Goal: Task Accomplishment & Management: Manage account settings

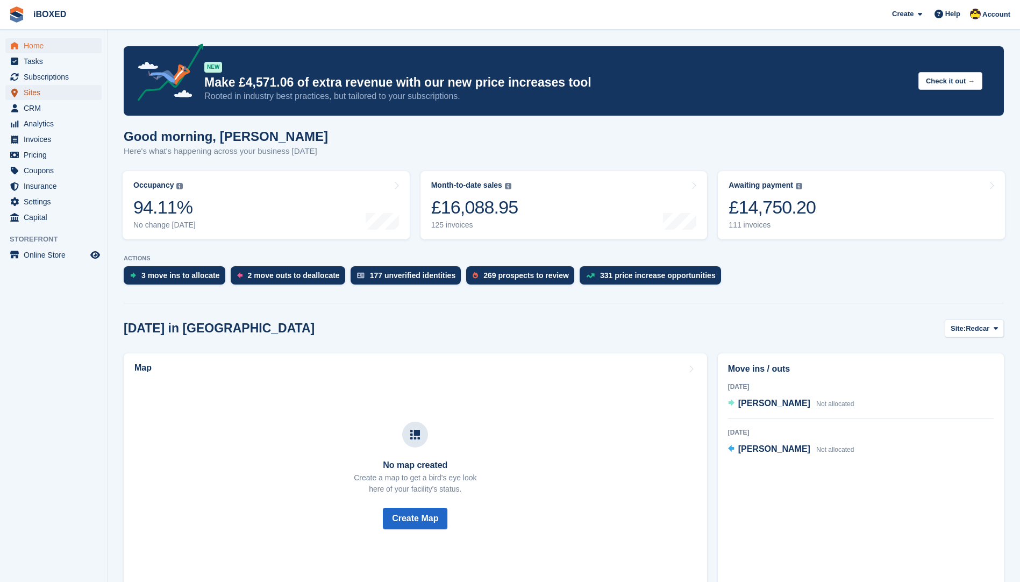
click at [55, 96] on span "Sites" at bounding box center [56, 92] width 65 height 15
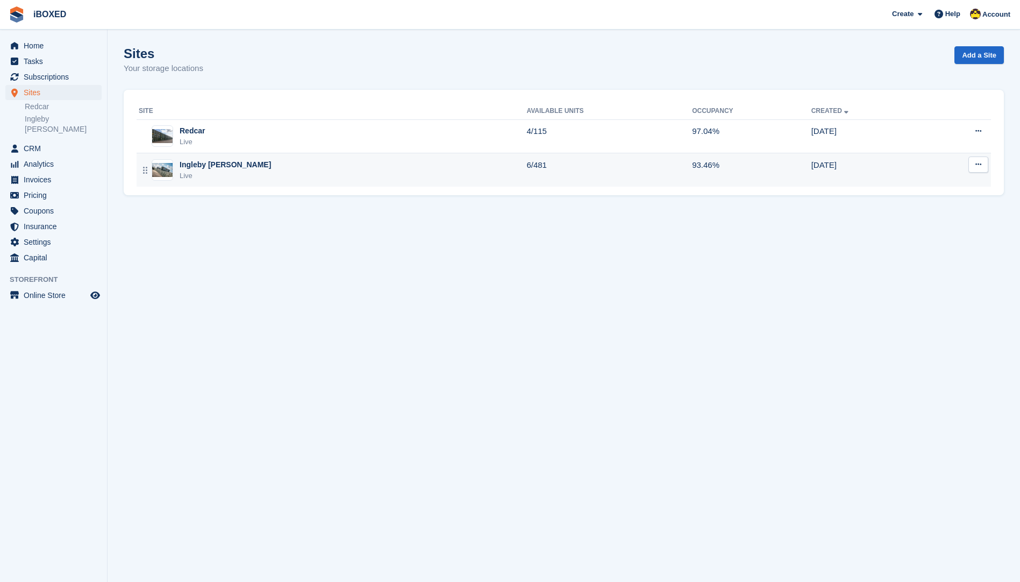
click at [285, 174] on div "Ingleby Barwick Live" at bounding box center [333, 170] width 388 height 22
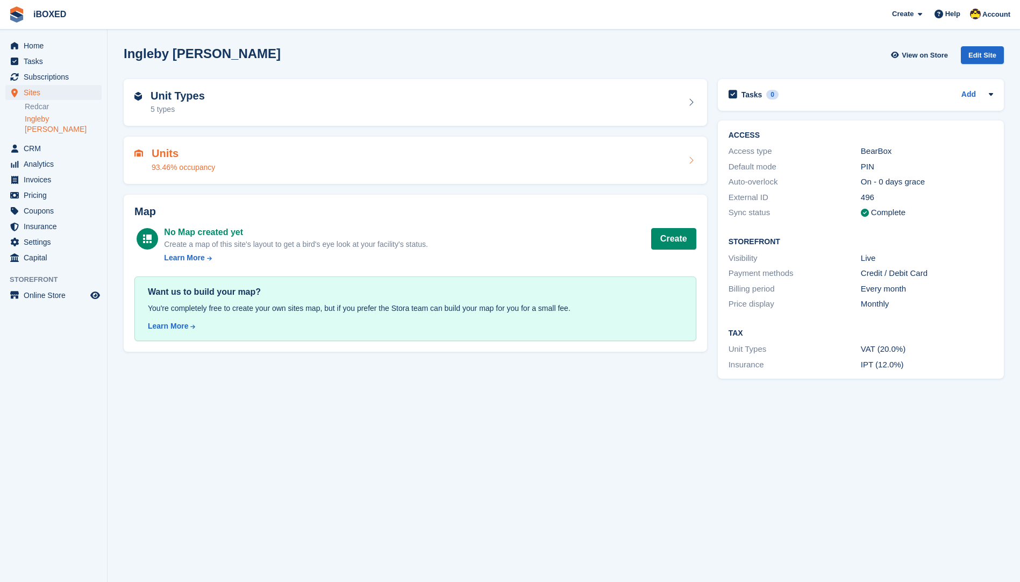
click at [278, 164] on div "Units 93.46% occupancy" at bounding box center [415, 160] width 562 height 26
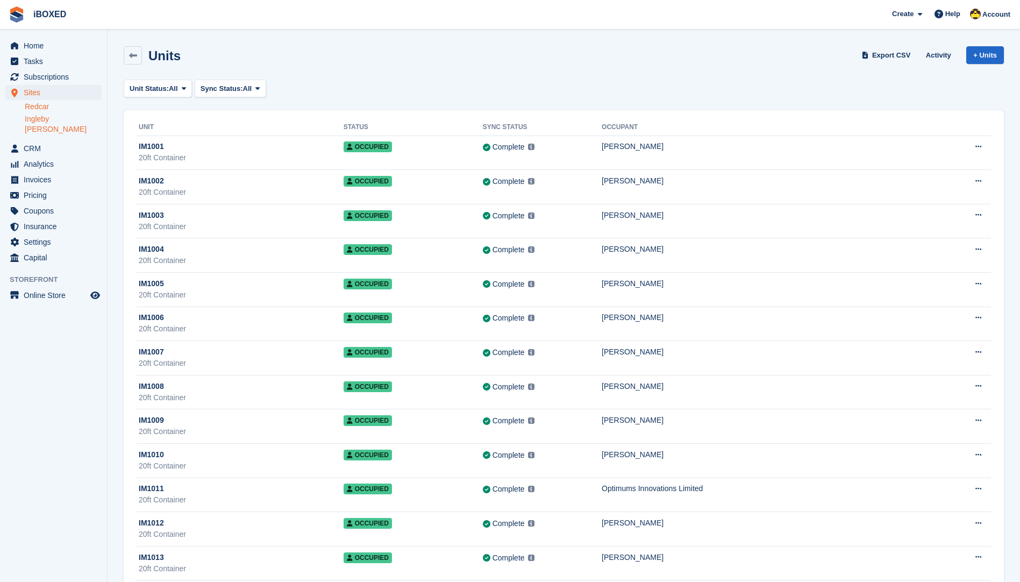
click at [32, 103] on link "Redcar" at bounding box center [63, 107] width 77 height 10
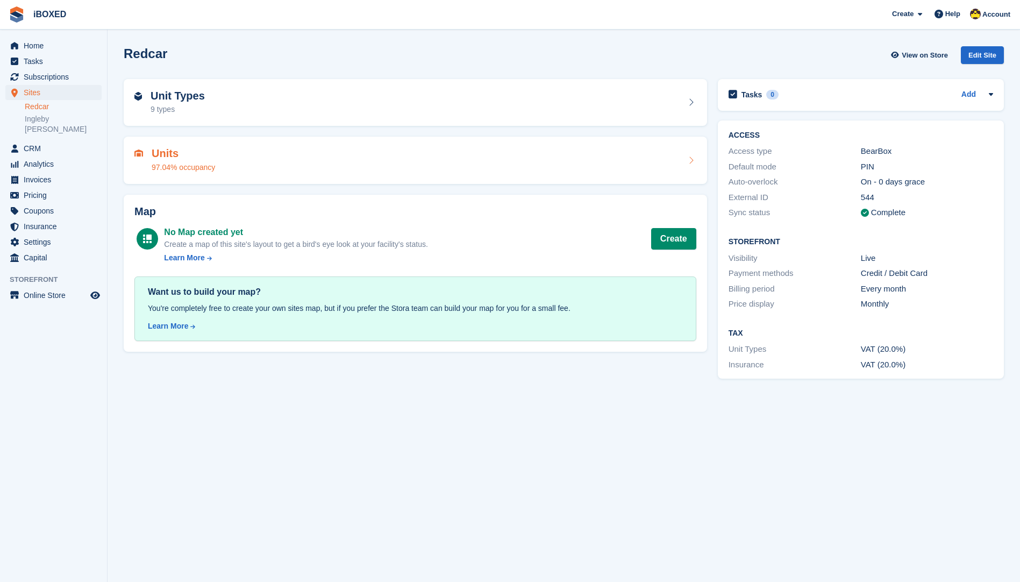
click at [296, 175] on div "Units 97.04% occupancy" at bounding box center [416, 160] width 584 height 47
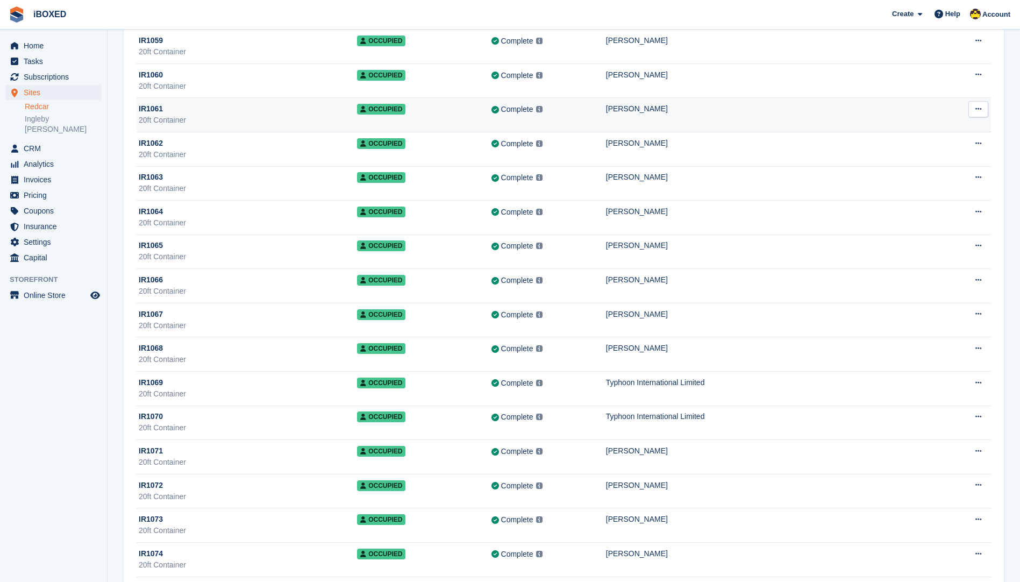
scroll to position [2151, 0]
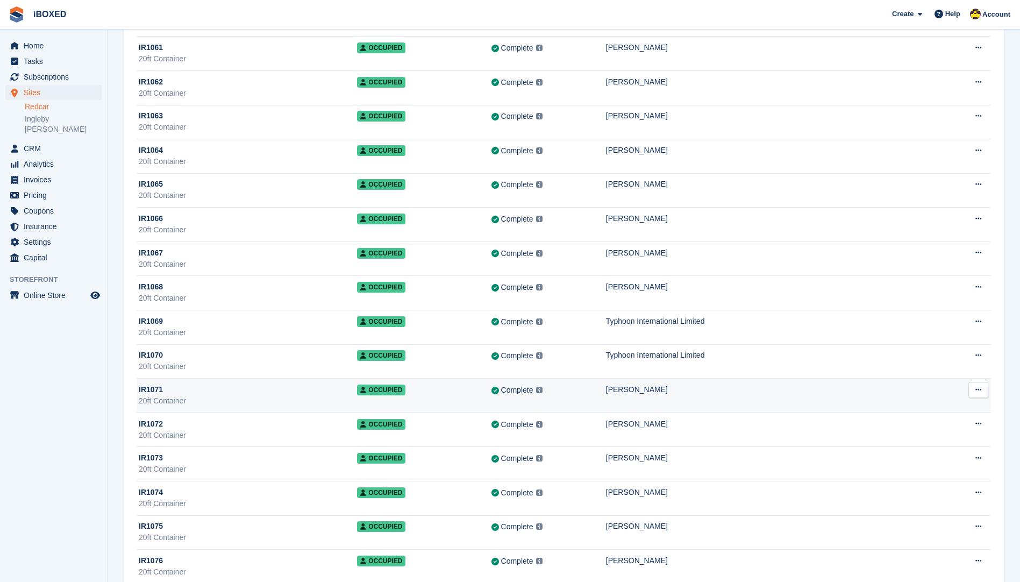
click at [208, 395] on div "20ft Container" at bounding box center [248, 400] width 218 height 11
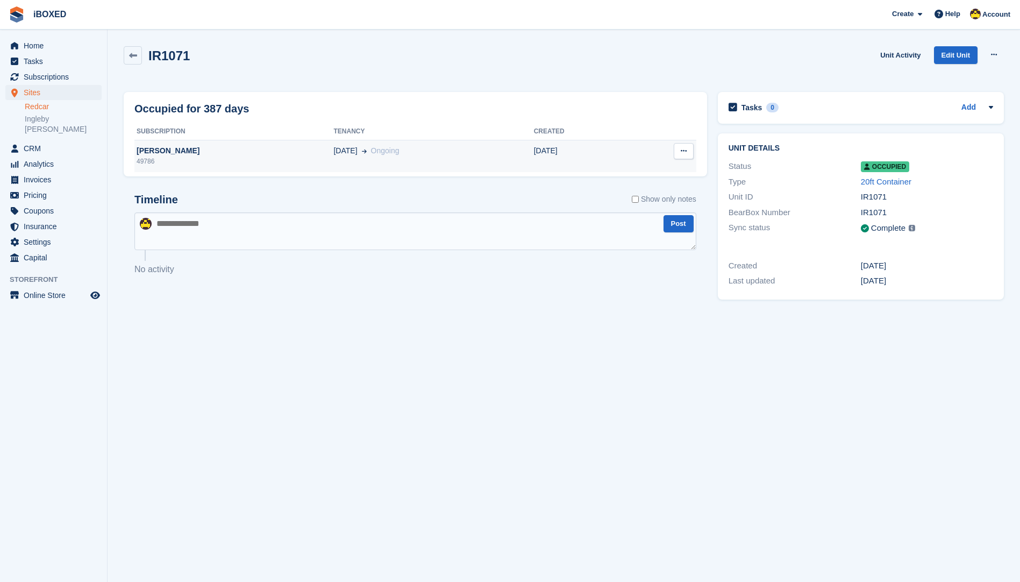
click at [362, 150] on icon at bounding box center [364, 150] width 5 height 5
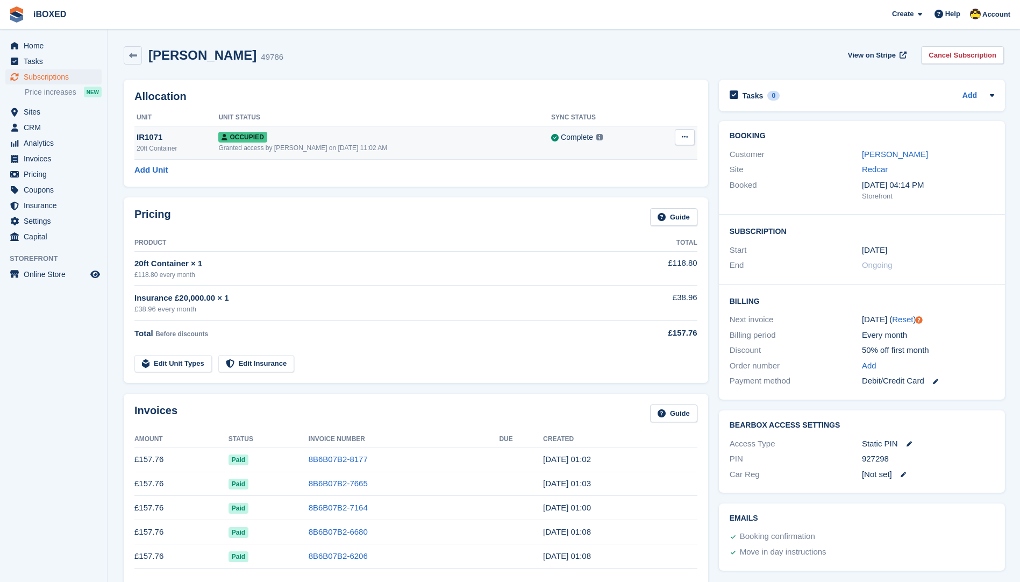
click at [675, 132] on button at bounding box center [685, 137] width 20 height 16
click at [643, 184] on p "Deallocate" at bounding box center [643, 181] width 94 height 14
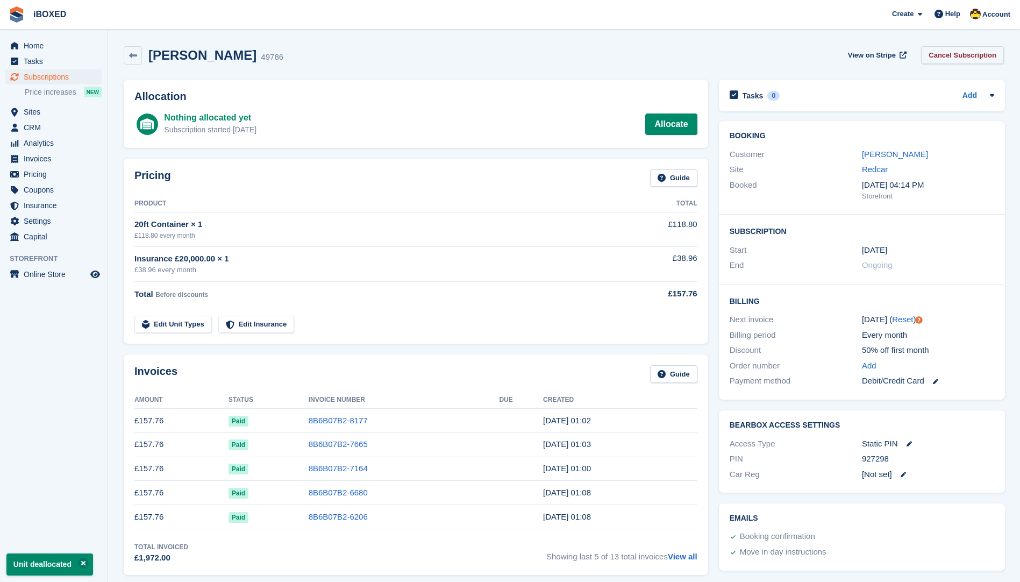
click at [1000, 49] on link "Cancel Subscription" at bounding box center [962, 55] width 83 height 18
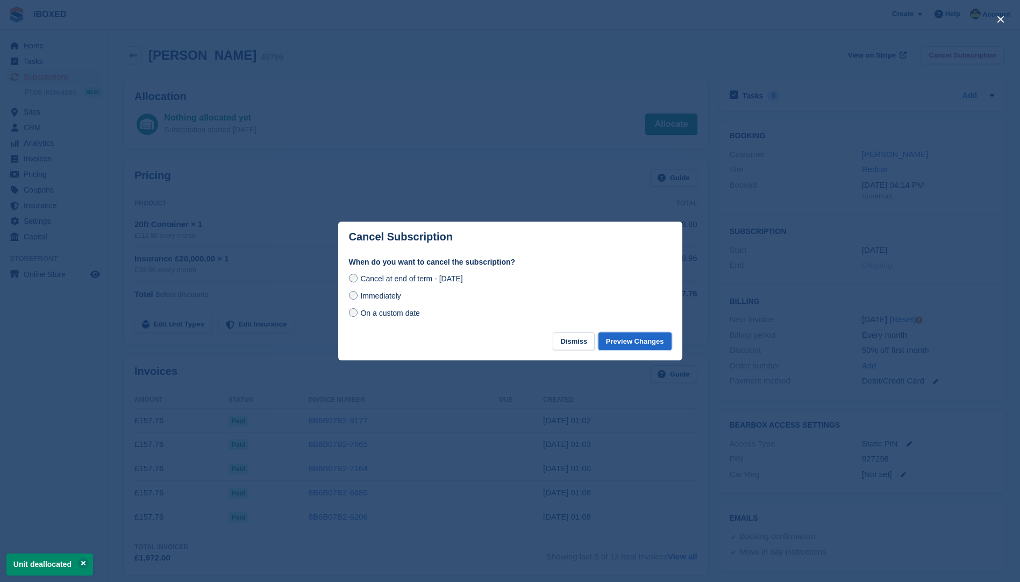
click at [630, 334] on button "Preview Changes" at bounding box center [635, 341] width 73 height 18
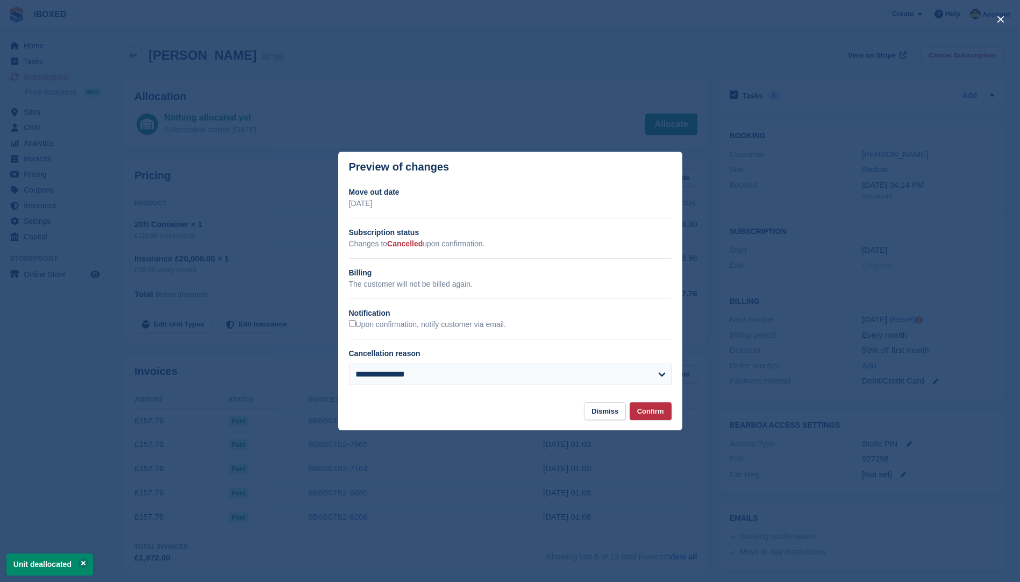
click at [661, 425] on footer "Dismiss Confirm" at bounding box center [510, 416] width 344 height 28
click at [660, 417] on button "Confirm" at bounding box center [651, 411] width 42 height 18
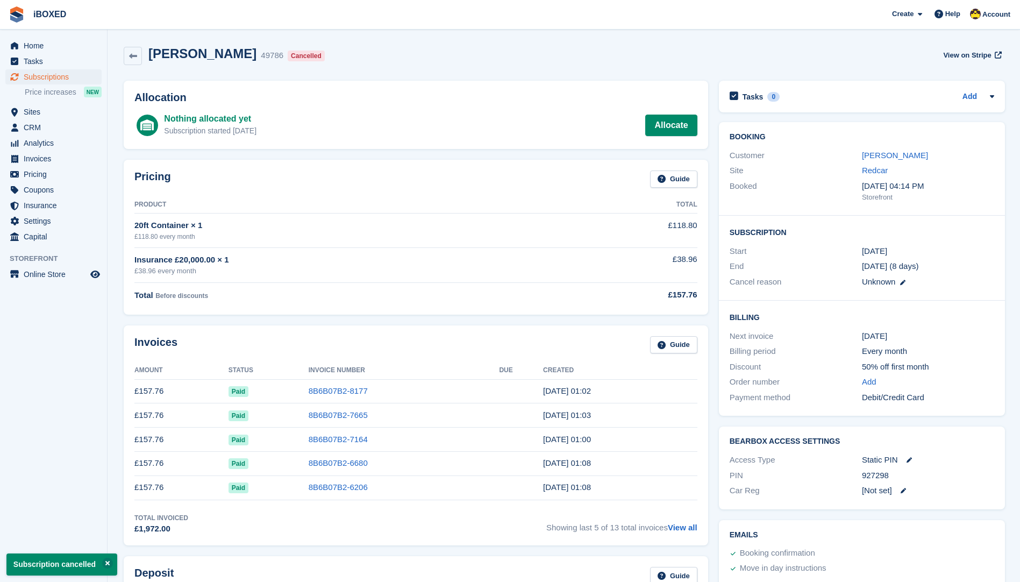
click at [57, 35] on div "Home Tasks Subscriptions Subscriptions Subscriptions Price increases NEW Price …" at bounding box center [53, 139] width 107 height 211
click at [33, 157] on span "Invoices" at bounding box center [56, 158] width 65 height 15
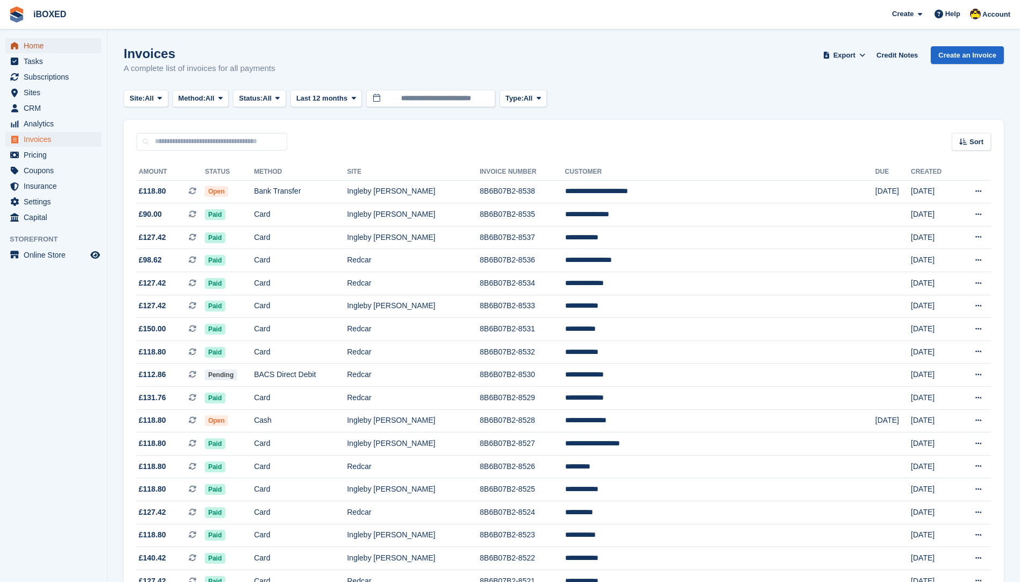
click at [76, 39] on span "Home" at bounding box center [56, 45] width 65 height 15
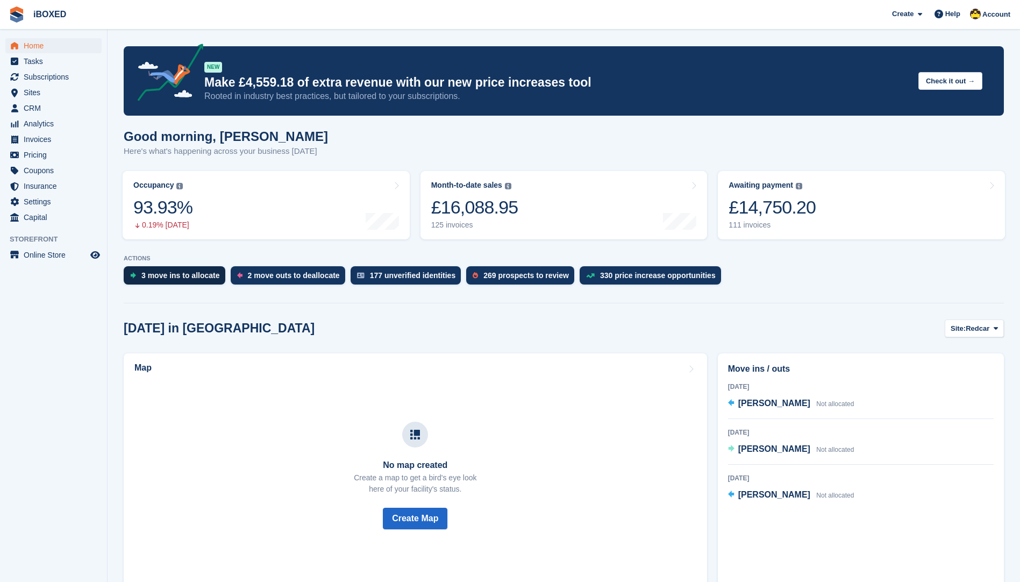
click at [163, 272] on div "3 move ins to allocate" at bounding box center [180, 275] width 79 height 9
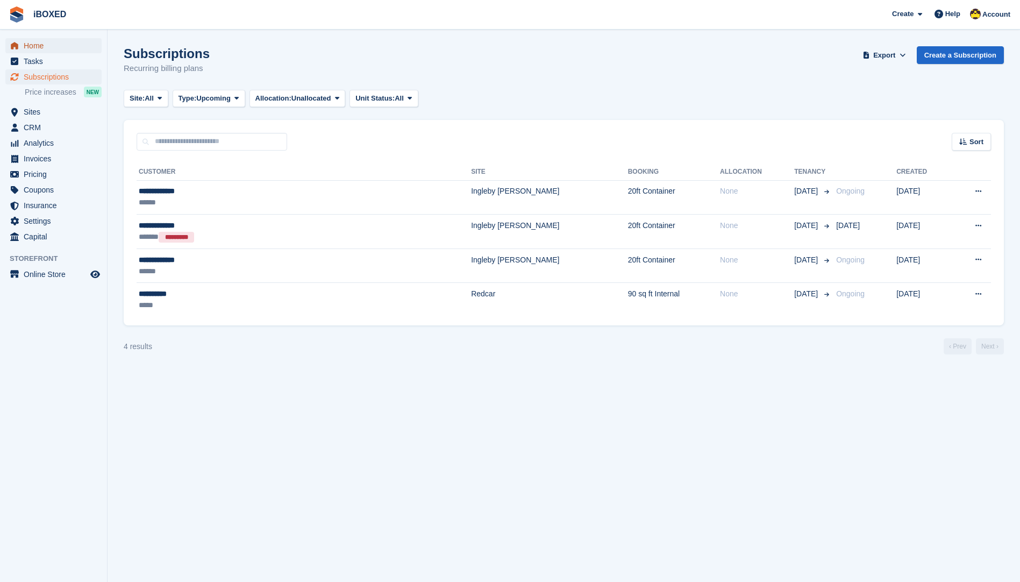
click at [59, 46] on span "Home" at bounding box center [56, 45] width 65 height 15
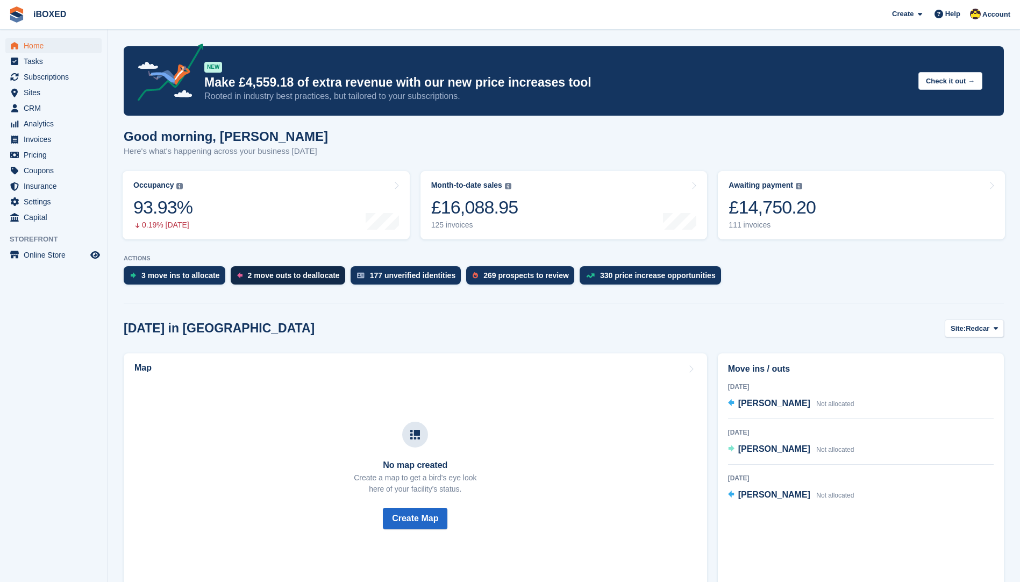
click at [292, 280] on div "2 move outs to deallocate" at bounding box center [294, 275] width 92 height 9
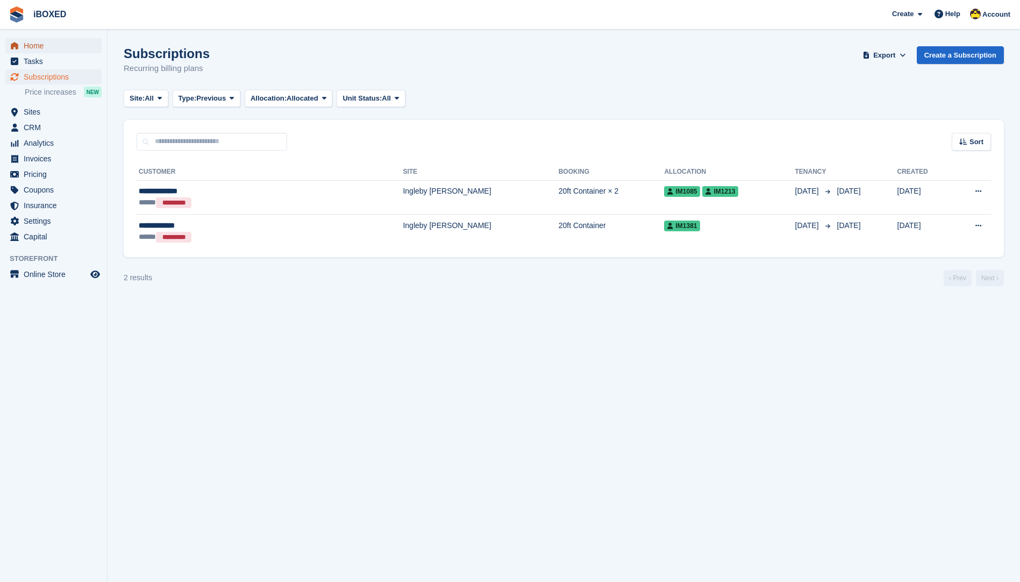
click at [49, 38] on span "Home" at bounding box center [56, 45] width 65 height 15
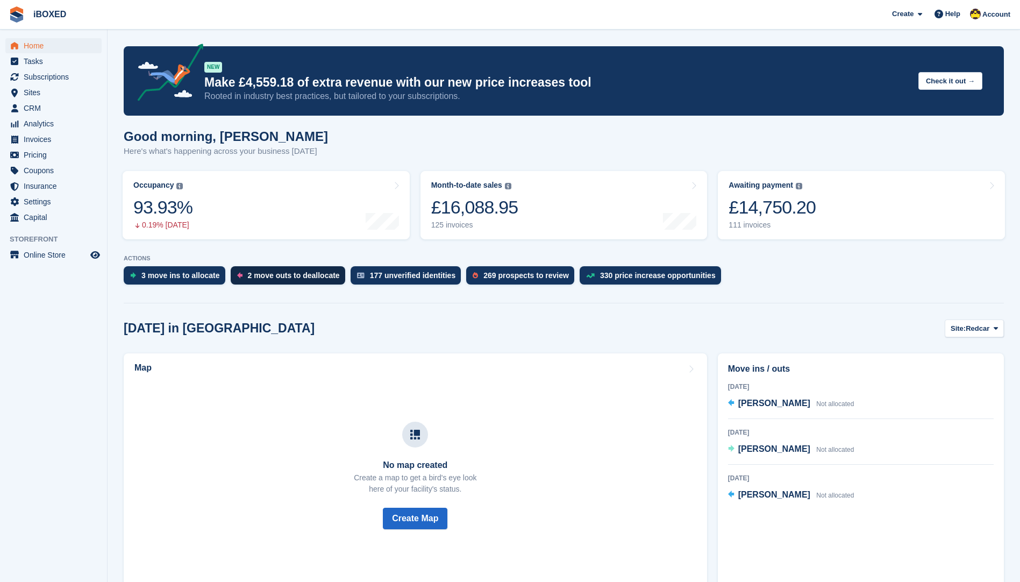
click at [321, 269] on div "2 move outs to deallocate" at bounding box center [288, 275] width 115 height 18
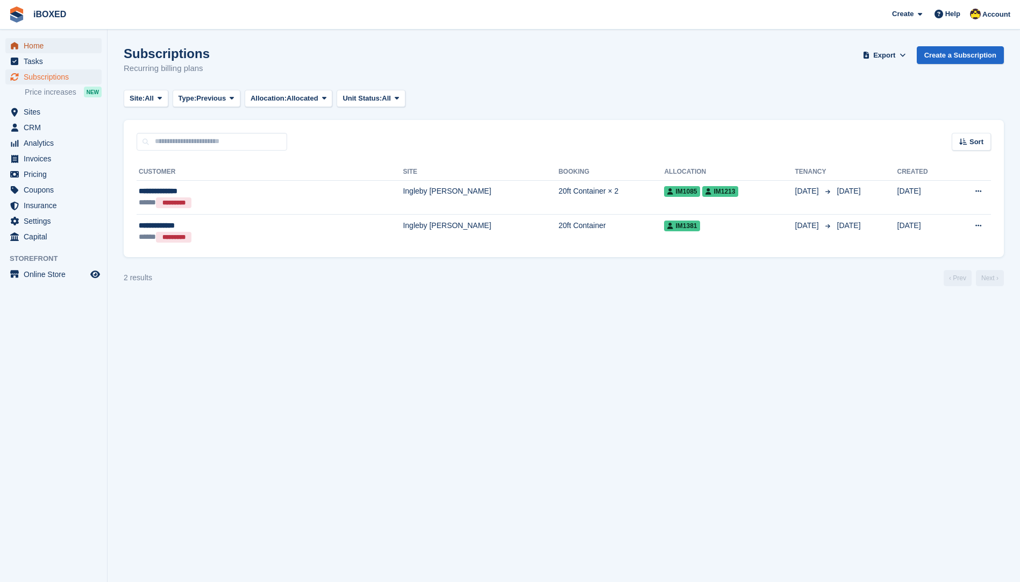
click at [37, 50] on span "Home" at bounding box center [56, 45] width 65 height 15
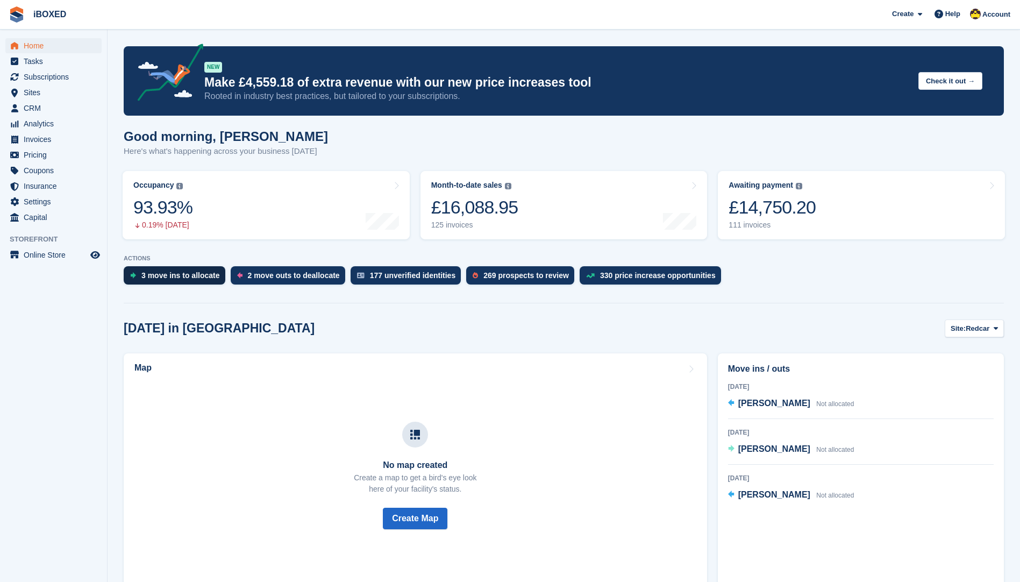
click at [182, 275] on div "3 move ins to allocate" at bounding box center [180, 275] width 79 height 9
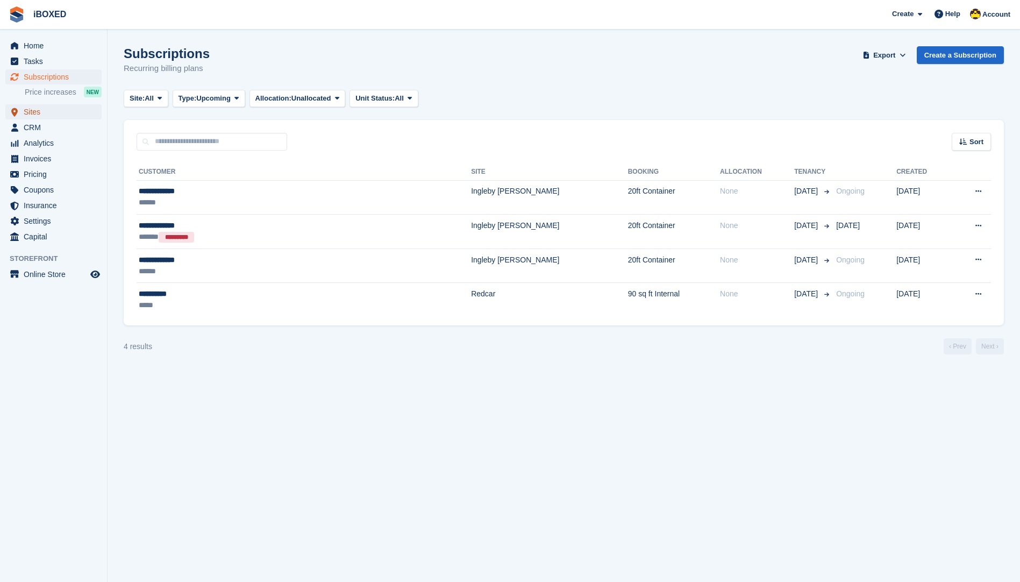
click at [55, 106] on span "Sites" at bounding box center [56, 111] width 65 height 15
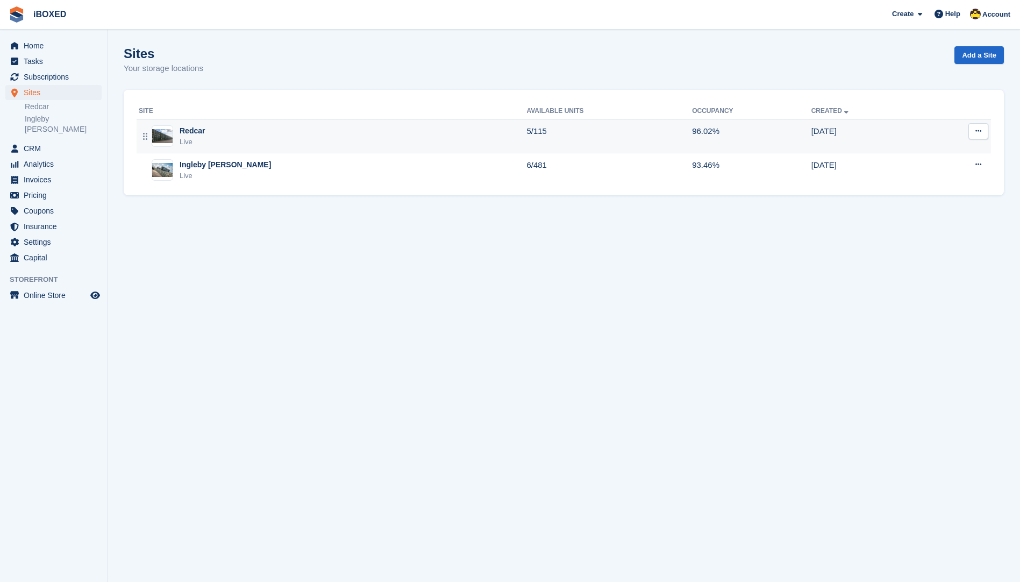
click at [215, 130] on div "Redcar Live" at bounding box center [333, 136] width 388 height 22
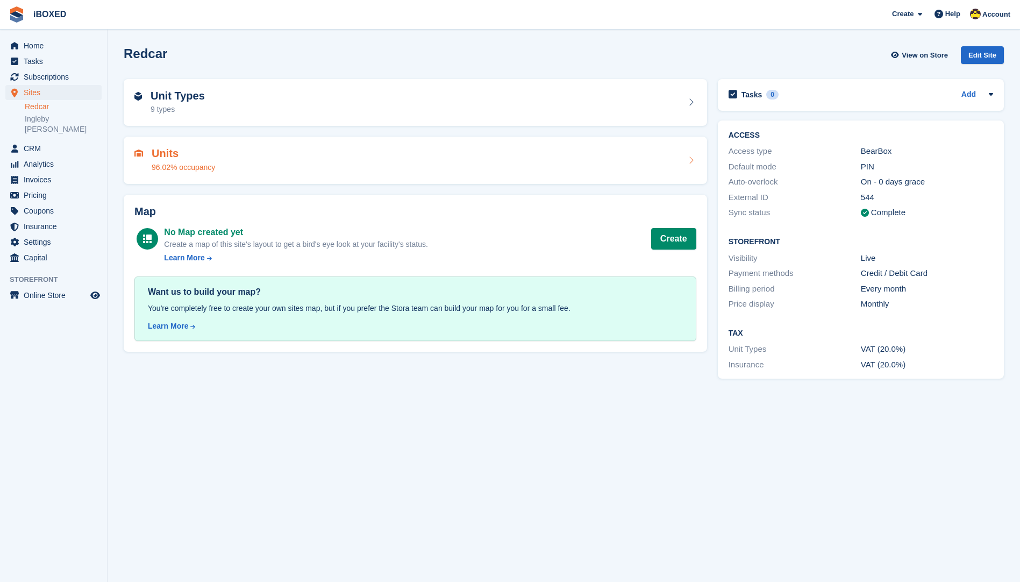
click at [184, 160] on div "Units 96.02% occupancy" at bounding box center [183, 160] width 63 height 26
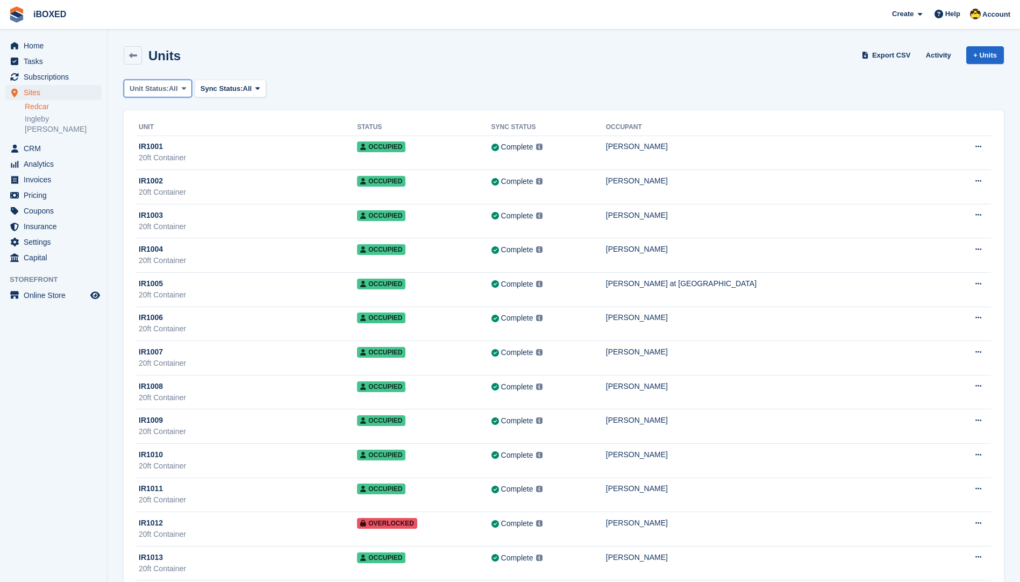
click at [173, 91] on span "All" at bounding box center [173, 88] width 9 height 11
click at [167, 138] on link "Available" at bounding box center [176, 133] width 94 height 19
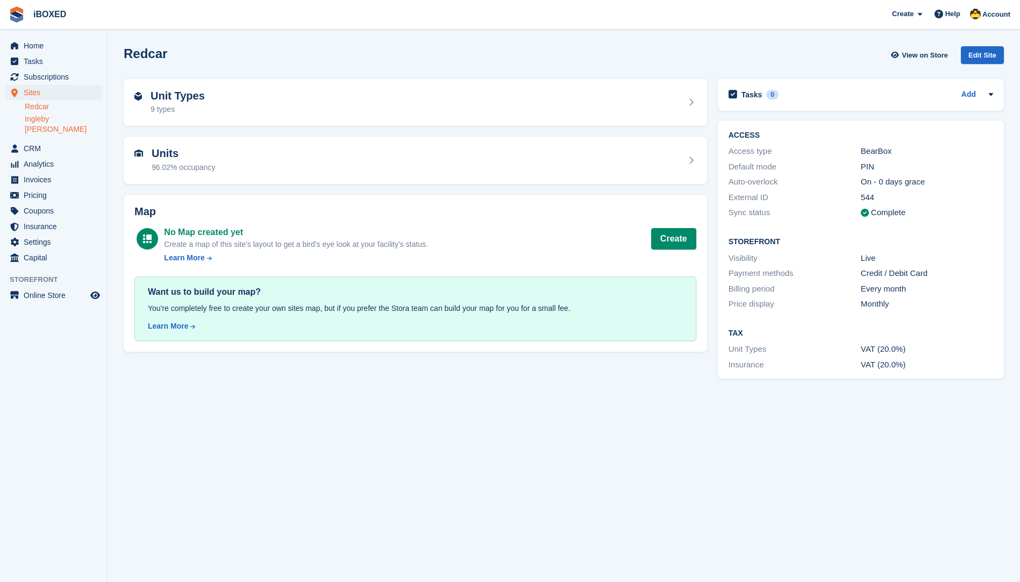
click at [33, 119] on link "Ingleby [PERSON_NAME]" at bounding box center [63, 124] width 77 height 20
click at [58, 117] on link "Ingleby [PERSON_NAME]" at bounding box center [63, 124] width 77 height 20
click at [281, 170] on div "Units 93.46% occupancy" at bounding box center [415, 160] width 562 height 26
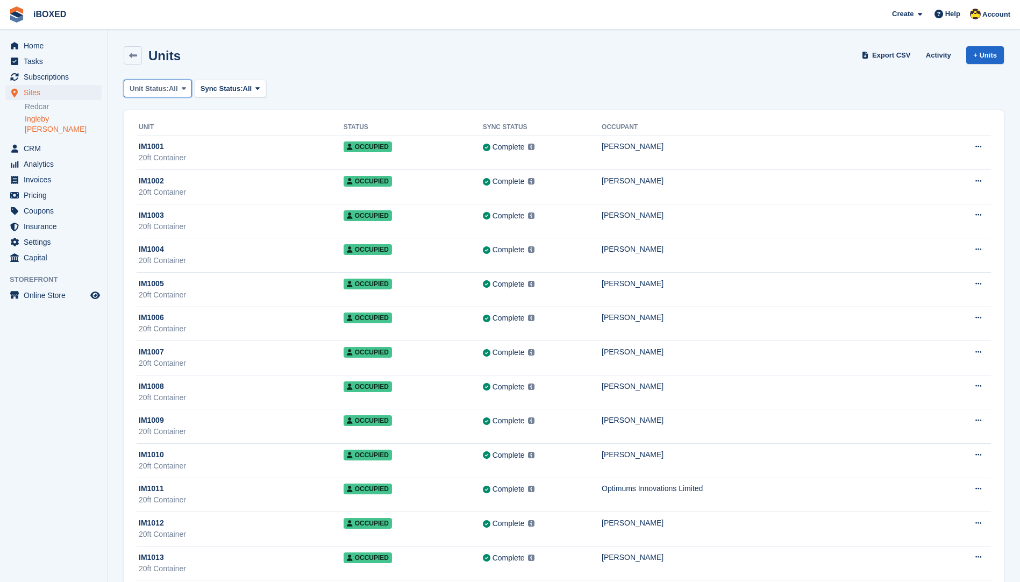
click at [169, 82] on button "Unit Status: All" at bounding box center [158, 89] width 68 height 18
click at [176, 127] on link "Available" at bounding box center [176, 133] width 94 height 19
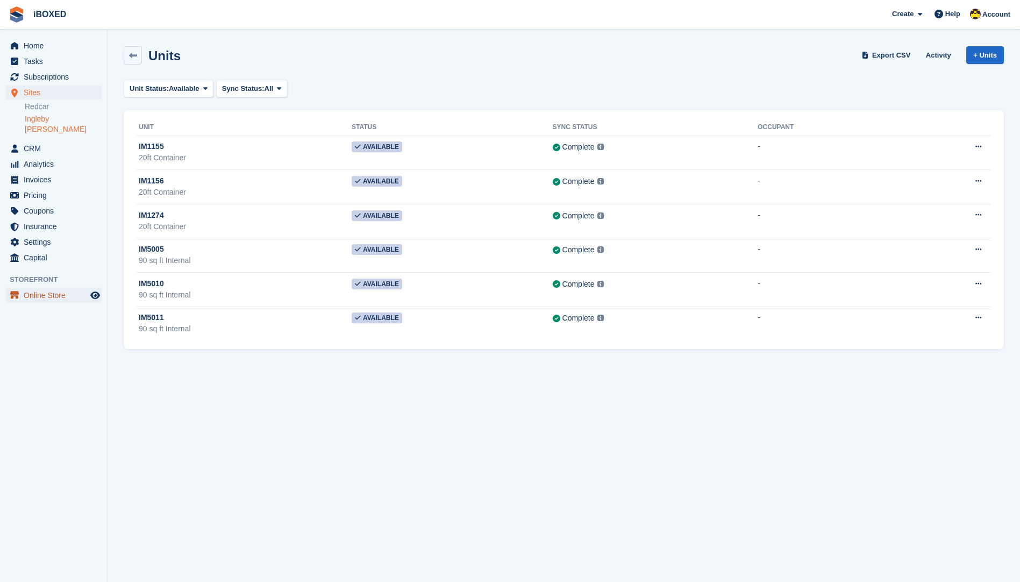
click at [54, 288] on span "Online Store" at bounding box center [56, 295] width 65 height 15
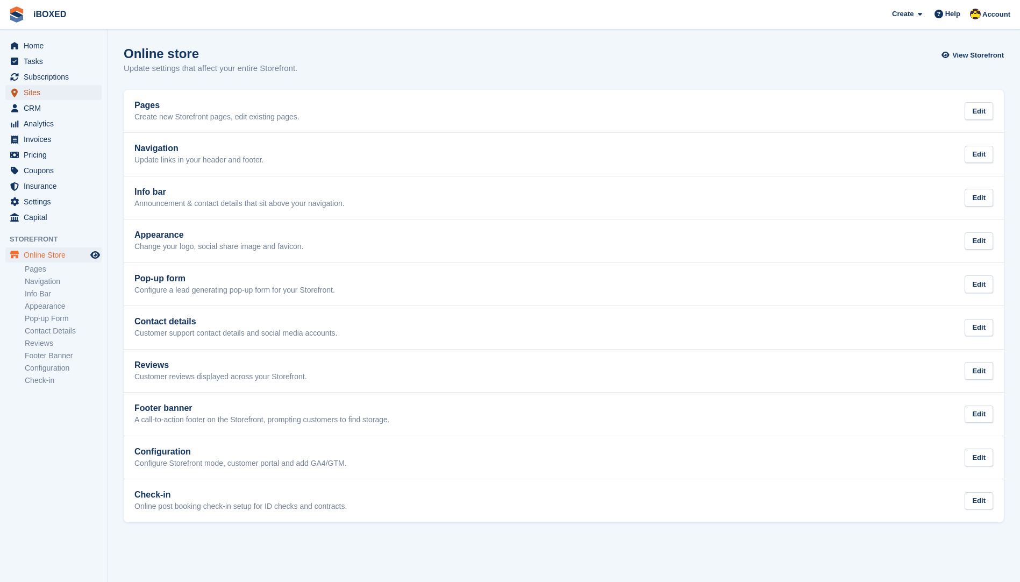
click at [55, 93] on span "Sites" at bounding box center [56, 92] width 65 height 15
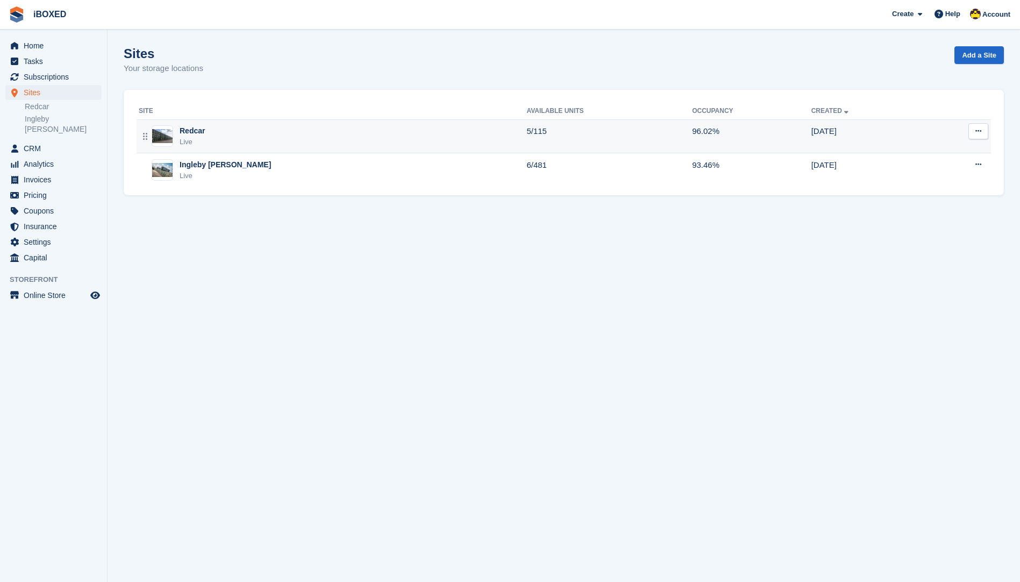
click at [209, 131] on div "Redcar Live" at bounding box center [333, 136] width 388 height 22
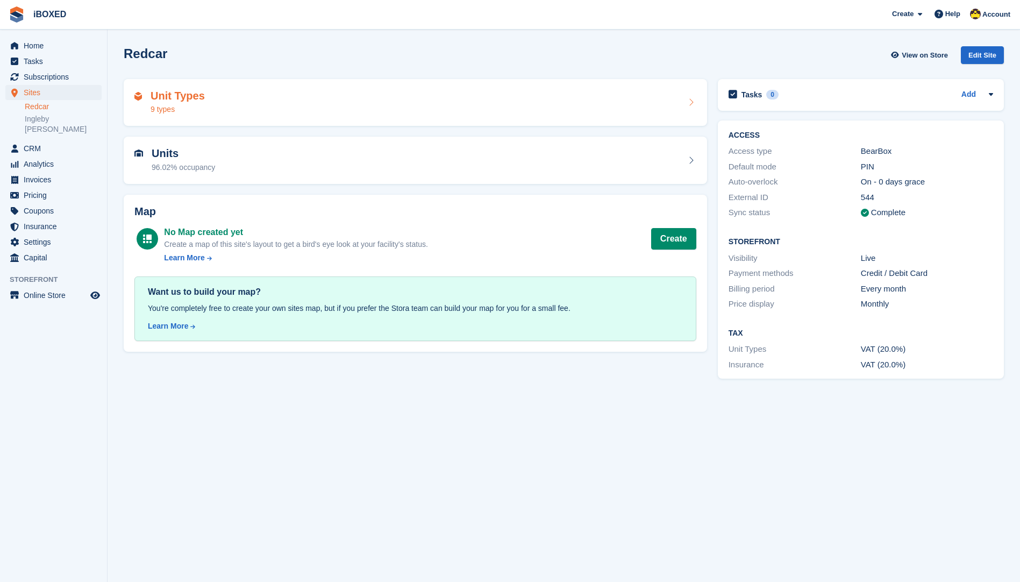
click at [477, 102] on div "Unit Types 9 types" at bounding box center [415, 103] width 562 height 26
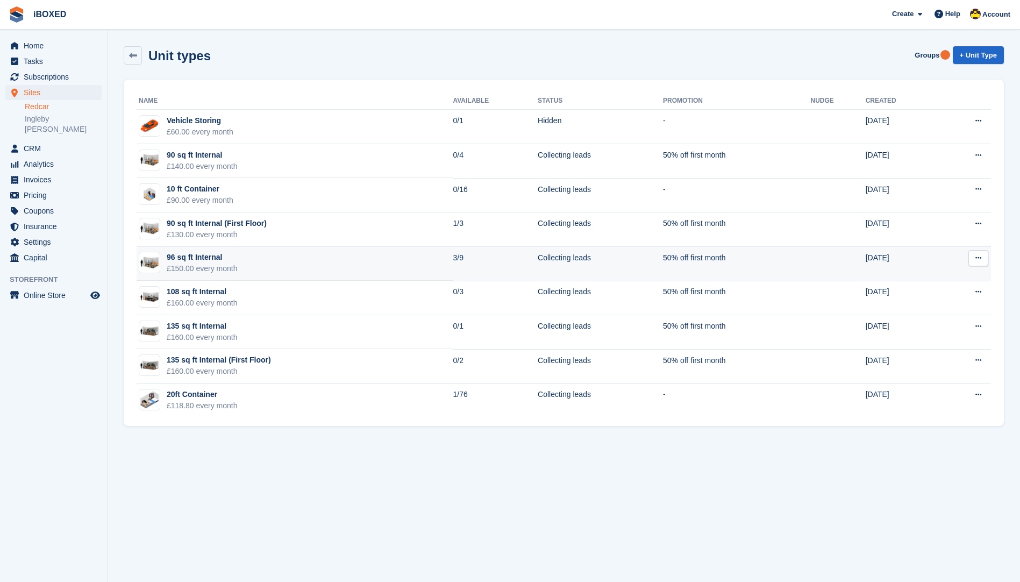
click at [239, 261] on td "96 sq ft Internal £150.00 every month" at bounding box center [295, 264] width 316 height 34
click at [242, 260] on td "96 sq ft Internal £150.00 every month" at bounding box center [295, 264] width 316 height 34
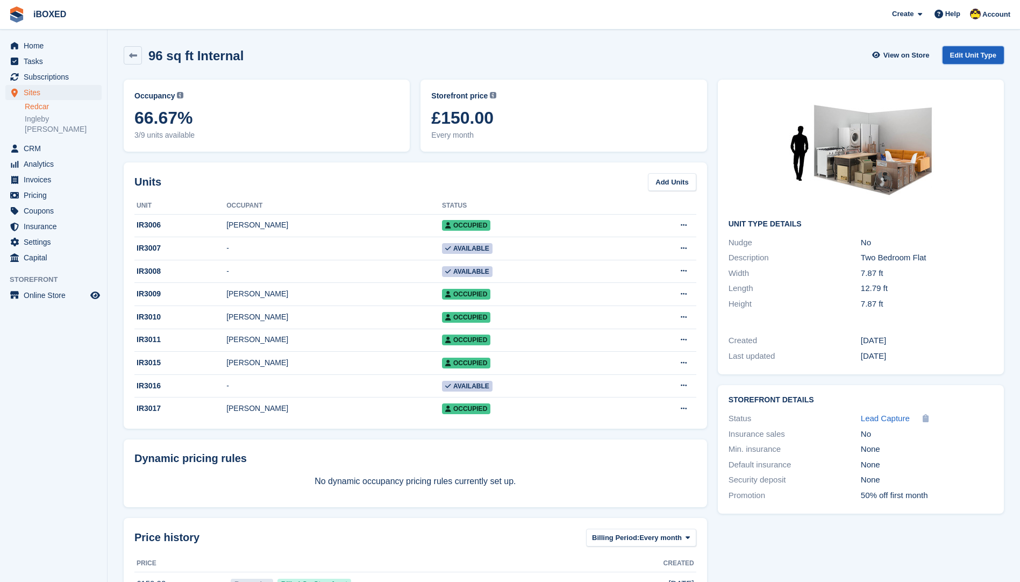
click at [965, 58] on link "Edit Unit Type" at bounding box center [973, 55] width 61 height 18
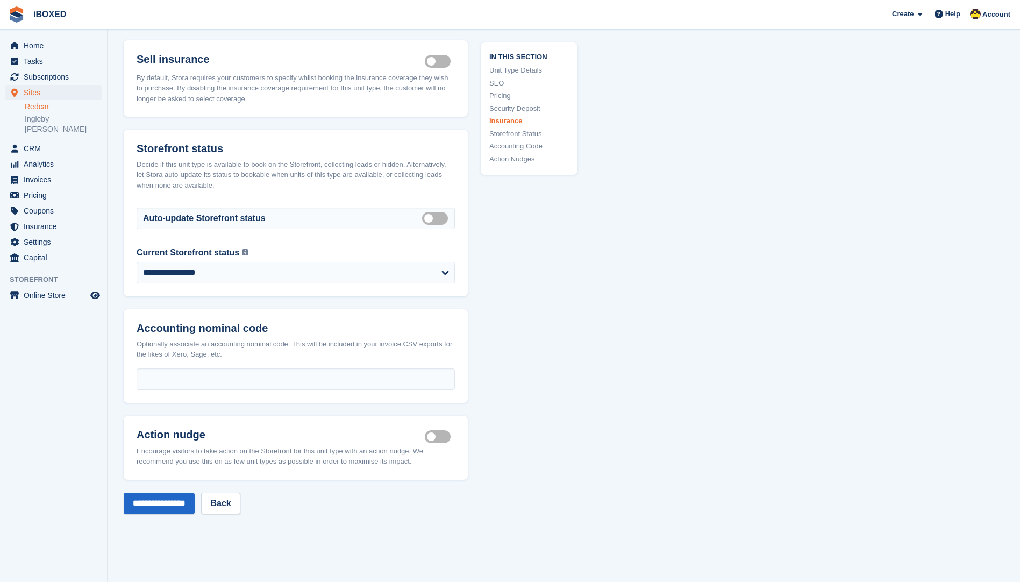
scroll to position [1345, 0]
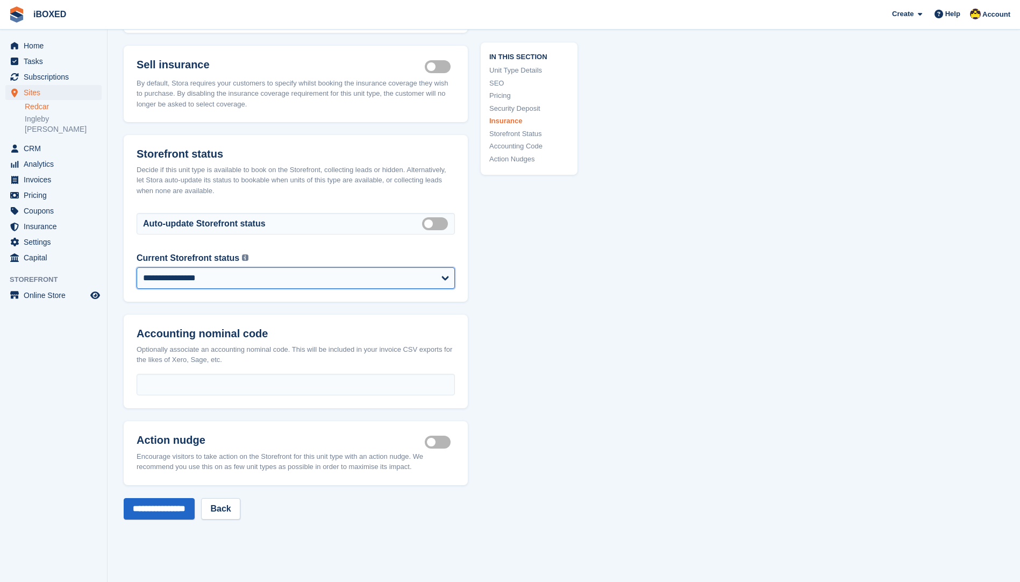
click at [385, 280] on select "**********" at bounding box center [296, 278] width 318 height 22
select select "********"
click at [137, 267] on select "**********" at bounding box center [296, 278] width 318 height 22
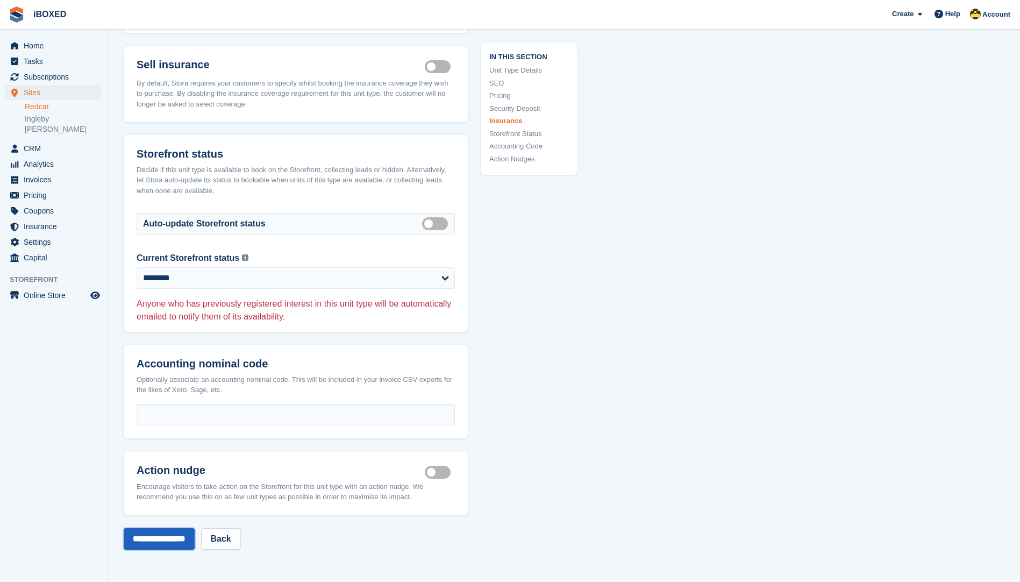
click at [177, 544] on input "**********" at bounding box center [159, 539] width 71 height 22
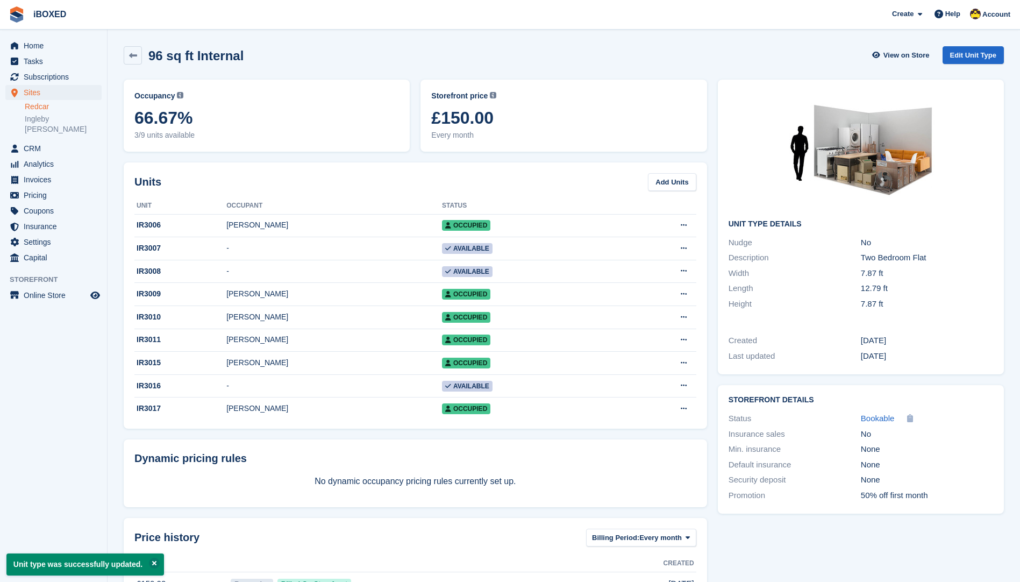
click at [59, 112] on ul "Redcar Ingleby Barwick" at bounding box center [66, 118] width 82 height 35
click at [63, 116] on link "Ingleby [PERSON_NAME]" at bounding box center [63, 124] width 77 height 20
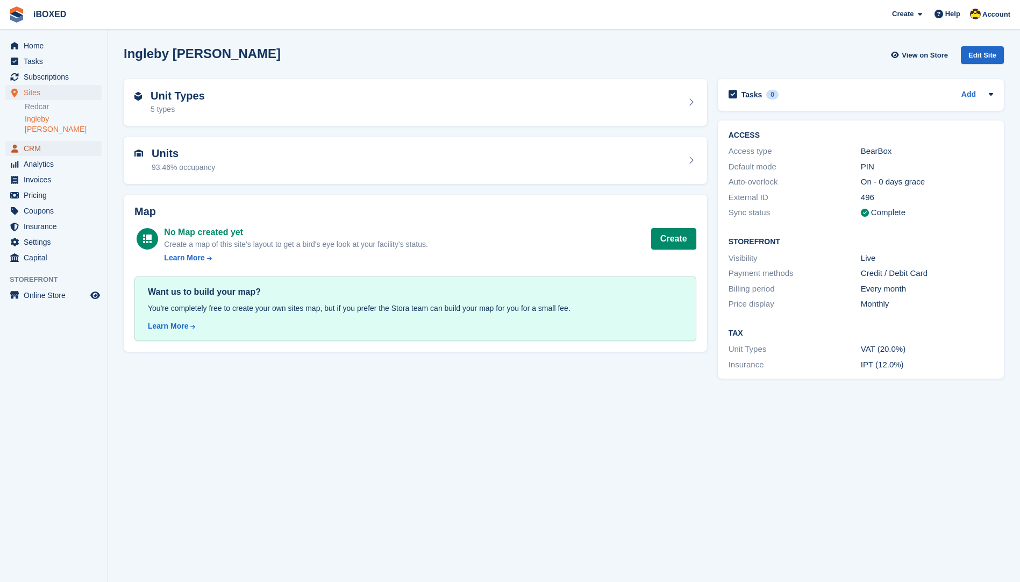
click at [66, 144] on span "CRM" at bounding box center [56, 148] width 65 height 15
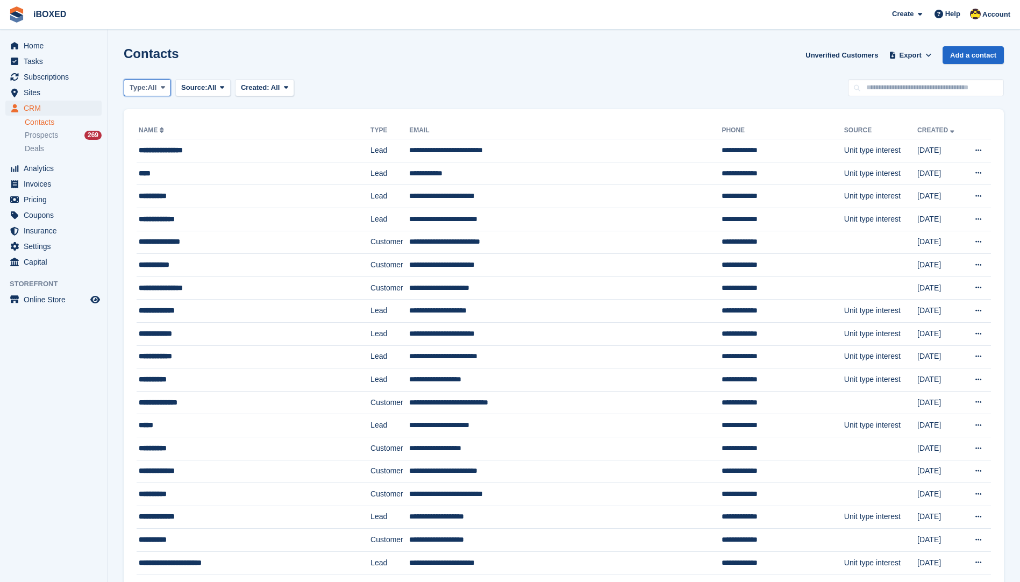
click at [145, 90] on span "Type:" at bounding box center [139, 87] width 18 height 11
click at [166, 130] on link "Lead" at bounding box center [176, 132] width 94 height 19
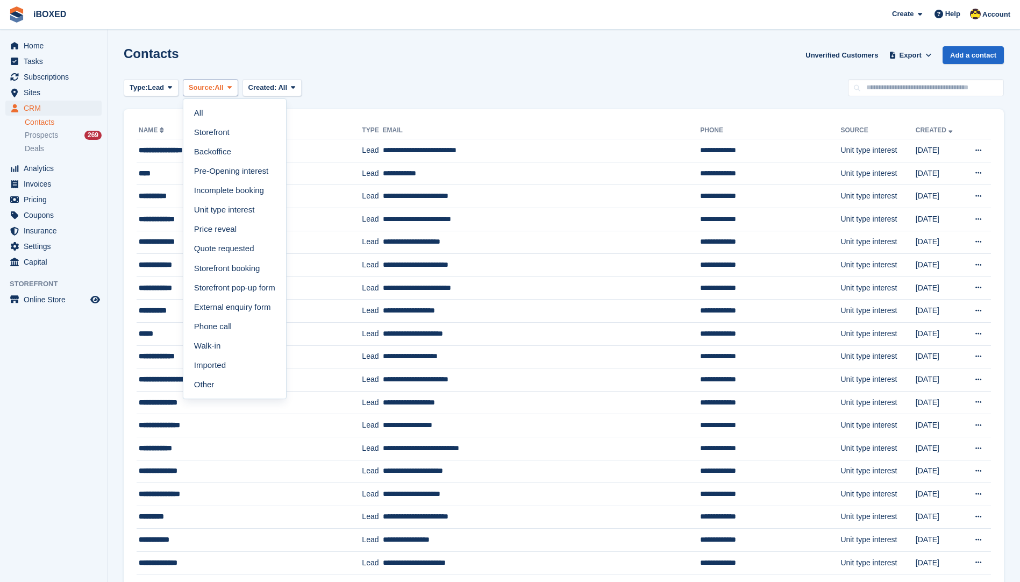
click at [210, 84] on span "Source:" at bounding box center [202, 87] width 26 height 11
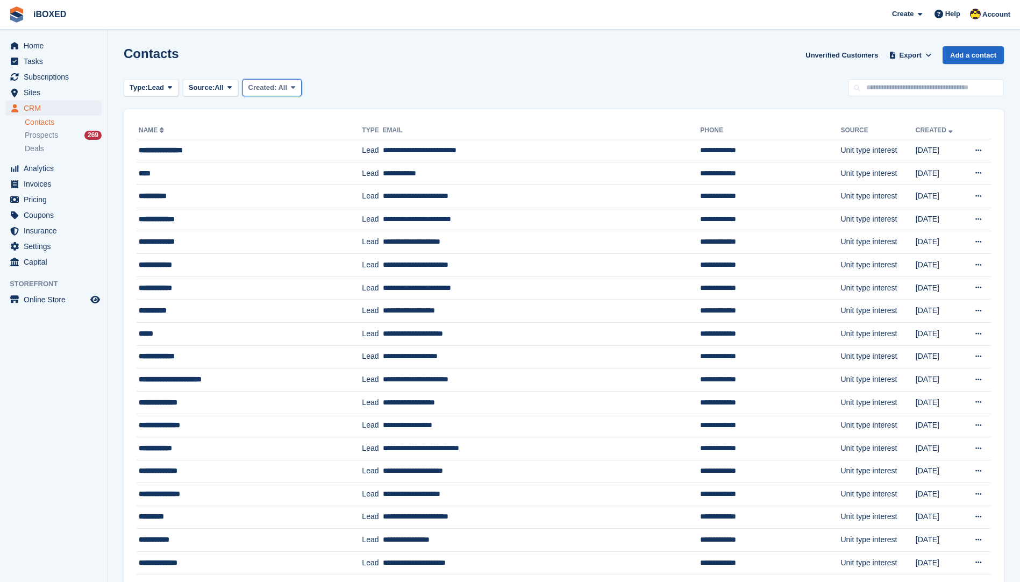
click at [260, 86] on span "Created:" at bounding box center [262, 87] width 29 height 8
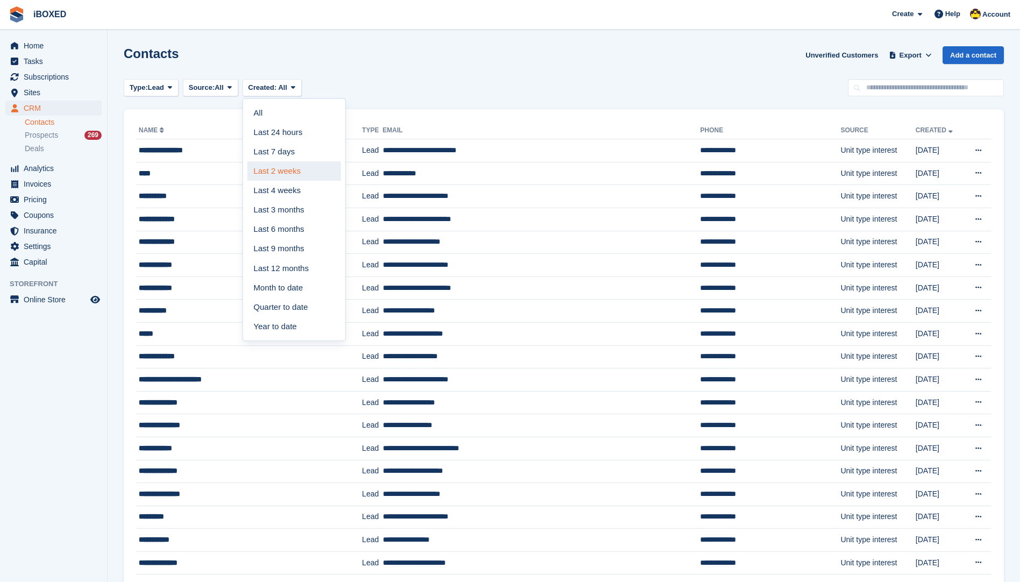
click at [303, 180] on link "Last 2 weeks" at bounding box center [294, 170] width 94 height 19
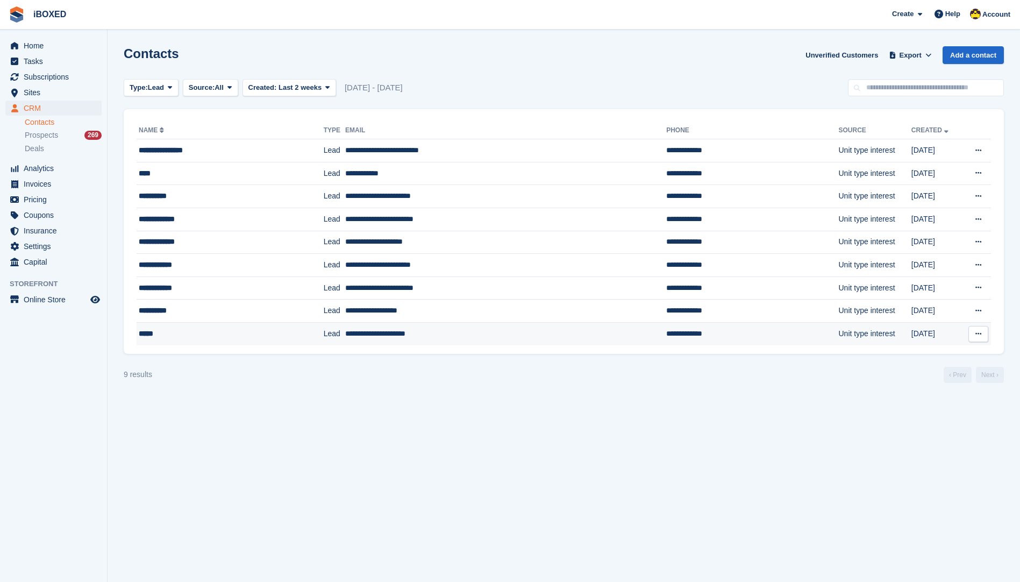
click at [345, 334] on td "**********" at bounding box center [505, 333] width 321 height 23
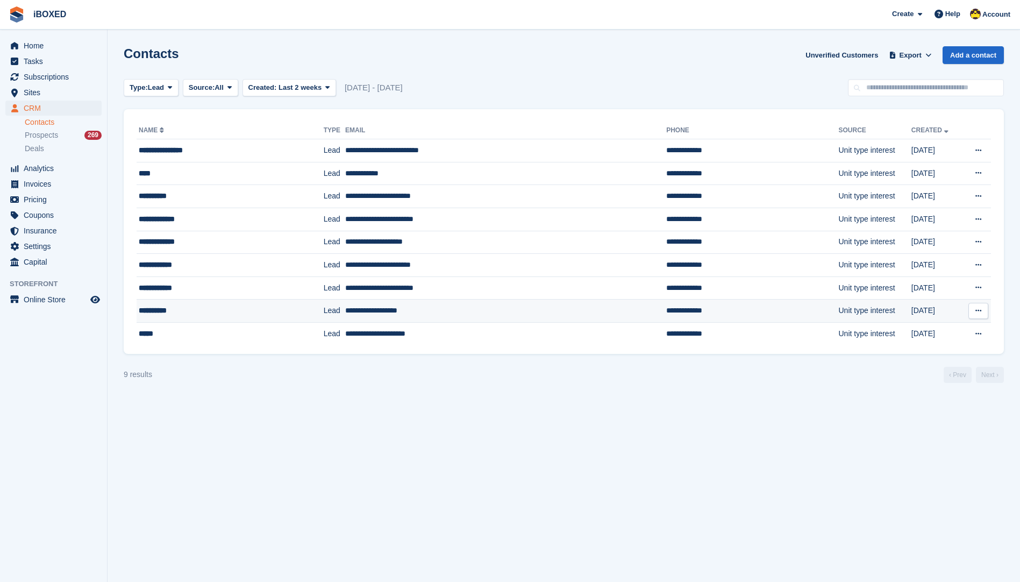
click at [345, 308] on td "**********" at bounding box center [505, 311] width 321 height 23
click at [193, 286] on div "**********" at bounding box center [210, 287] width 143 height 11
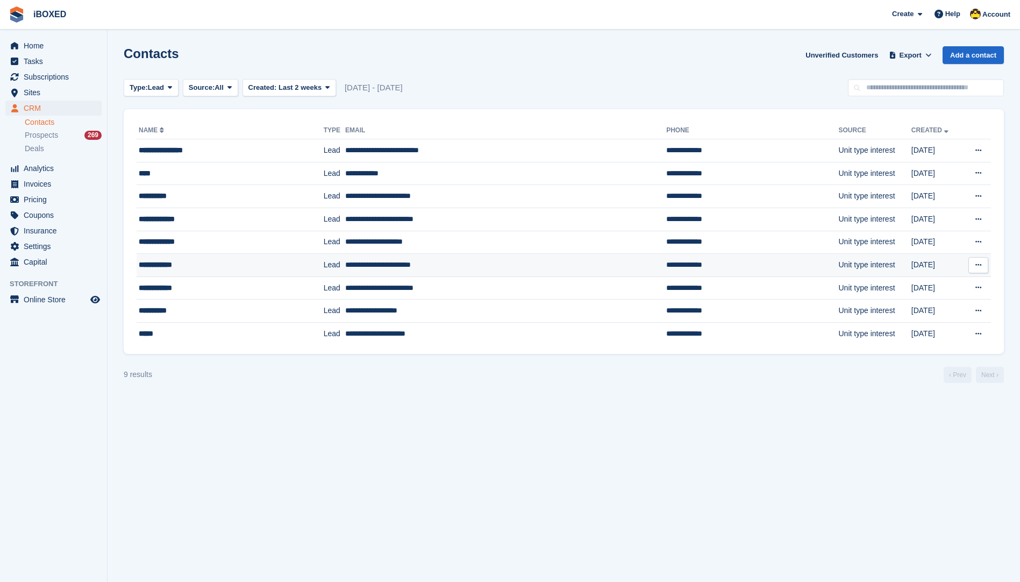
click at [238, 261] on div "**********" at bounding box center [210, 264] width 143 height 11
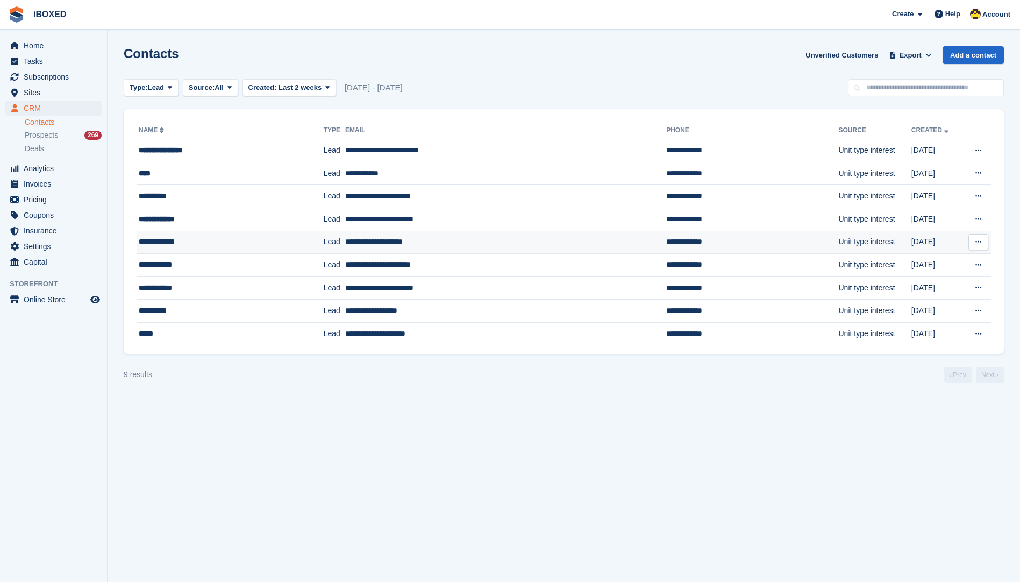
click at [219, 245] on div "**********" at bounding box center [210, 241] width 143 height 11
click at [261, 212] on td "**********" at bounding box center [230, 219] width 187 height 23
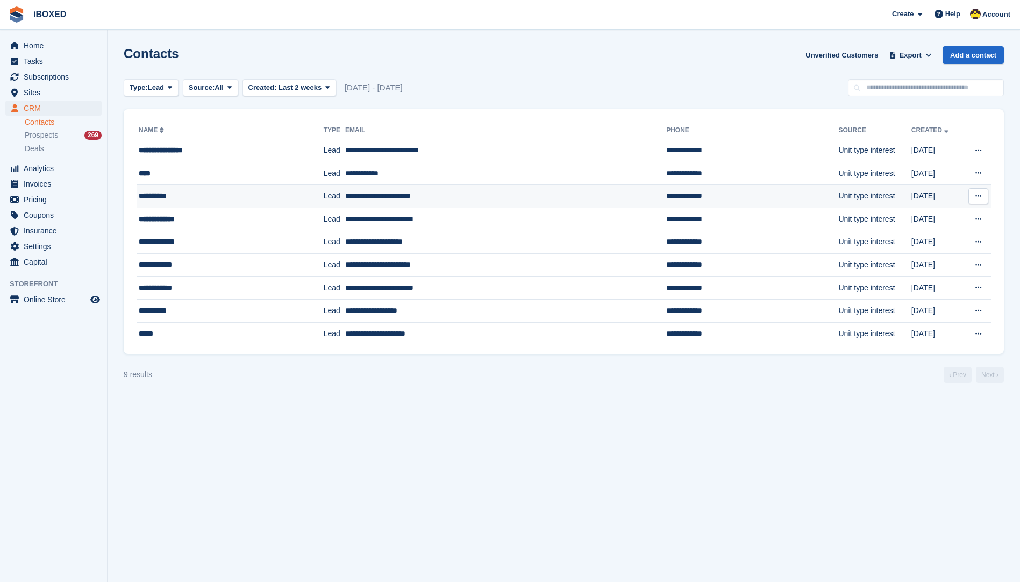
click at [240, 198] on div "**********" at bounding box center [210, 195] width 143 height 11
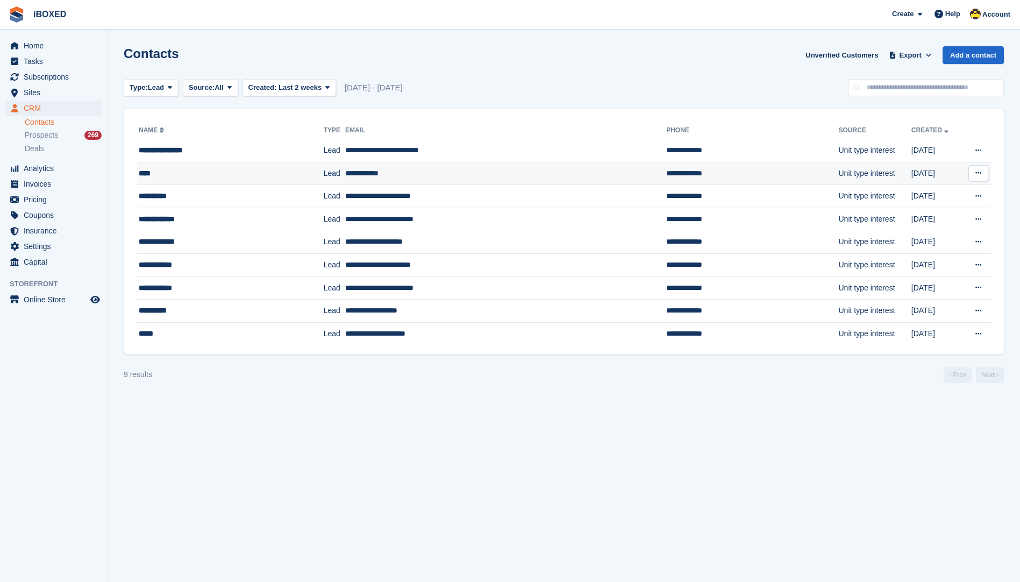
click at [411, 173] on td "**********" at bounding box center [505, 173] width 321 height 23
click at [453, 140] on td "**********" at bounding box center [505, 150] width 321 height 23
click at [289, 83] on span "Last 2 weeks" at bounding box center [300, 87] width 43 height 8
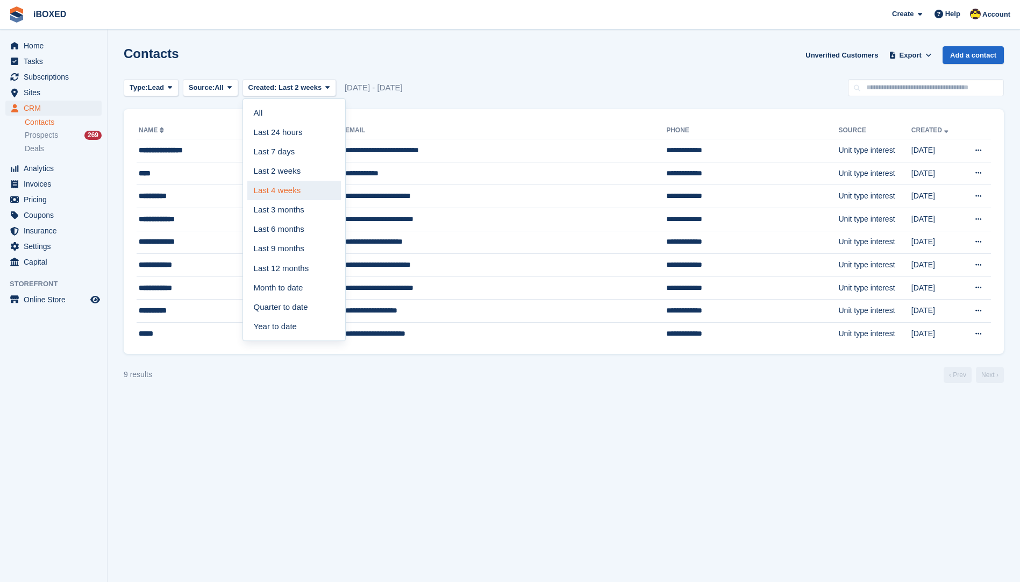
click at [309, 184] on link "Last 4 weeks" at bounding box center [294, 190] width 94 height 19
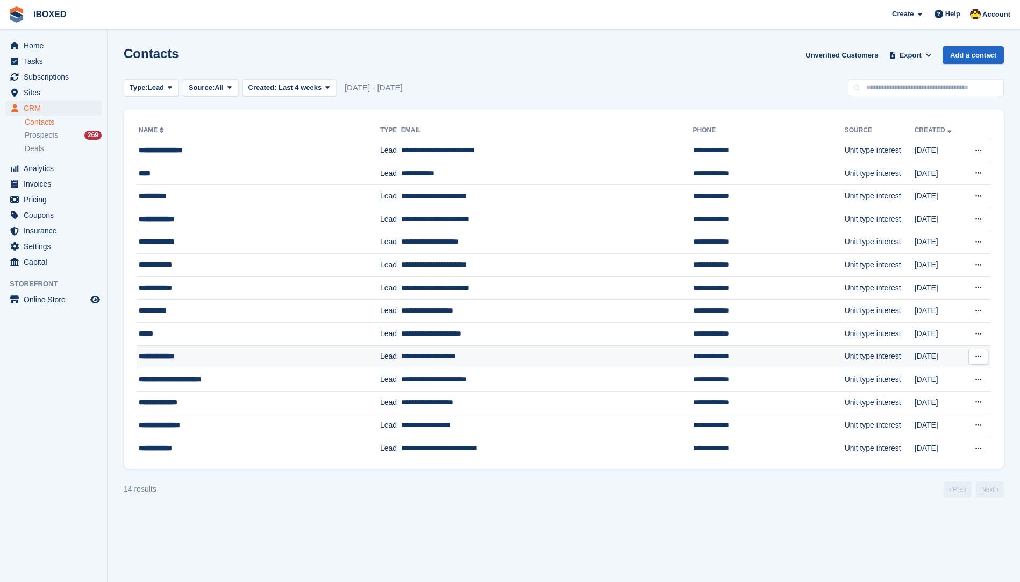
click at [274, 359] on div "**********" at bounding box center [236, 356] width 195 height 11
click at [264, 380] on div "**********" at bounding box center [236, 379] width 195 height 11
click at [260, 407] on div "**********" at bounding box center [236, 402] width 195 height 11
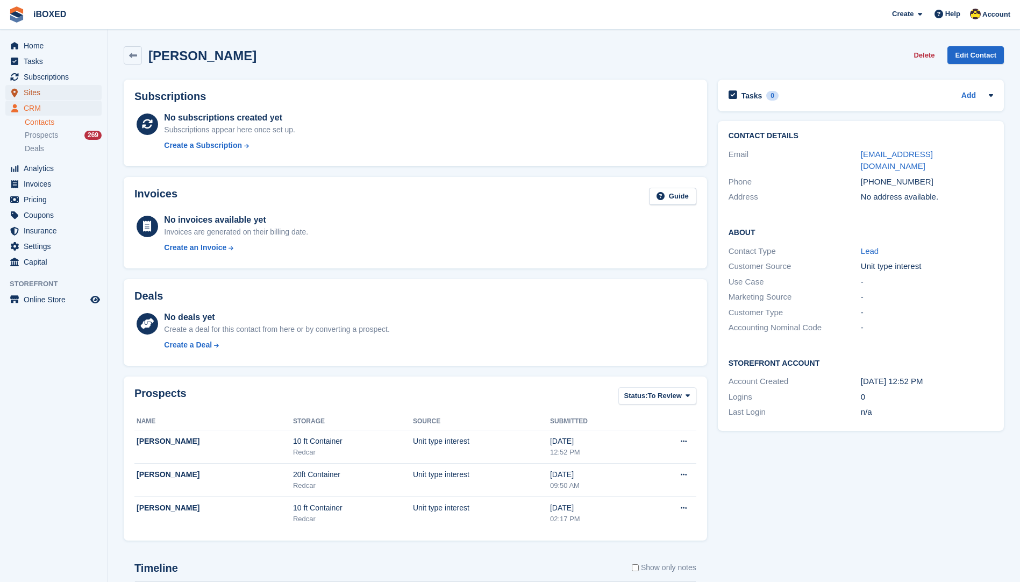
click at [76, 90] on span "Sites" at bounding box center [56, 92] width 65 height 15
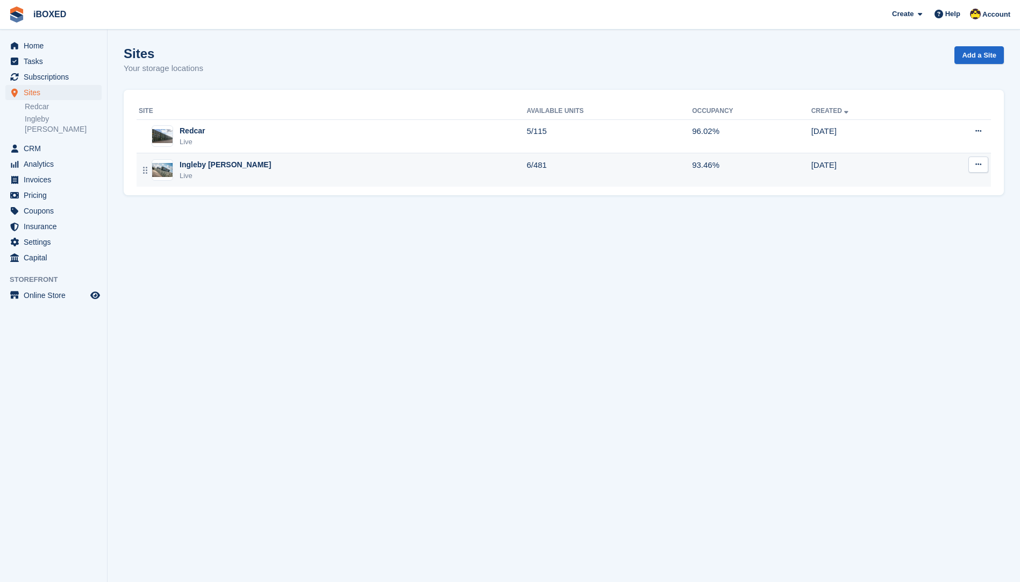
click at [527, 163] on td "6/481" at bounding box center [610, 169] width 166 height 33
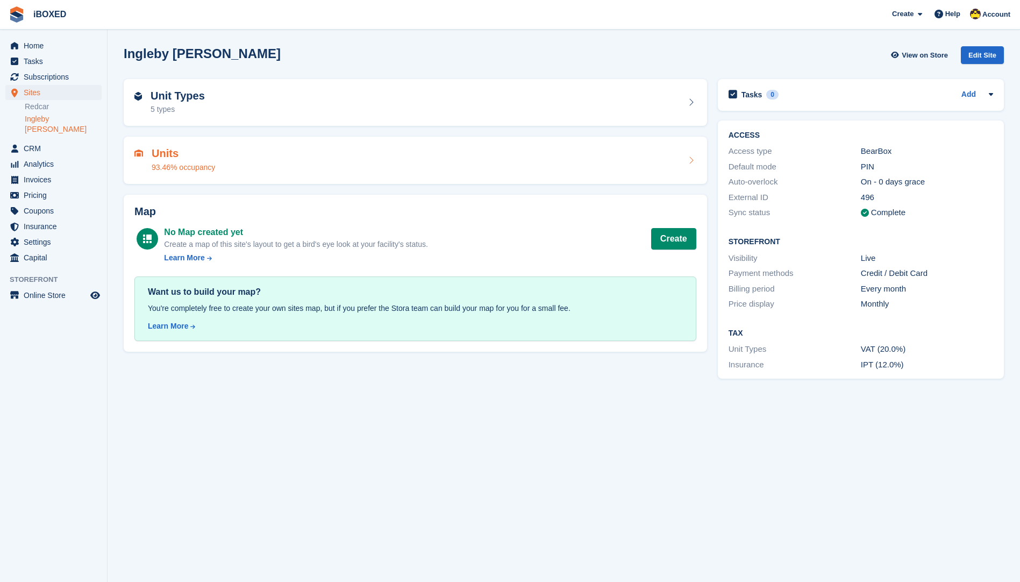
click at [429, 144] on div "Units 93.46% occupancy" at bounding box center [416, 160] width 584 height 47
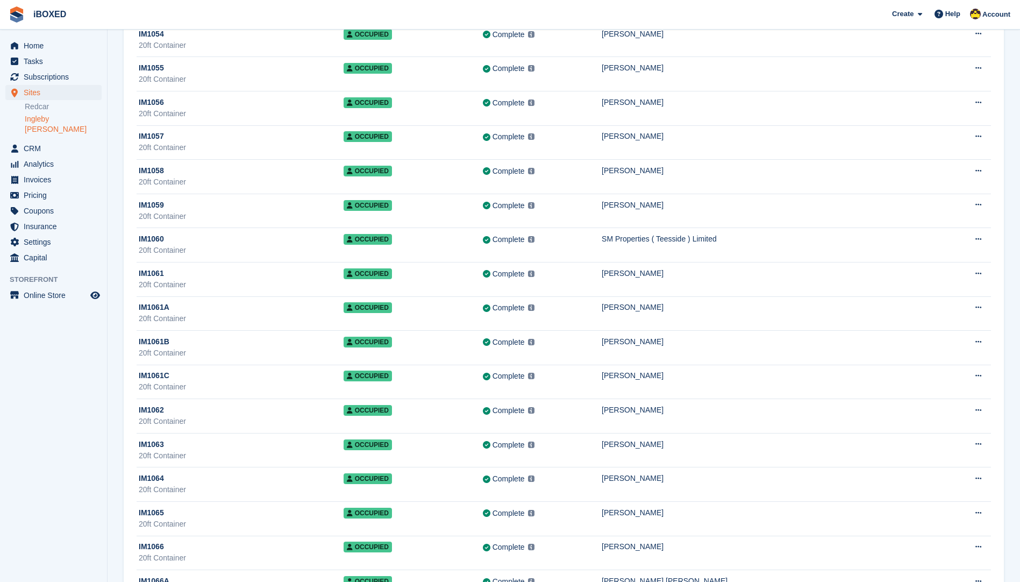
scroll to position [1936, 0]
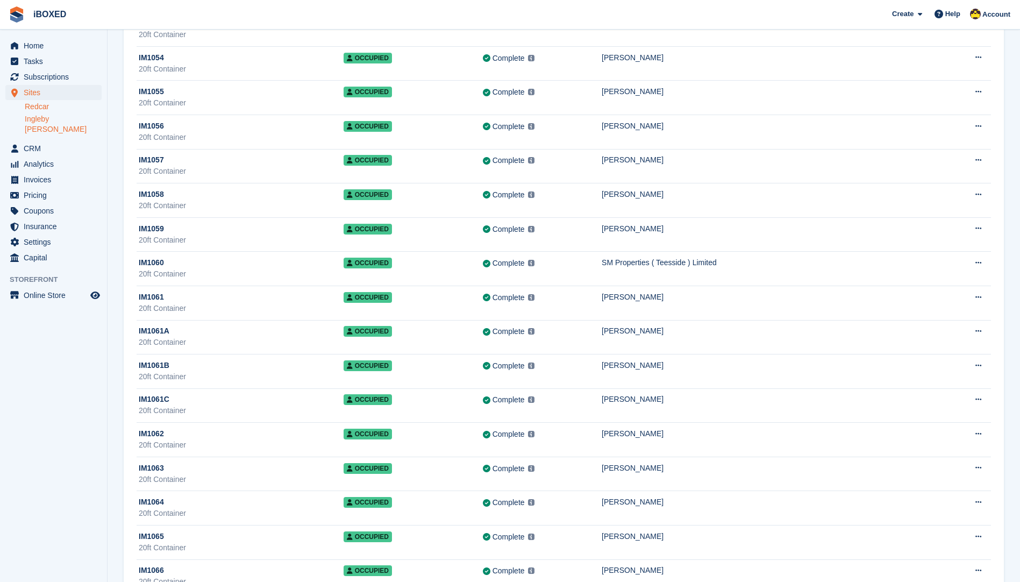
click at [37, 108] on link "Redcar" at bounding box center [63, 107] width 77 height 10
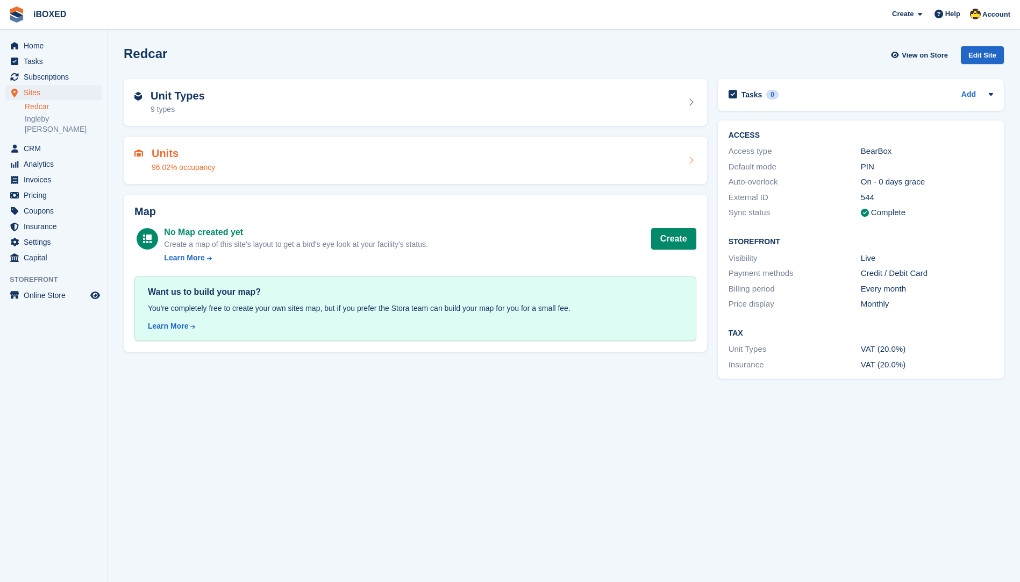
click at [224, 154] on div "Units 96.02% occupancy" at bounding box center [415, 160] width 562 height 26
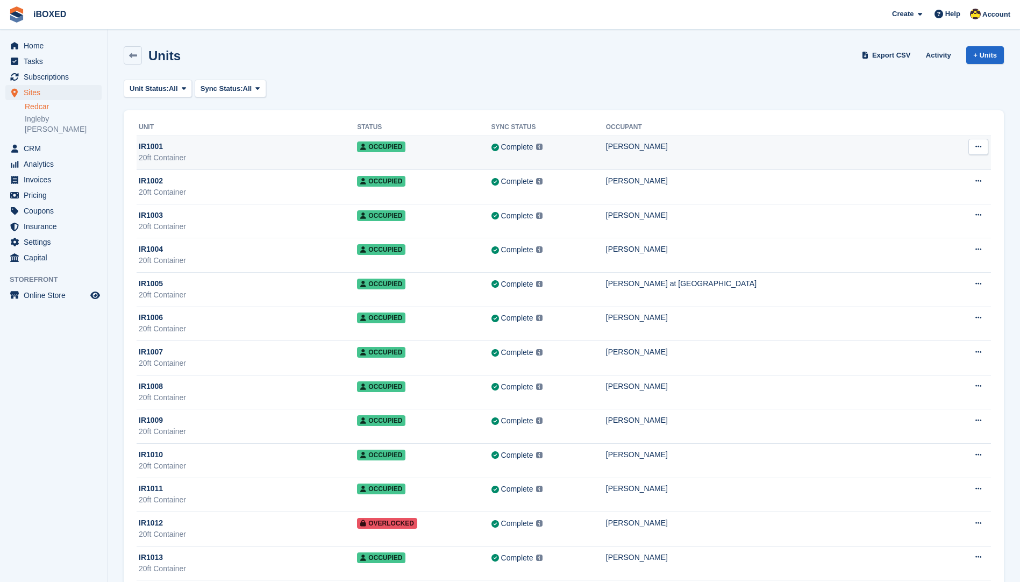
click at [469, 158] on td "Occupied" at bounding box center [424, 153] width 134 height 34
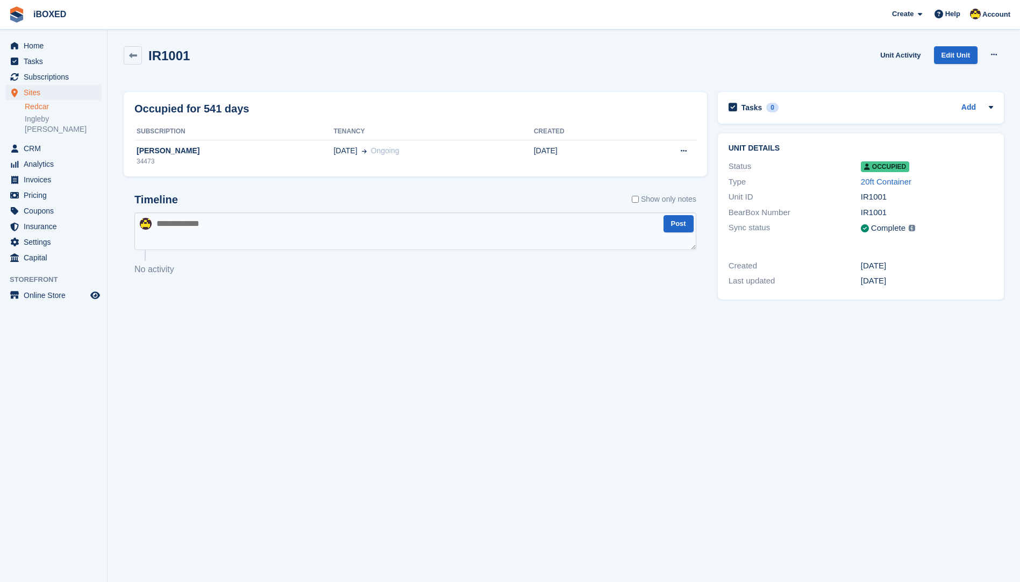
click at [468, 158] on td "[DATE] Ongoing" at bounding box center [433, 156] width 200 height 32
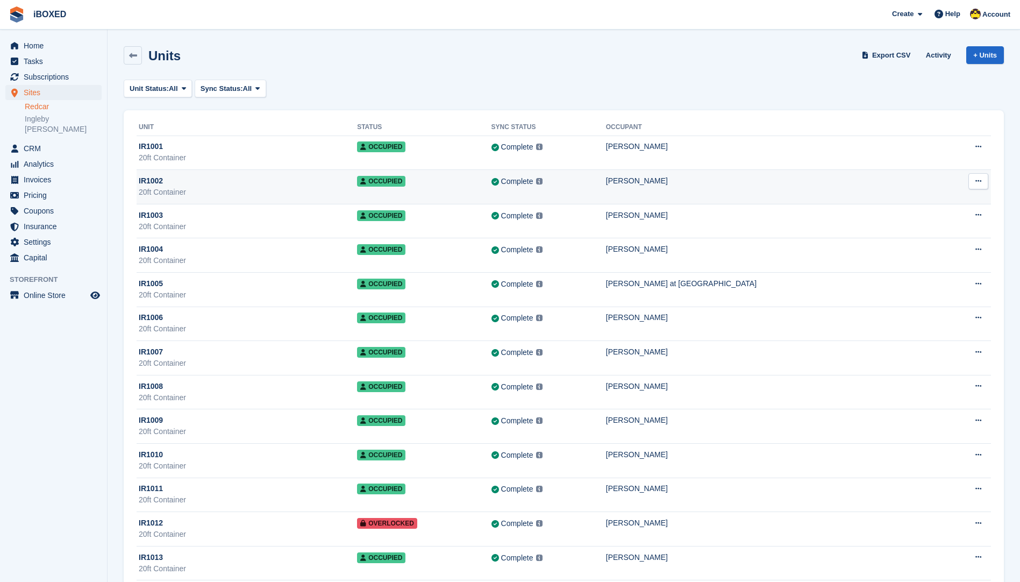
click at [880, 176] on div "[PERSON_NAME]" at bounding box center [773, 180] width 335 height 11
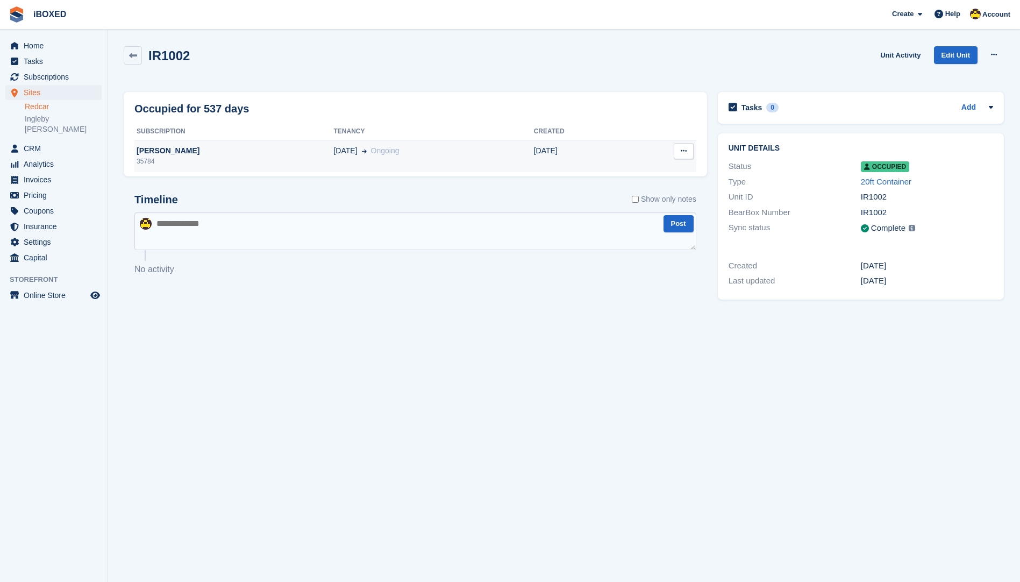
click at [250, 160] on div "35784" at bounding box center [233, 162] width 199 height 10
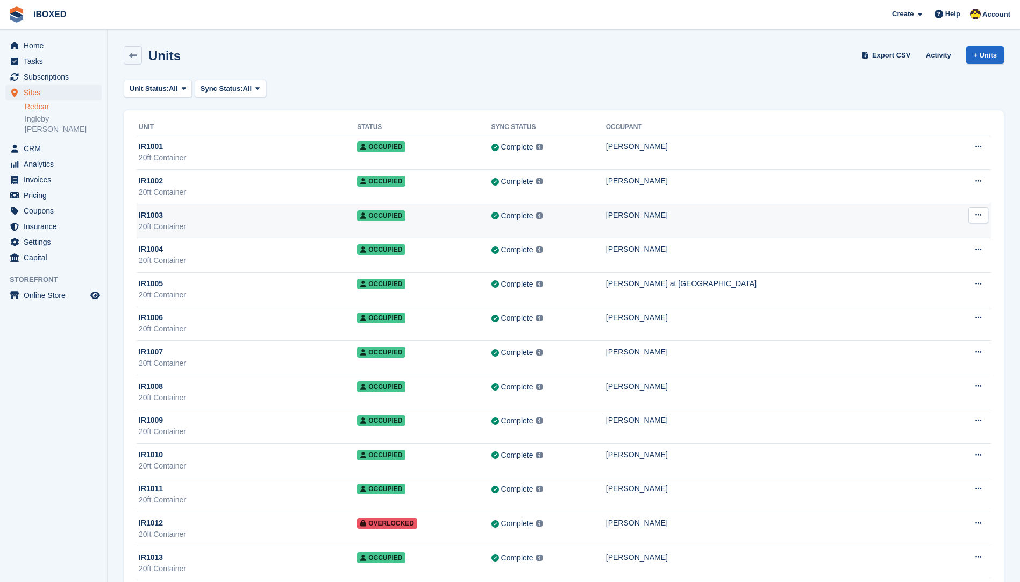
click at [236, 226] on div "20ft Container" at bounding box center [248, 226] width 218 height 11
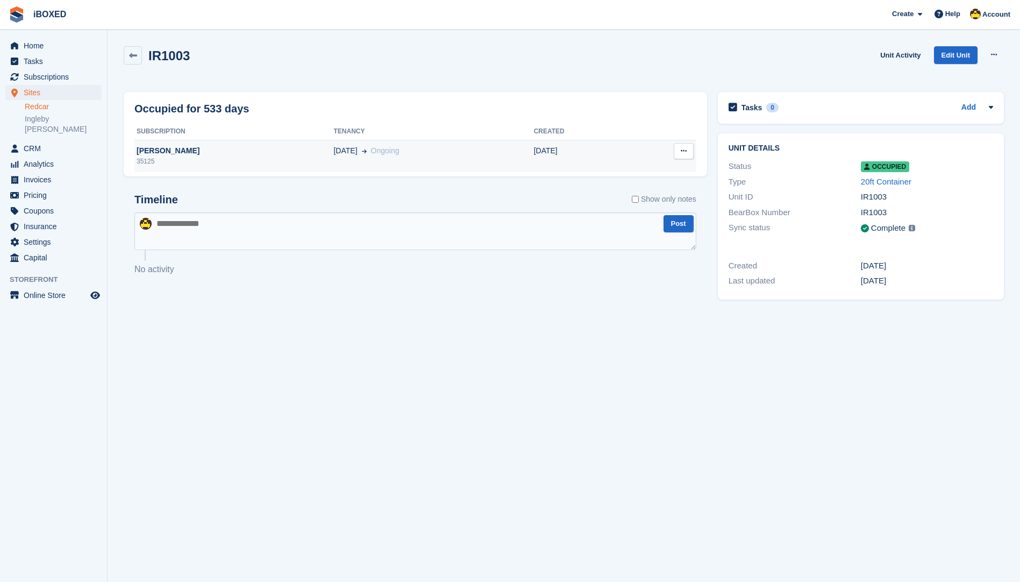
click at [232, 164] on div "35125" at bounding box center [233, 162] width 199 height 10
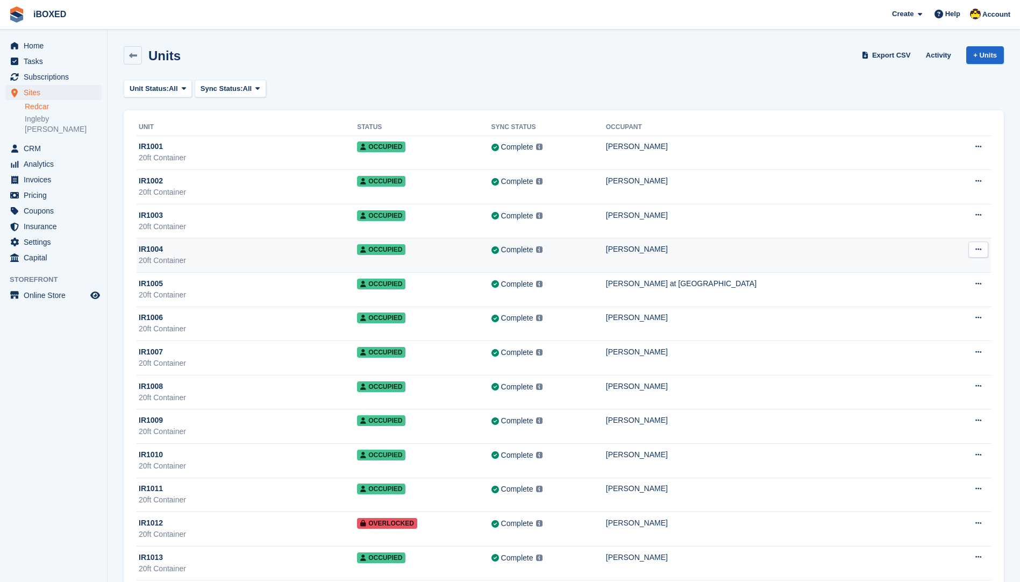
click at [211, 246] on div "IR1004" at bounding box center [248, 249] width 218 height 11
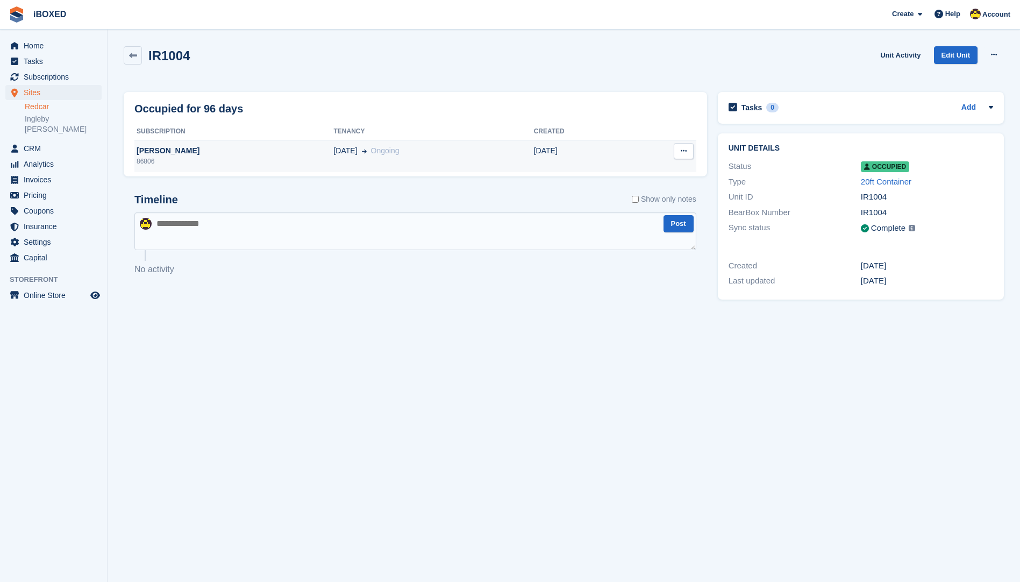
click at [191, 157] on div "86806" at bounding box center [233, 162] width 199 height 10
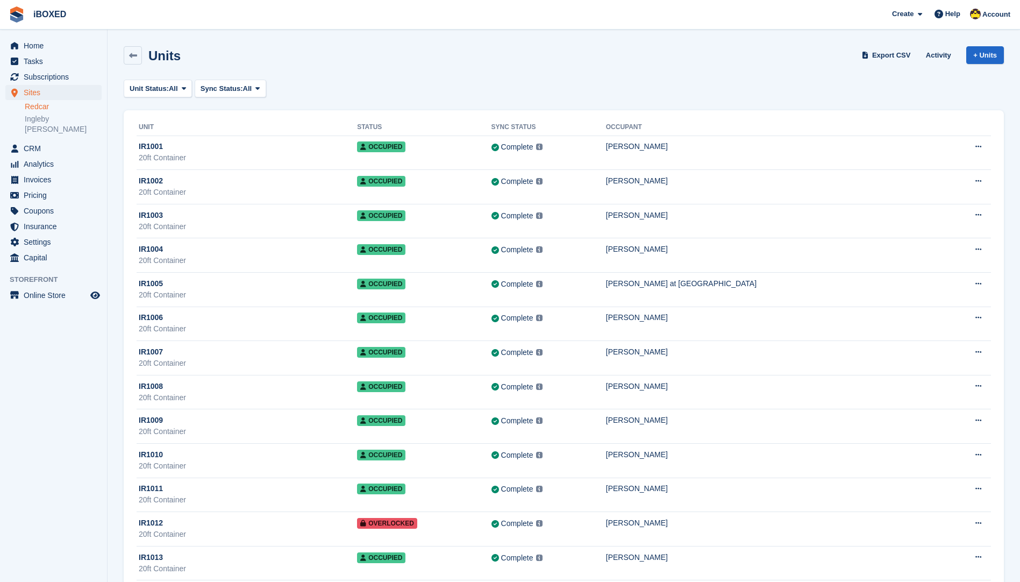
click at [186, 286] on div "IR1005" at bounding box center [248, 283] width 218 height 11
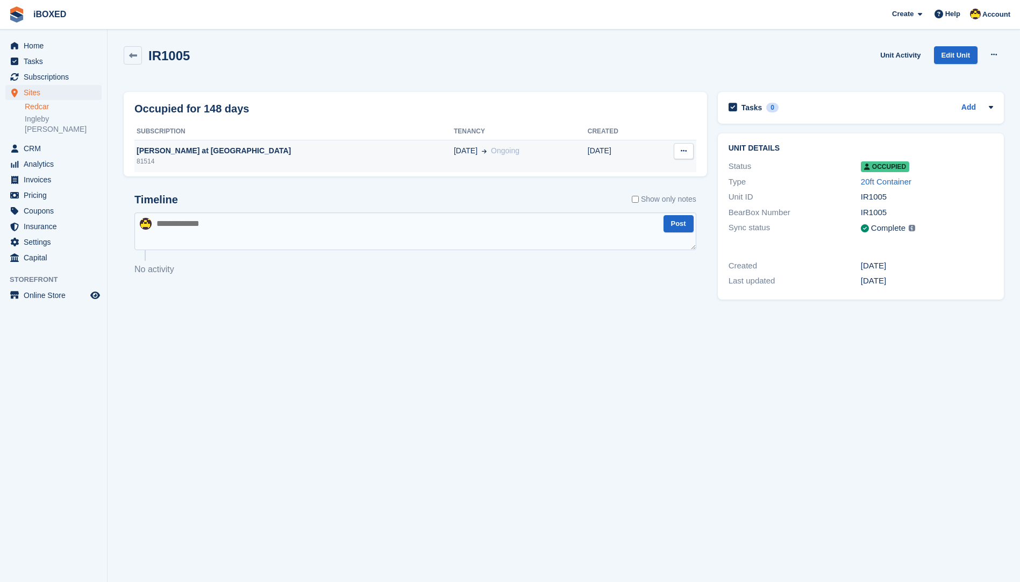
click at [157, 152] on div "[PERSON_NAME] at [GEOGRAPHIC_DATA]" at bounding box center [293, 150] width 319 height 11
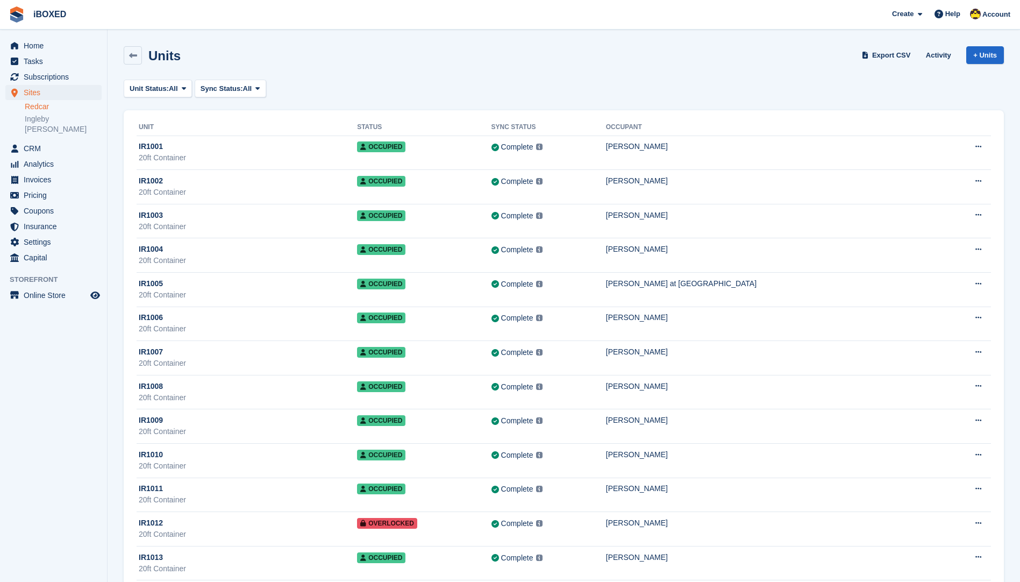
click at [162, 325] on div "20ft Container" at bounding box center [248, 328] width 218 height 11
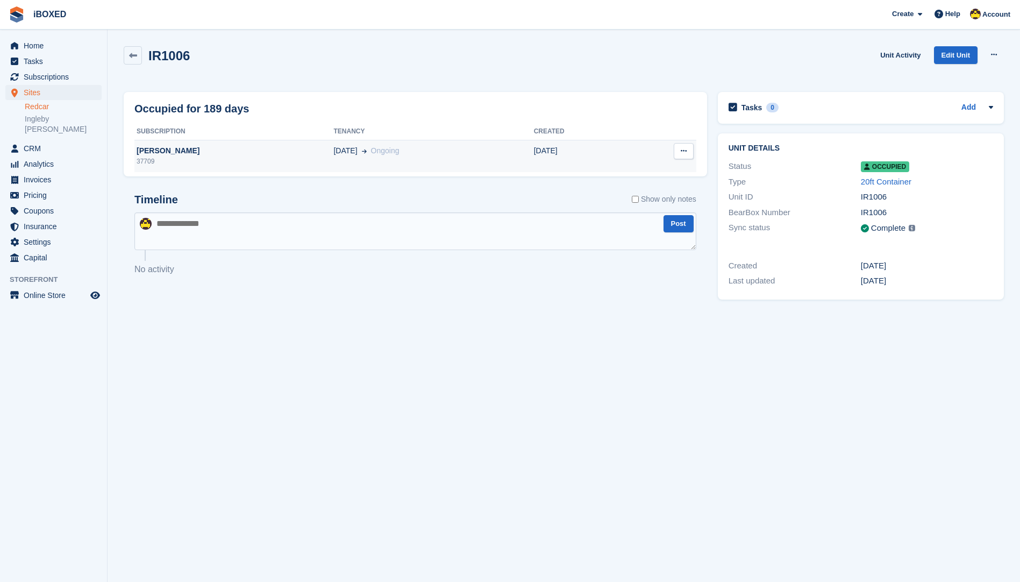
click at [147, 160] on div "37709" at bounding box center [233, 162] width 199 height 10
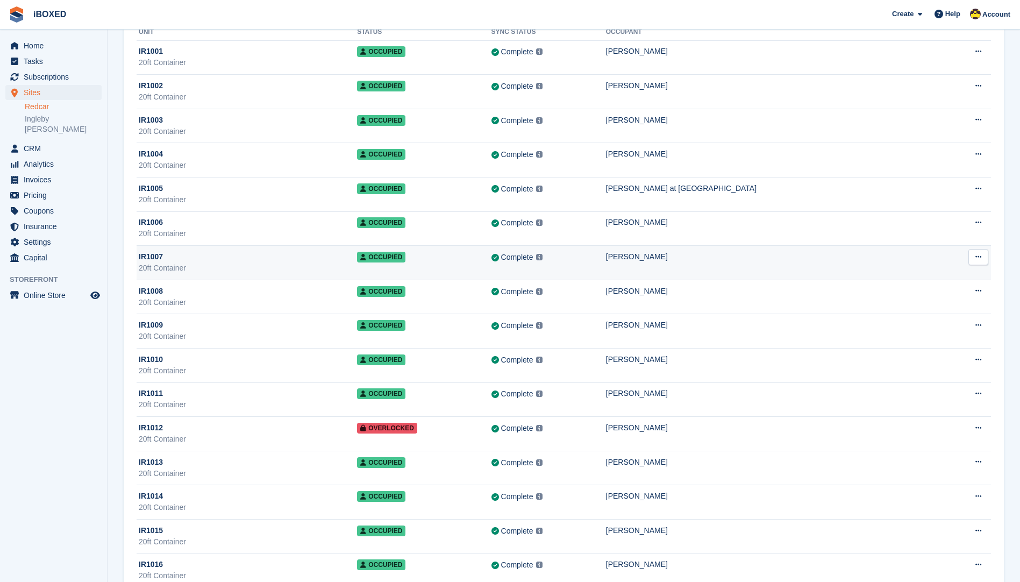
scroll to position [108, 0]
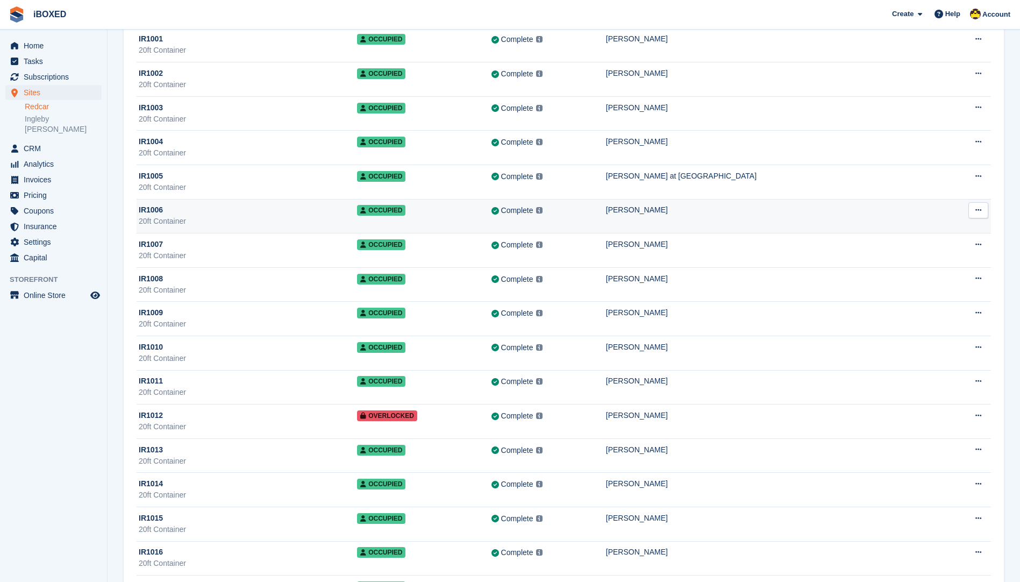
click at [236, 217] on div "20ft Container" at bounding box center [248, 221] width 218 height 11
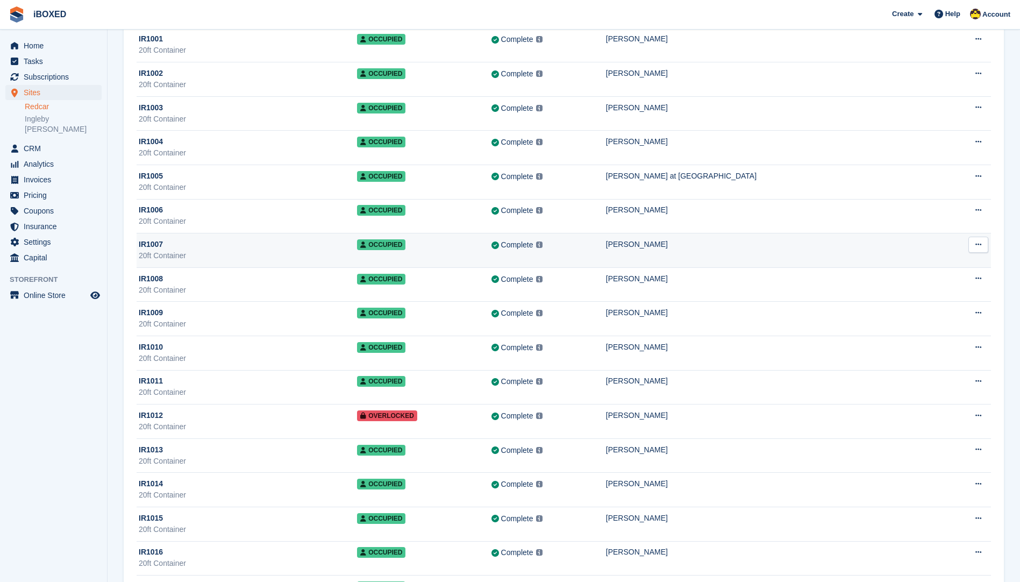
click at [357, 245] on div "IR1007" at bounding box center [248, 244] width 218 height 11
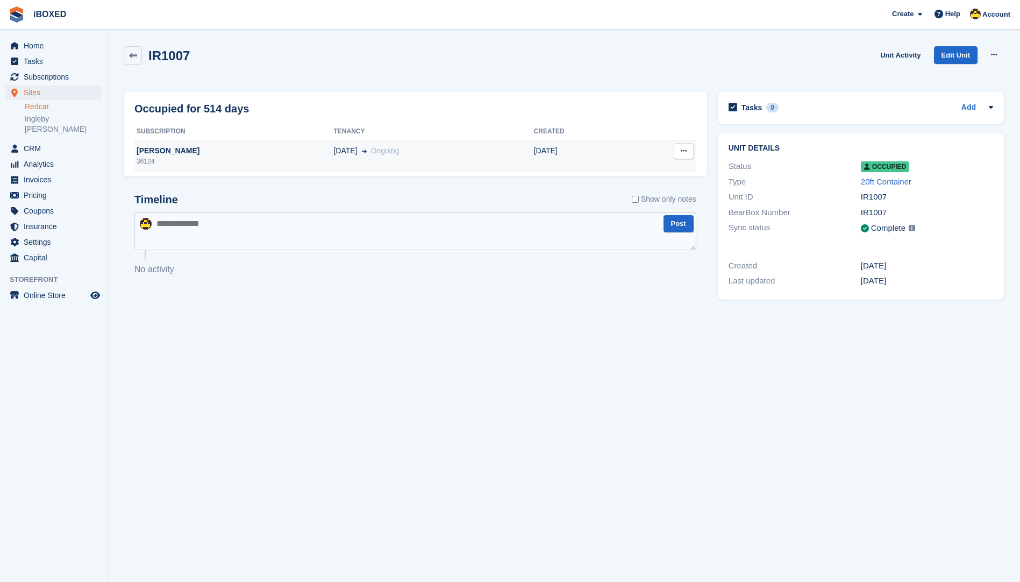
click at [175, 140] on td "[PERSON_NAME] 36124" at bounding box center [233, 156] width 199 height 32
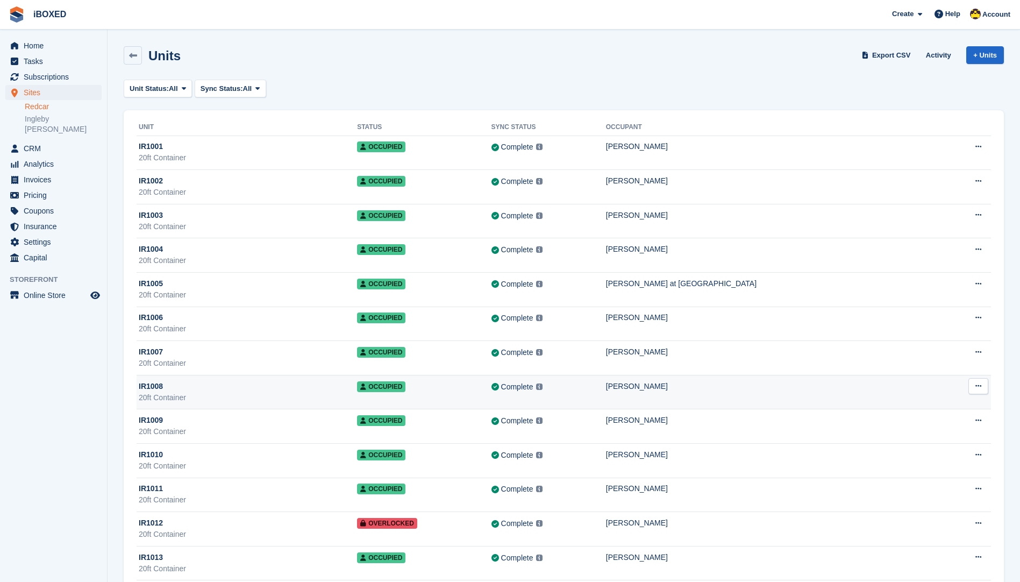
scroll to position [108, 0]
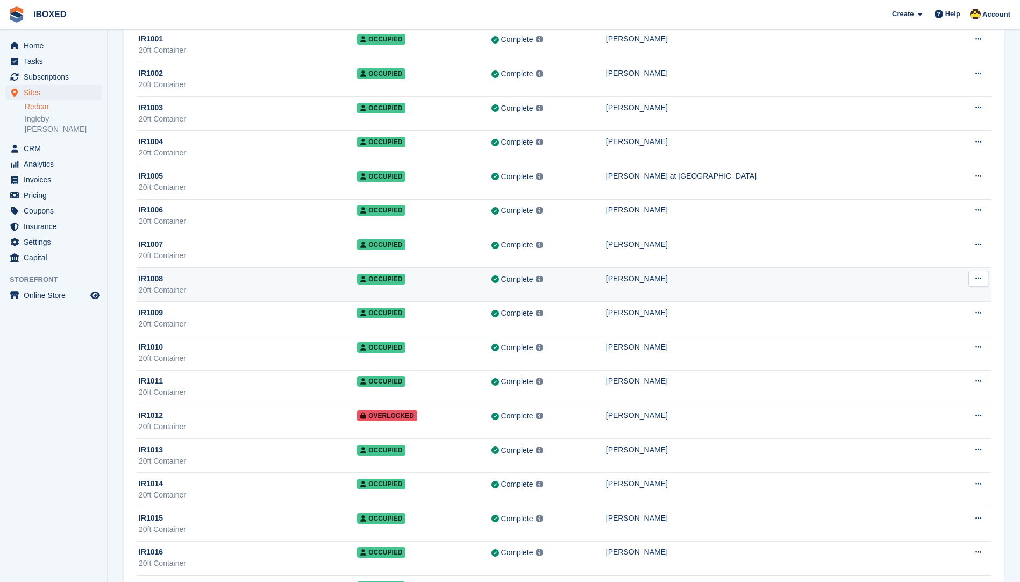
click at [196, 290] on div "20ft Container" at bounding box center [248, 290] width 218 height 11
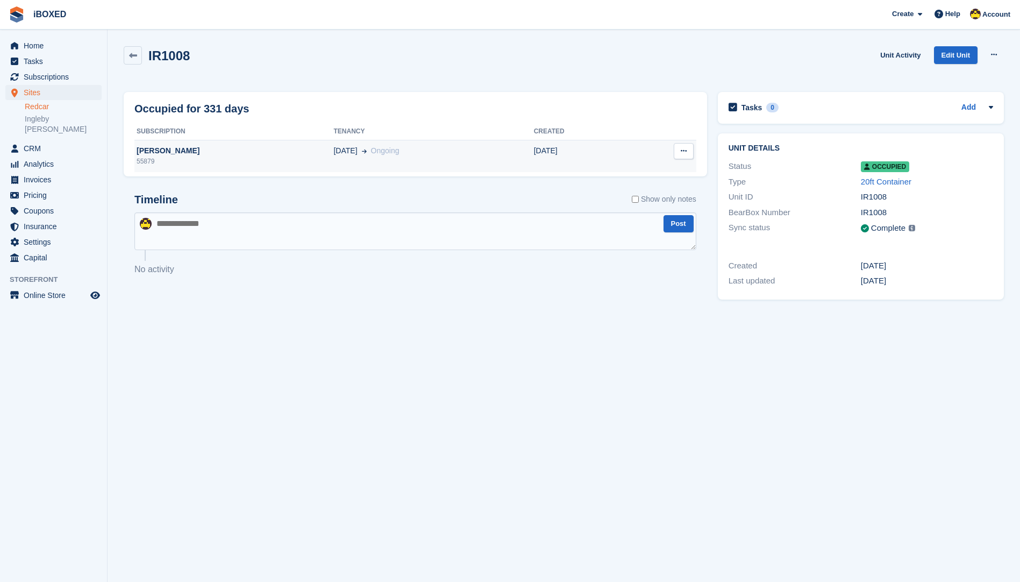
click at [201, 169] on td "[PERSON_NAME] 55879" at bounding box center [233, 156] width 199 height 32
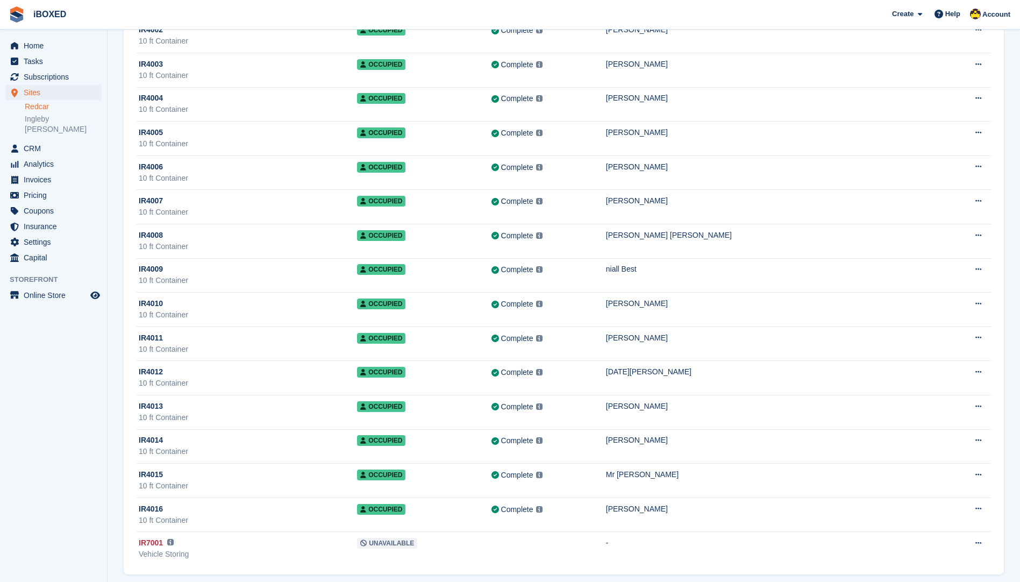
scroll to position [3512, 0]
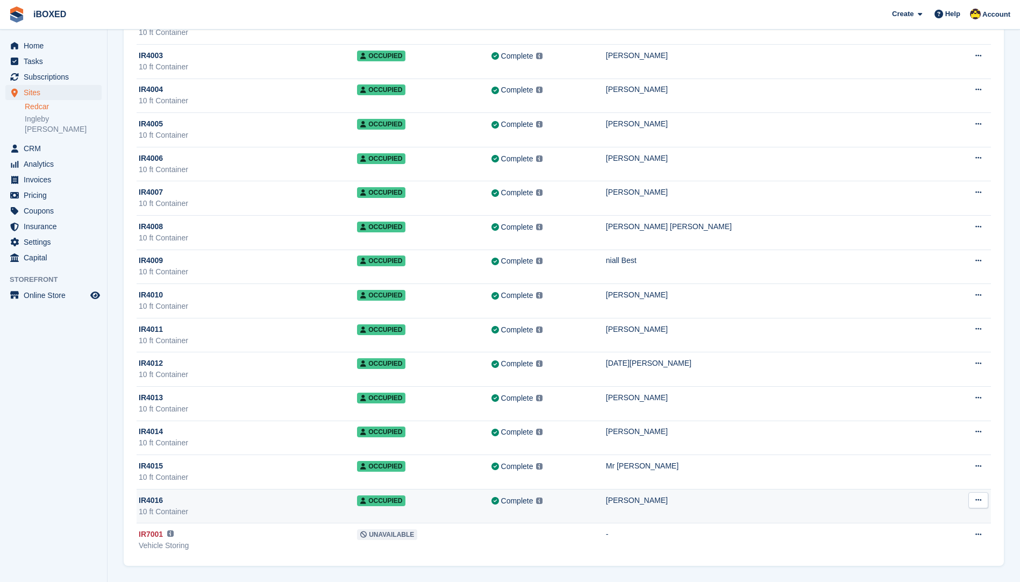
click at [299, 514] on div "10 ft Container" at bounding box center [248, 511] width 218 height 11
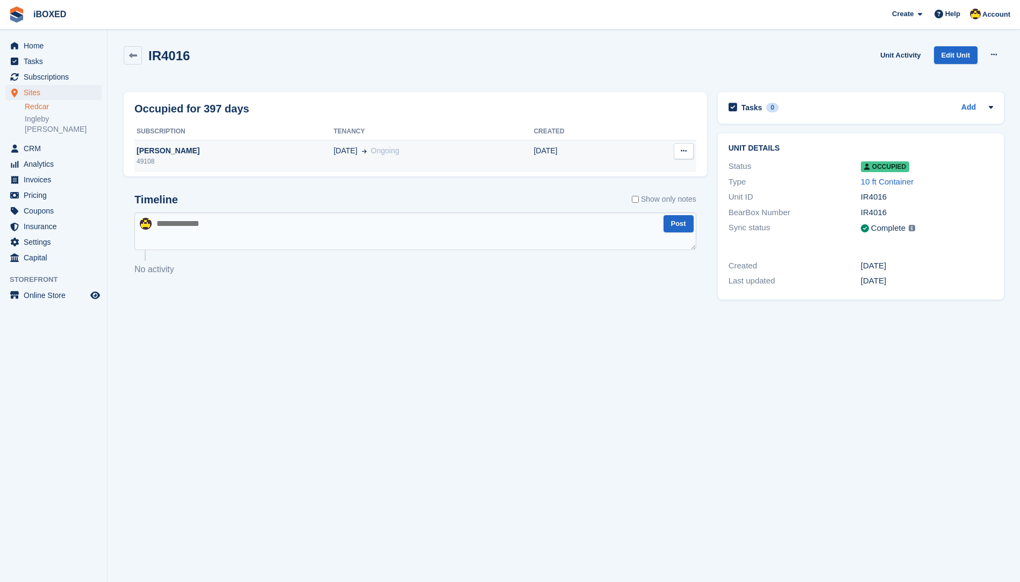
click at [240, 158] on div "49108" at bounding box center [233, 162] width 199 height 10
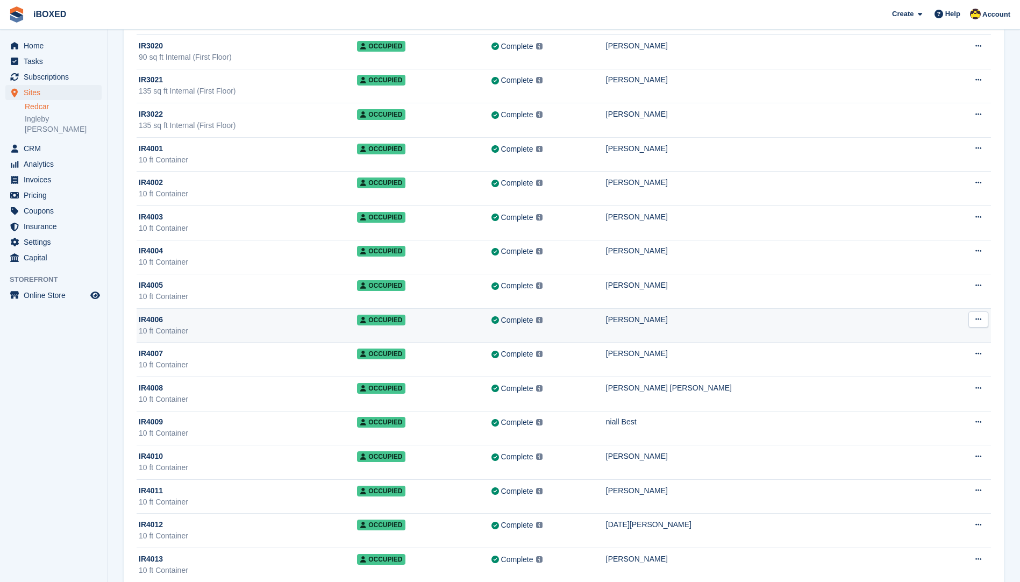
scroll to position [3297, 0]
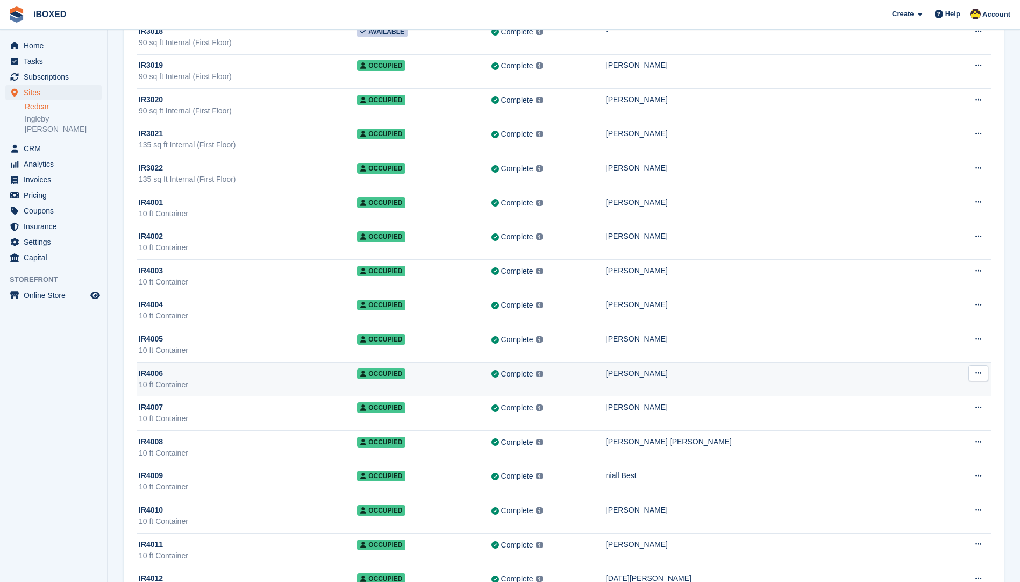
click at [296, 175] on div "135 sq ft Internal (First Floor)" at bounding box center [248, 179] width 218 height 11
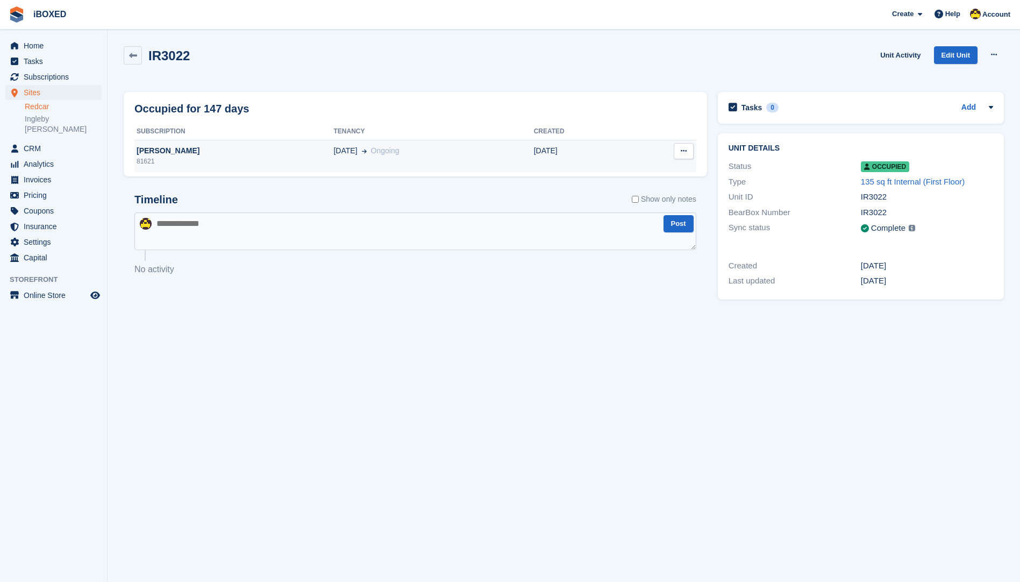
click at [298, 159] on div "81621" at bounding box center [233, 162] width 199 height 10
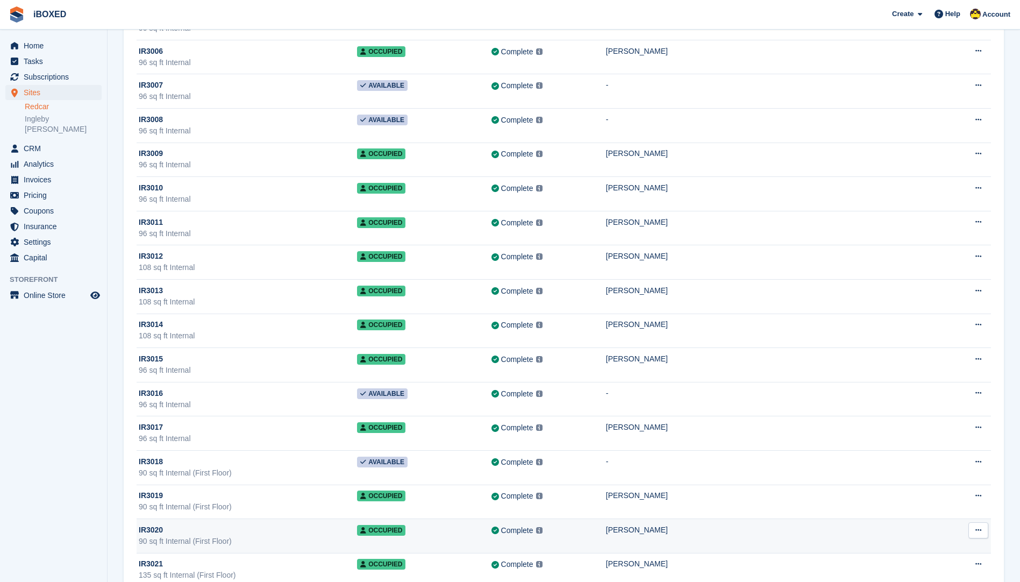
scroll to position [2920, 0]
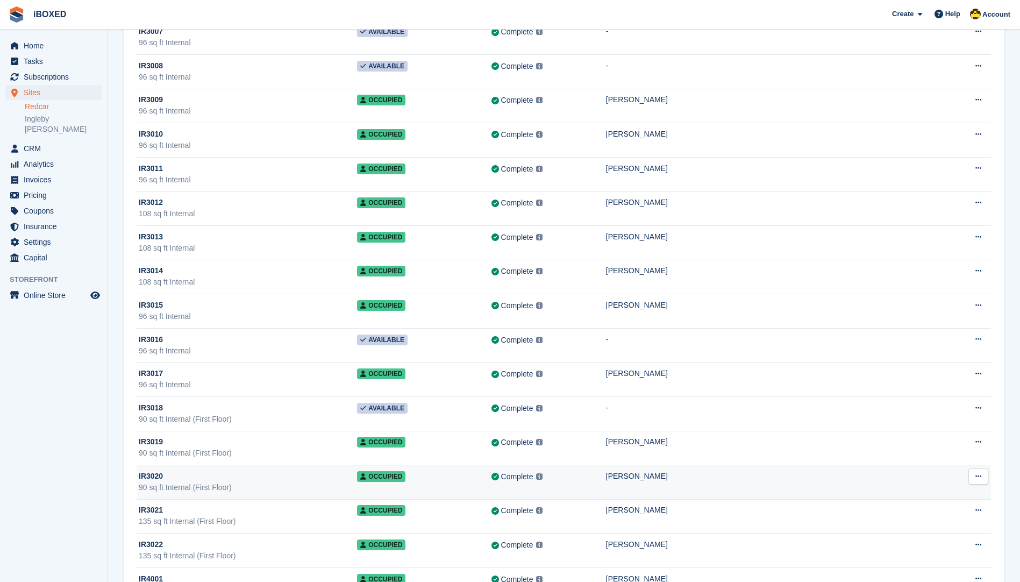
click at [281, 484] on div "90 sq ft Internal (First Floor)" at bounding box center [248, 487] width 218 height 11
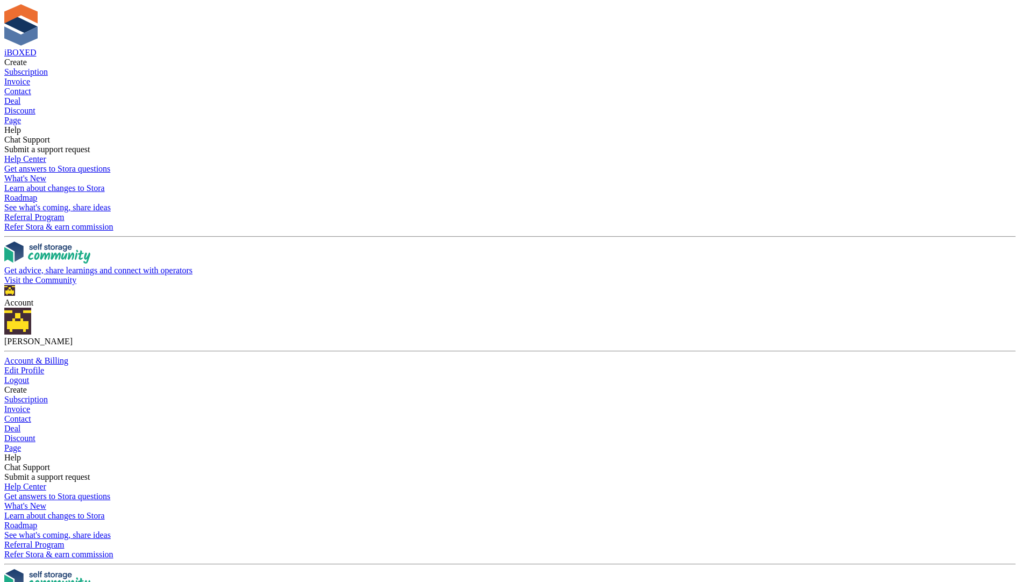
scroll to position [2920, 0]
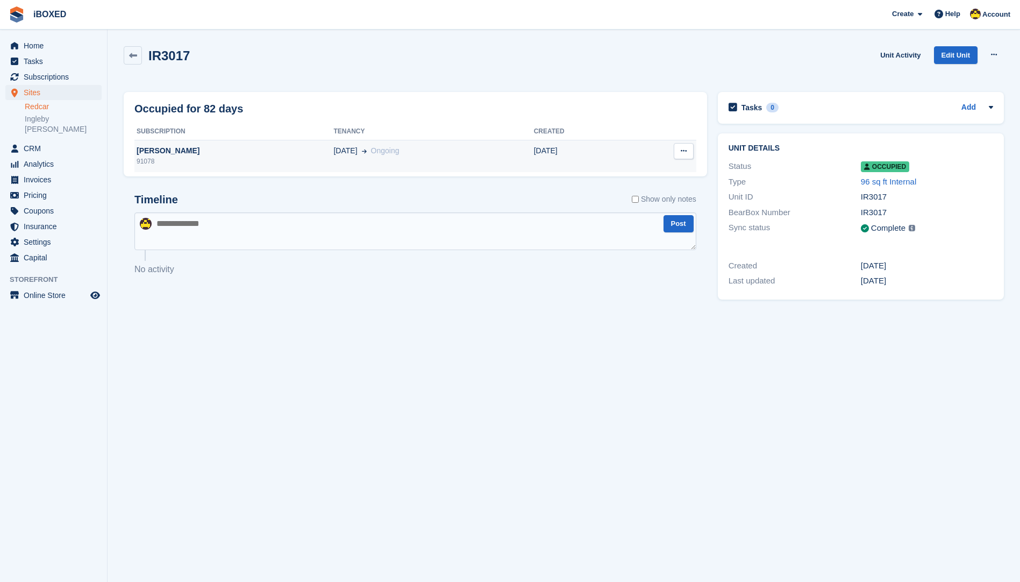
click at [249, 165] on div "91078" at bounding box center [233, 162] width 199 height 10
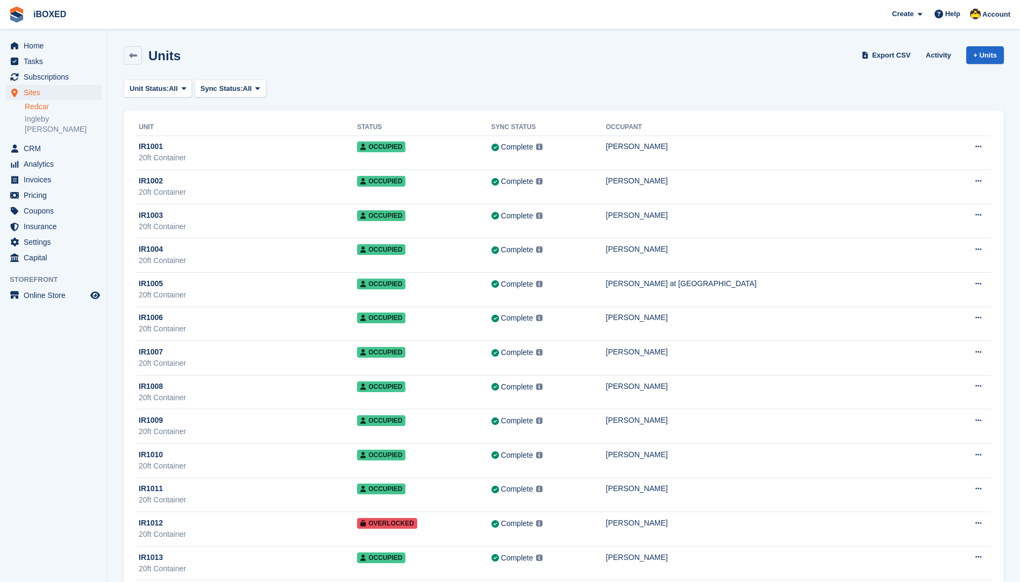
scroll to position [2920, 0]
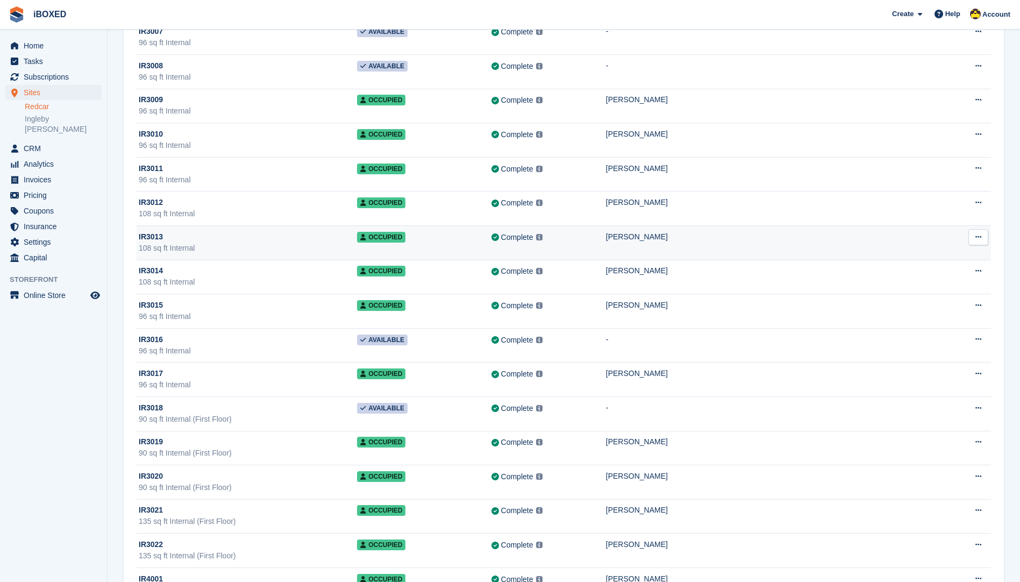
click at [335, 254] on td "IR3013 108 sq ft Internal" at bounding box center [247, 242] width 221 height 34
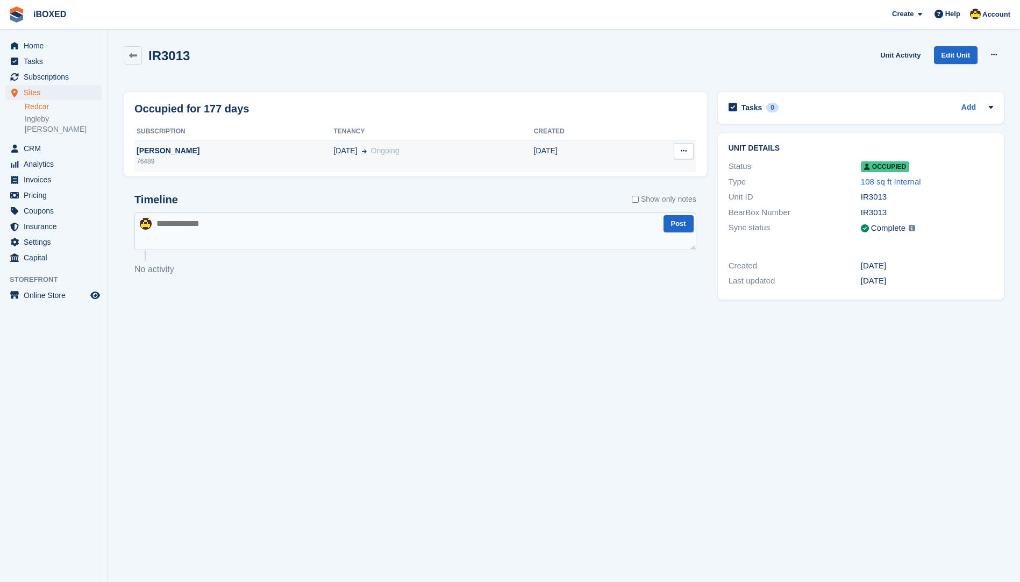
click at [158, 158] on div "76489" at bounding box center [233, 162] width 199 height 10
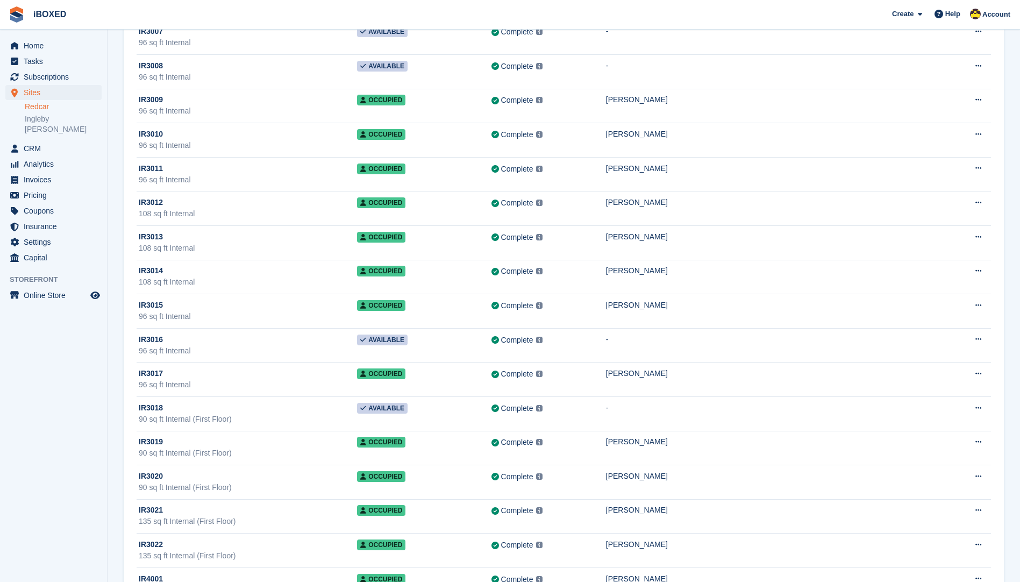
scroll to position [2920, 0]
click at [177, 176] on div "96 sq ft Internal" at bounding box center [248, 179] width 218 height 11
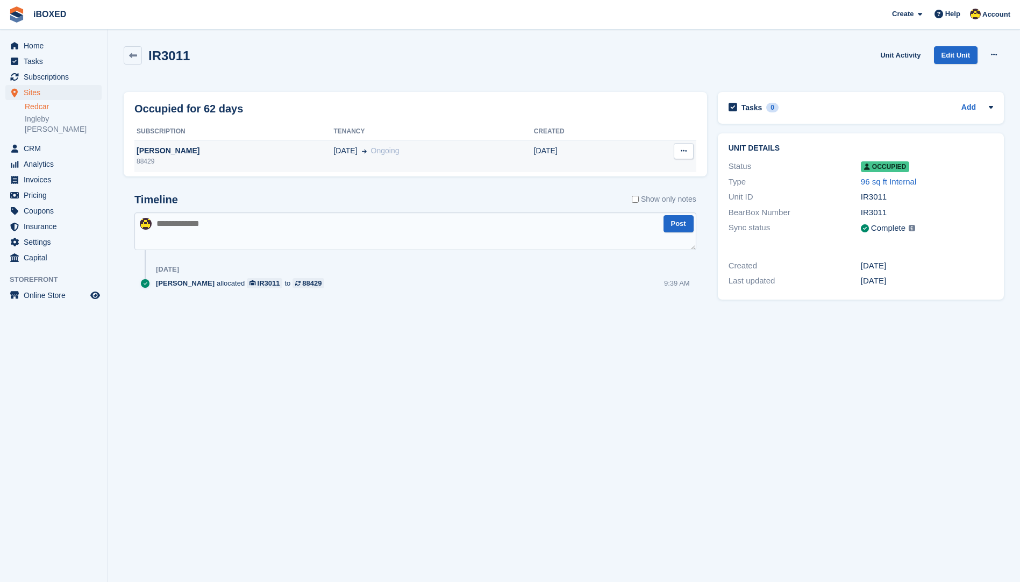
click at [166, 155] on div "[PERSON_NAME]" at bounding box center [233, 150] width 199 height 11
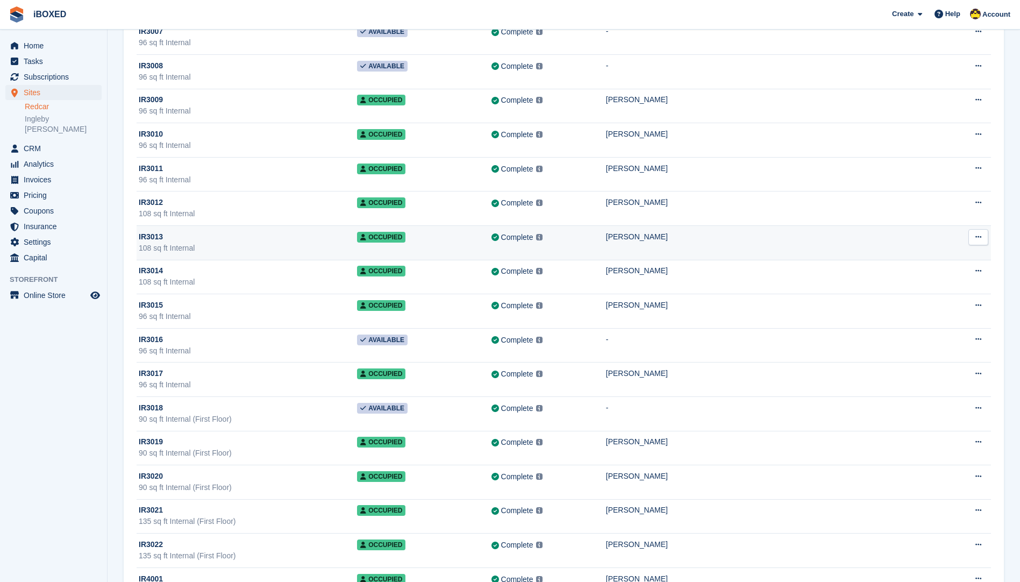
scroll to position [2920, 0]
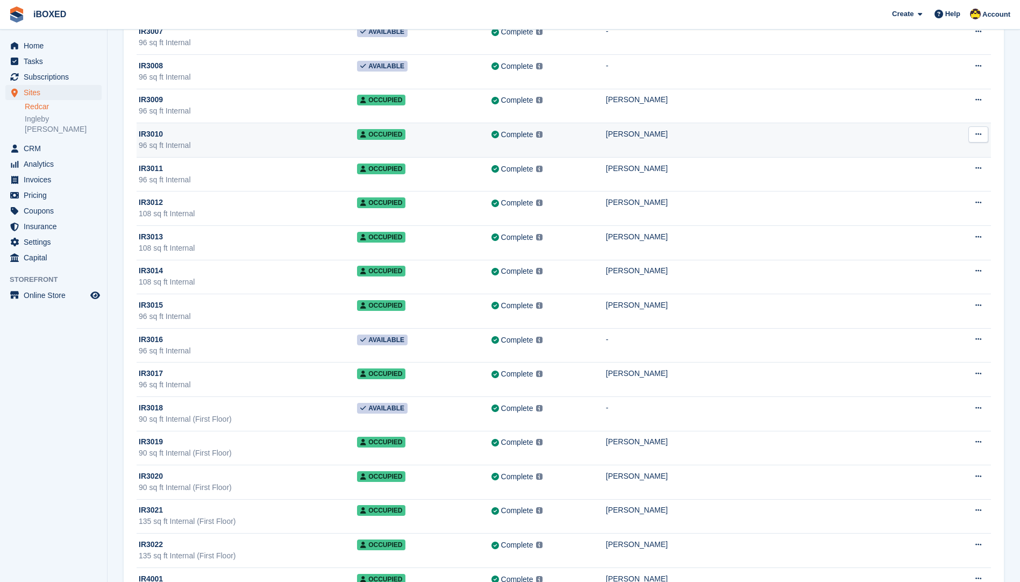
click at [217, 131] on div "IR3010" at bounding box center [248, 134] width 218 height 11
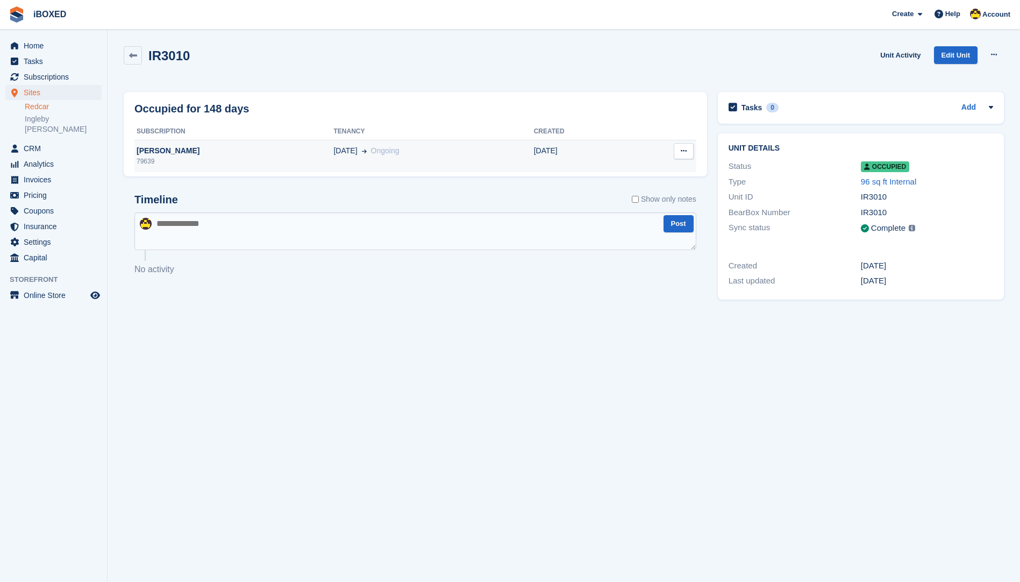
click at [153, 150] on div "[PERSON_NAME]" at bounding box center [233, 150] width 199 height 11
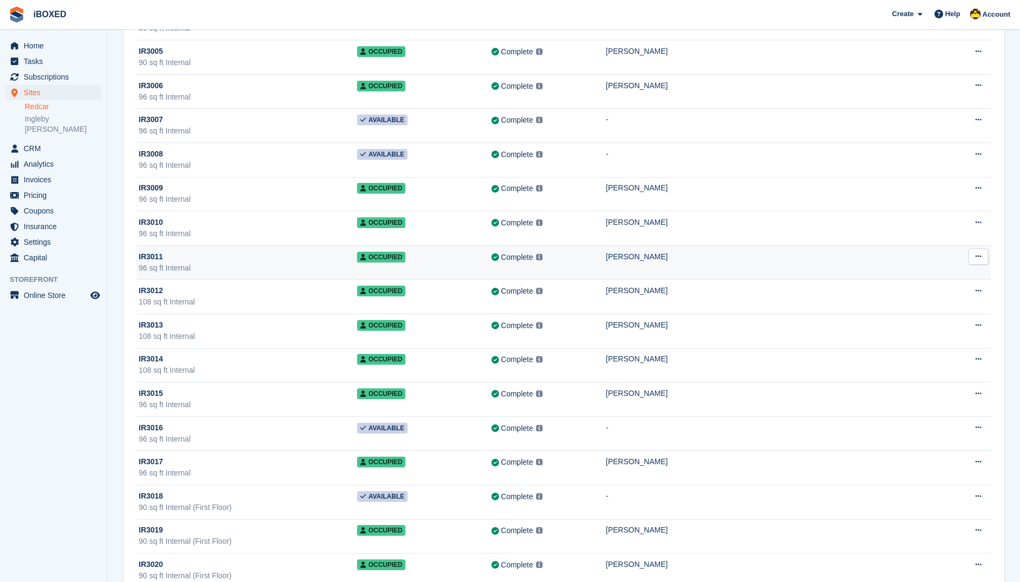
scroll to position [2813, 0]
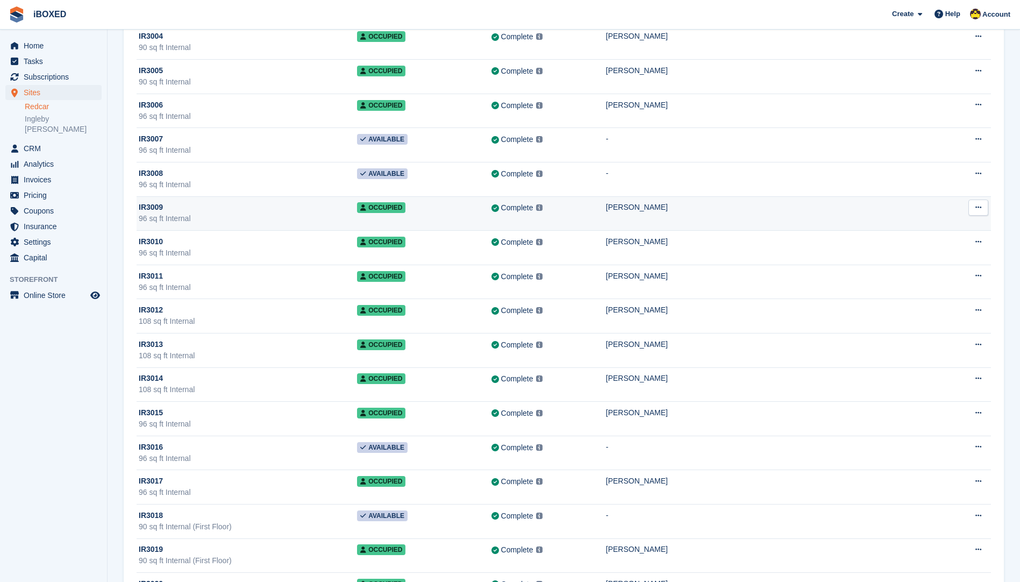
click at [236, 218] on div "96 sq ft Internal" at bounding box center [248, 218] width 218 height 11
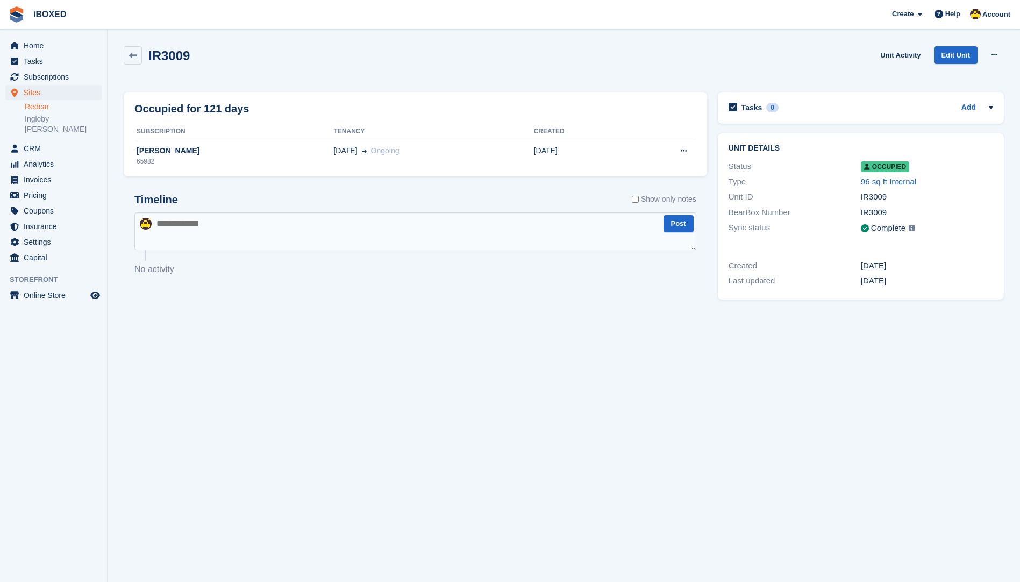
click at [193, 150] on div "[PERSON_NAME]" at bounding box center [233, 150] width 199 height 11
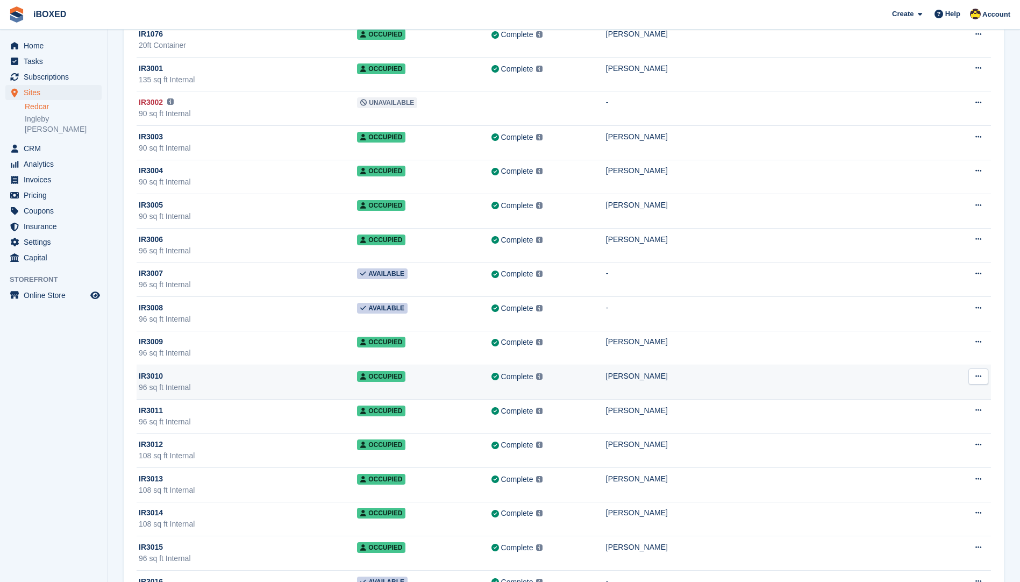
scroll to position [2597, 0]
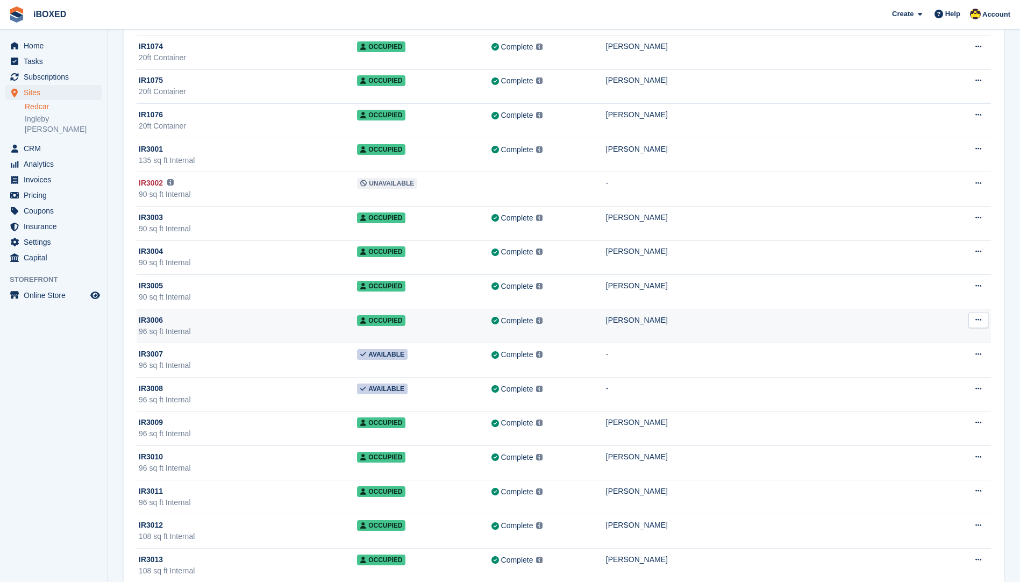
click at [219, 329] on div "96 sq ft Internal" at bounding box center [248, 331] width 218 height 11
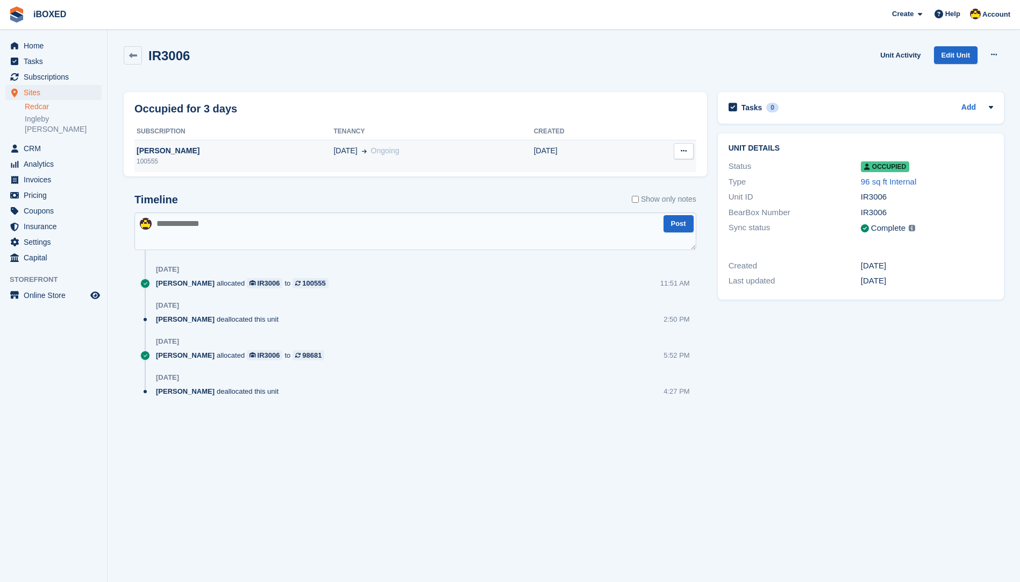
click at [214, 155] on div "[PERSON_NAME]" at bounding box center [233, 150] width 199 height 11
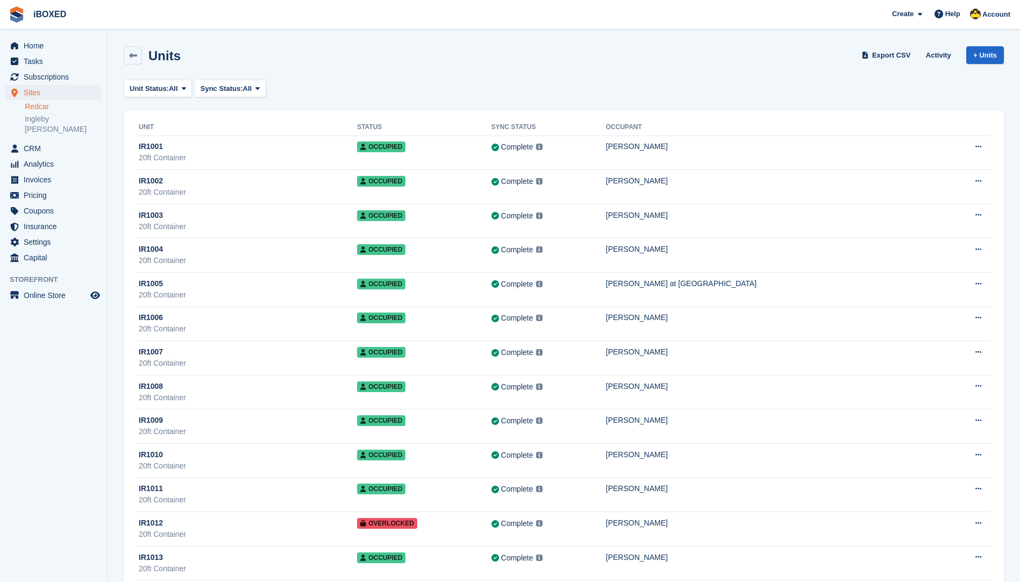
scroll to position [2597, 0]
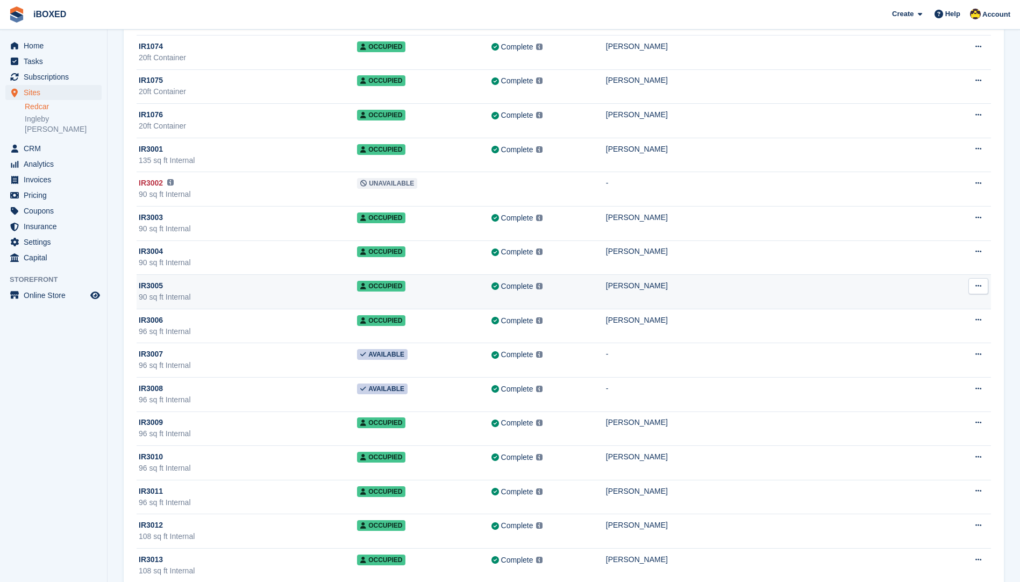
click at [491, 301] on td "Occupied" at bounding box center [424, 292] width 134 height 34
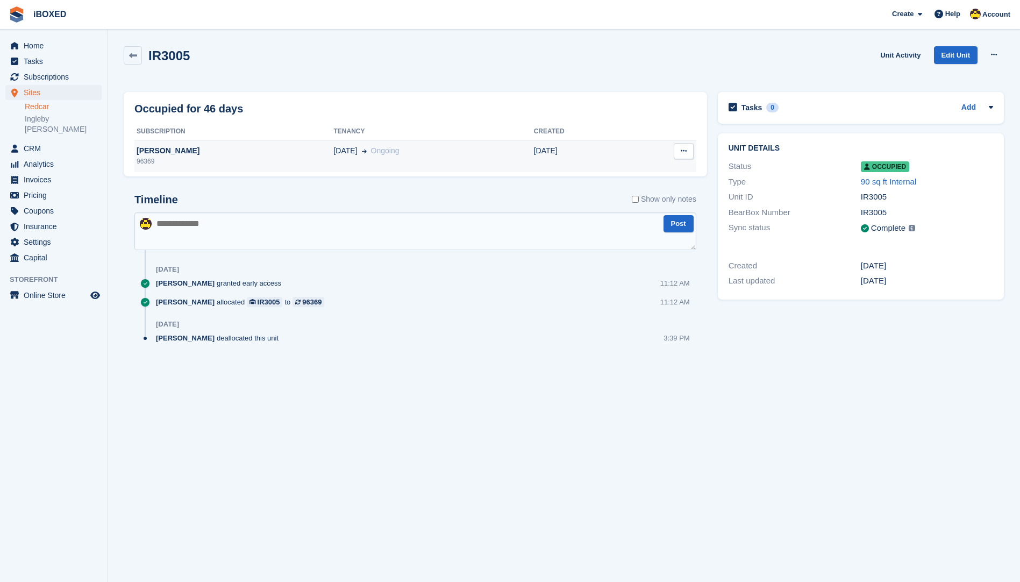
click at [163, 150] on div "[PERSON_NAME]" at bounding box center [233, 150] width 199 height 11
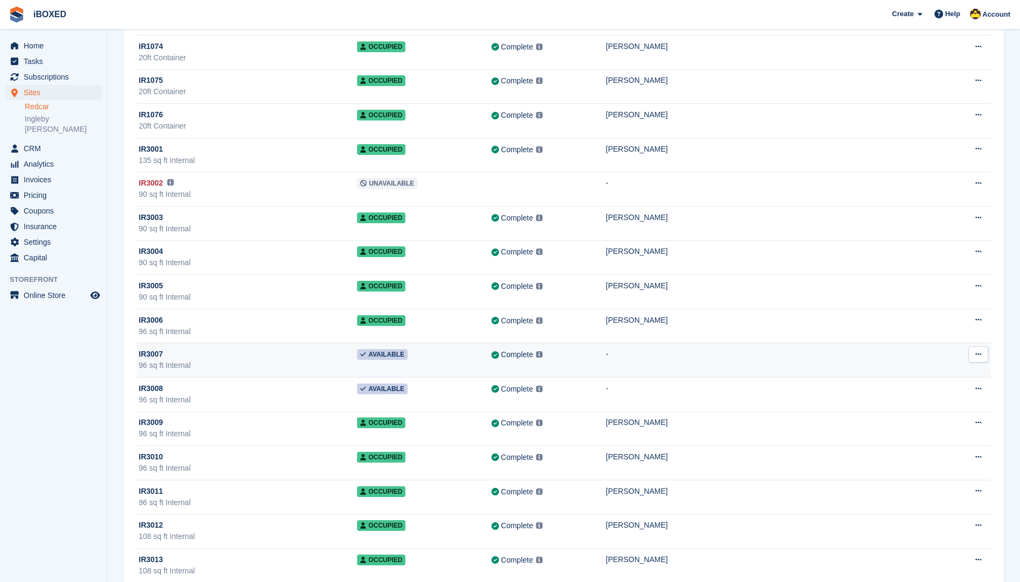
scroll to position [2597, 0]
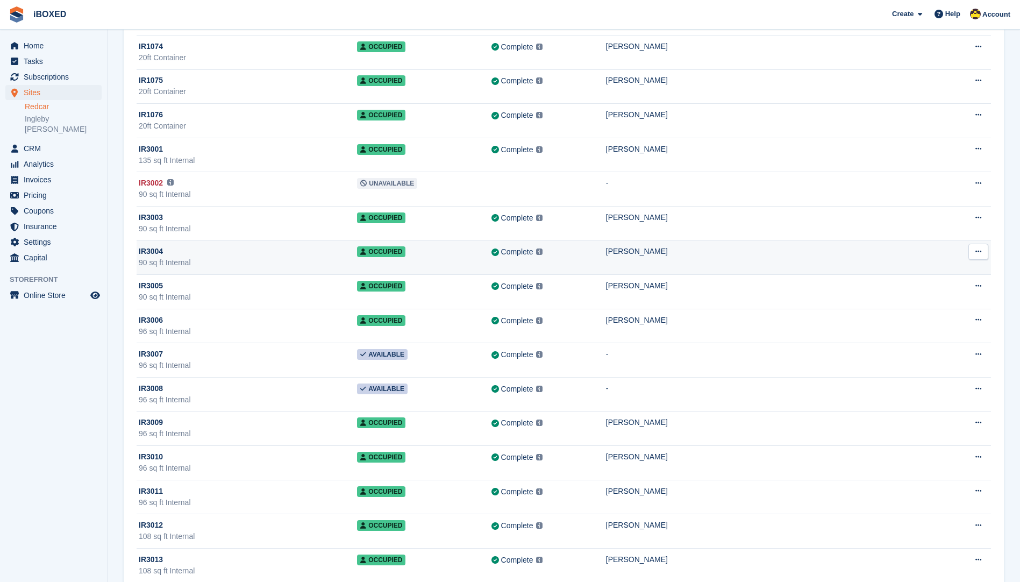
click at [606, 246] on div "Complete Last synced at 6 Sep, 8:59 AM Learn more →" at bounding box center [549, 252] width 115 height 12
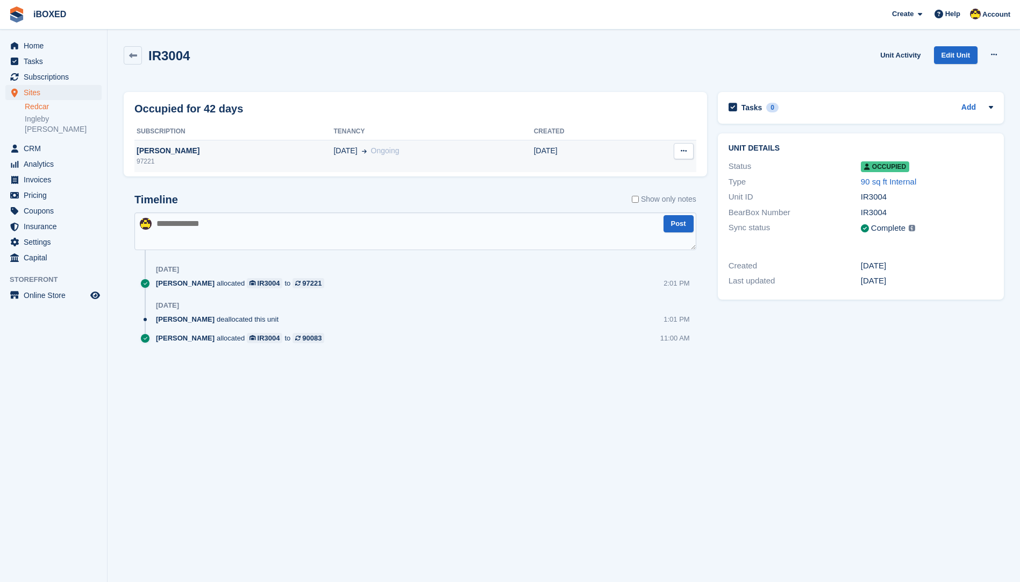
click at [195, 154] on div "Stephanie" at bounding box center [233, 150] width 199 height 11
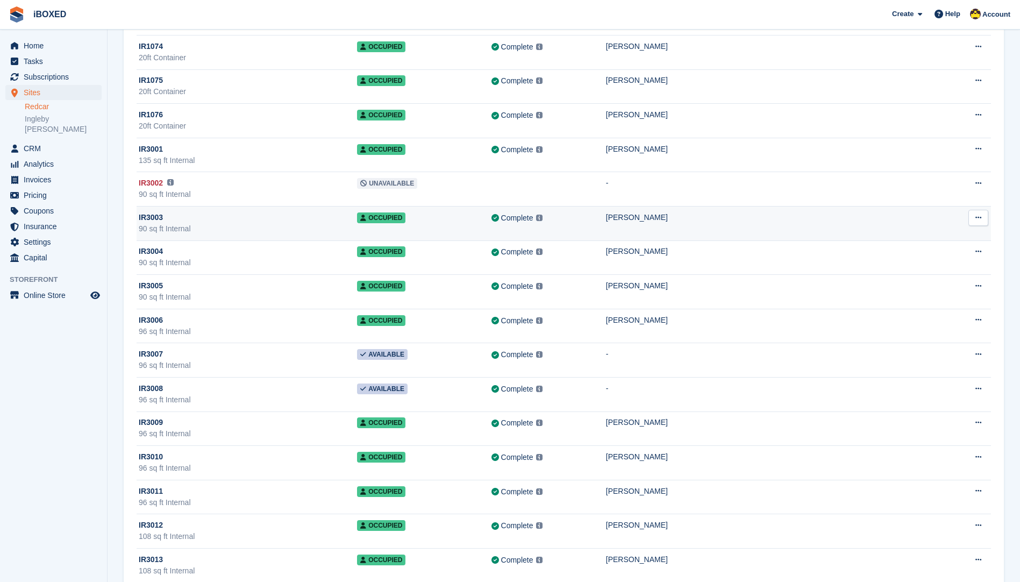
scroll to position [2597, 0]
click at [242, 236] on td "IR3003 90 sq ft Internal" at bounding box center [247, 224] width 221 height 34
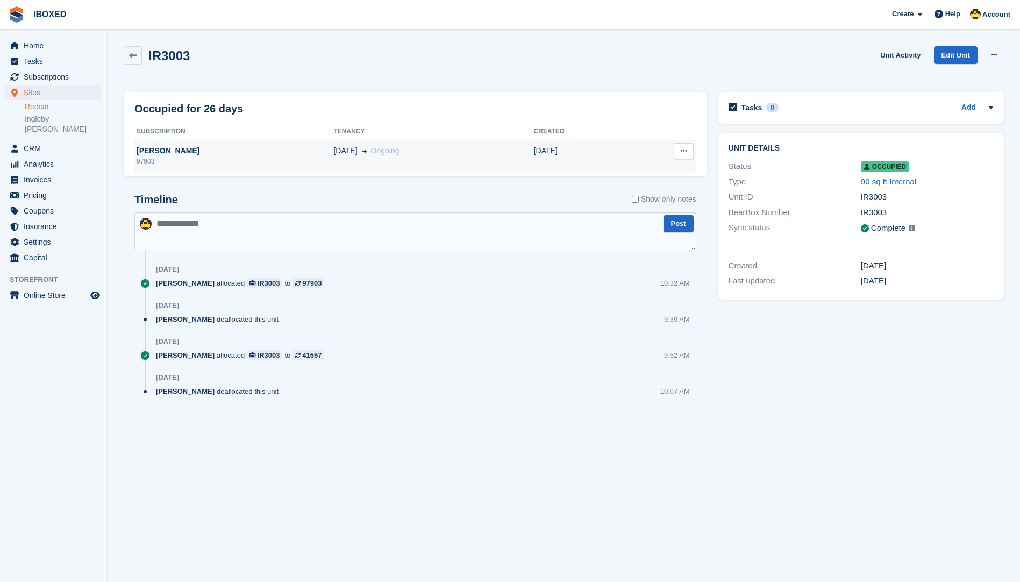
click at [202, 153] on div "[PERSON_NAME]" at bounding box center [233, 150] width 199 height 11
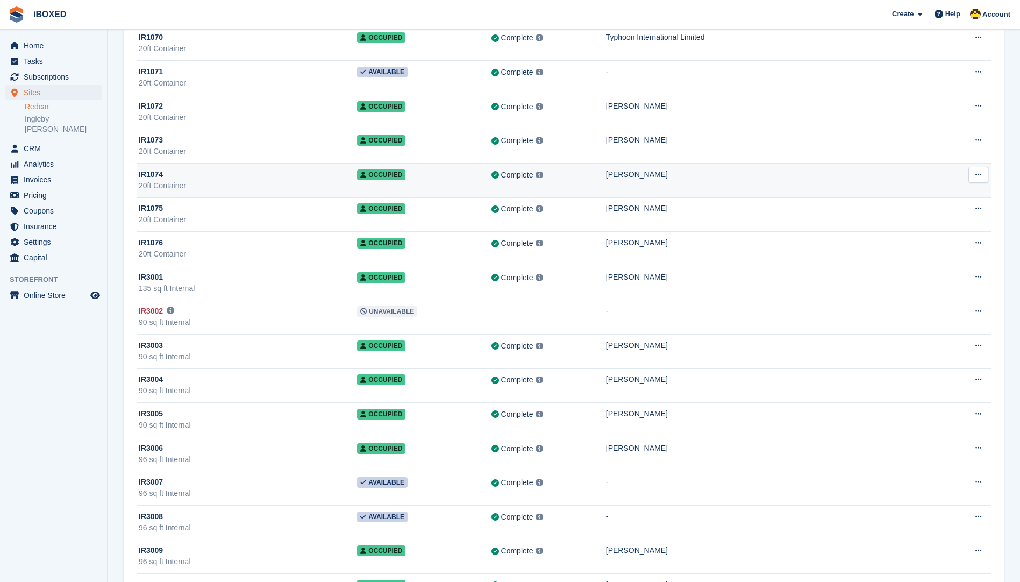
scroll to position [2436, 0]
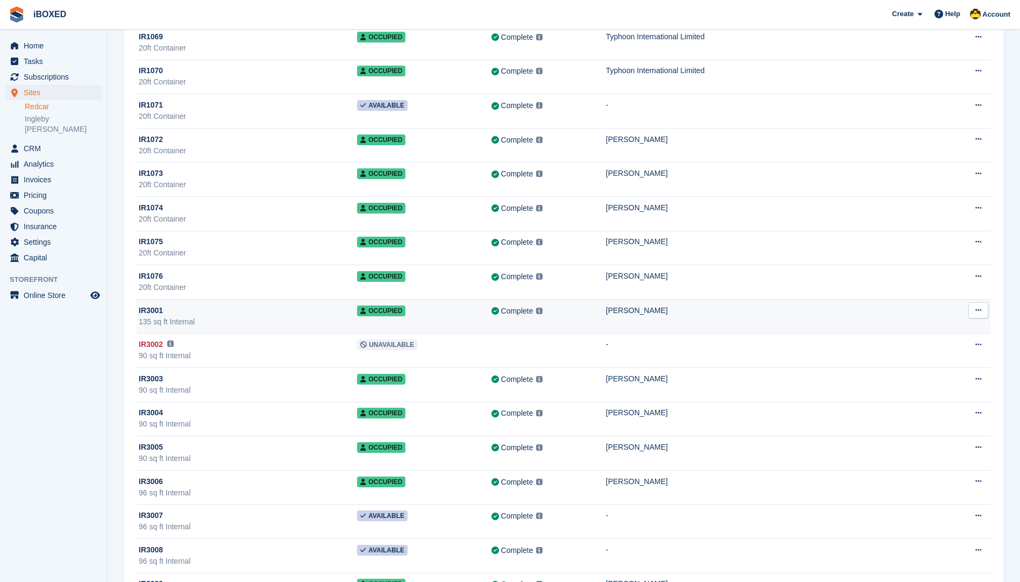
click at [295, 319] on div "135 sq ft Internal" at bounding box center [248, 321] width 218 height 11
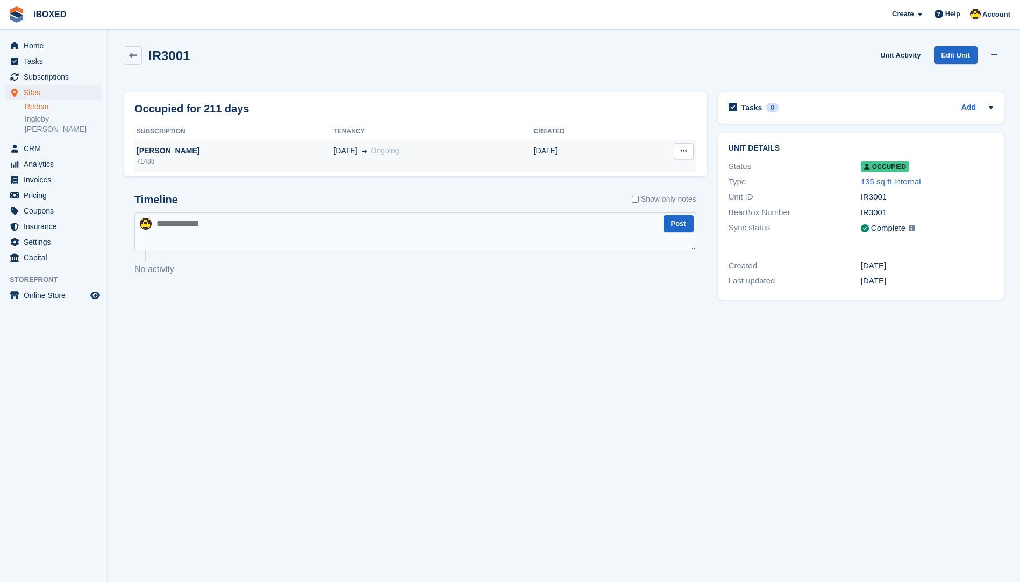
click at [191, 171] on td "kirsty robinson 71488" at bounding box center [233, 156] width 199 height 32
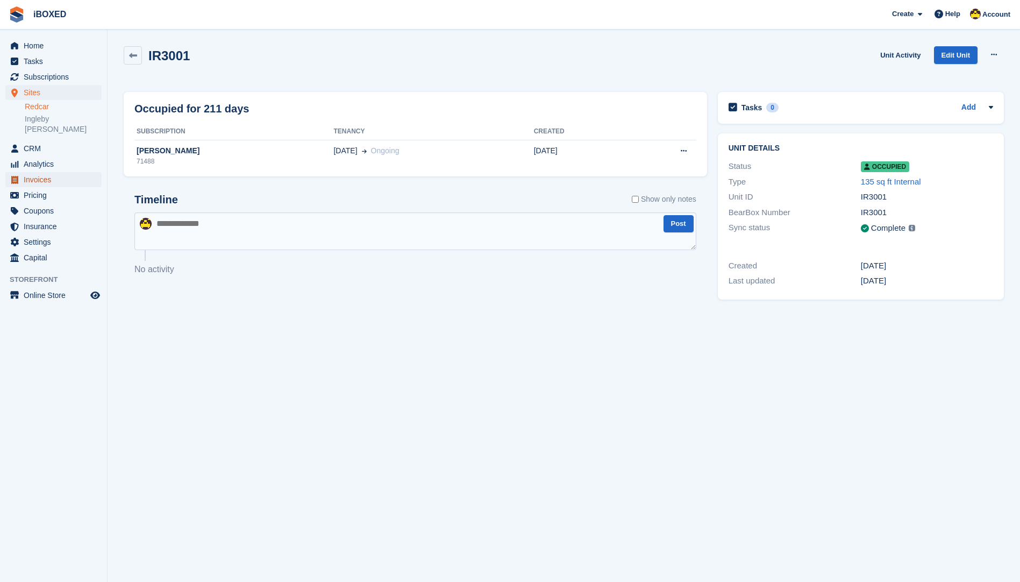
click at [55, 176] on span "Invoices" at bounding box center [56, 179] width 65 height 15
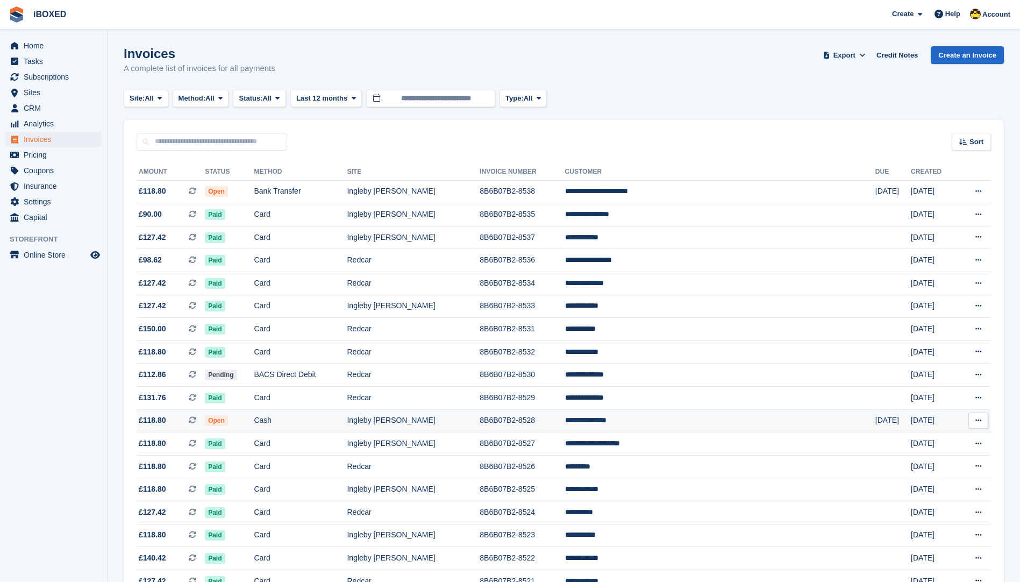
click at [445, 422] on td "Ingleby [PERSON_NAME]" at bounding box center [413, 420] width 133 height 23
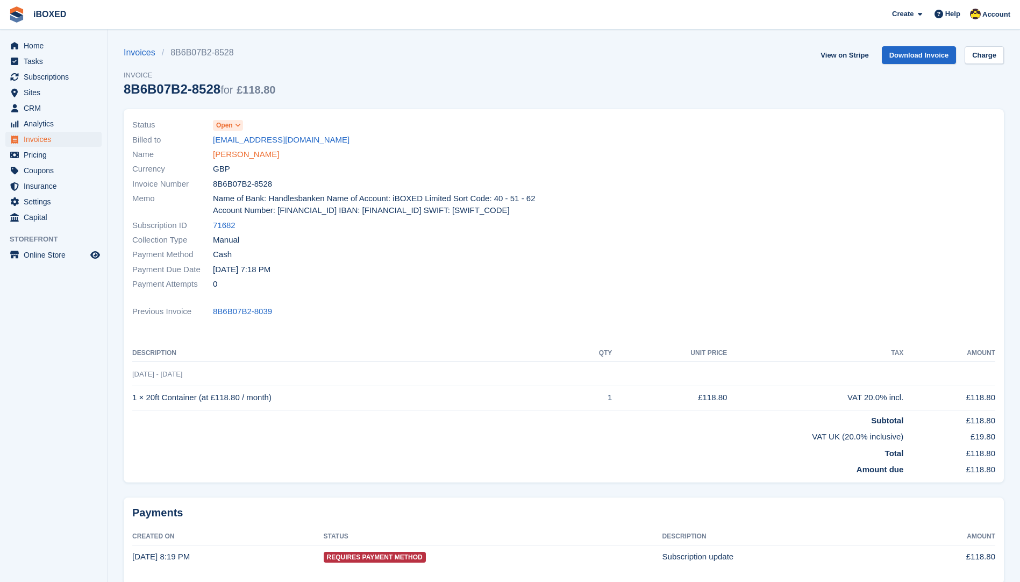
drag, startPoint x: 238, startPoint y: 148, endPoint x: 227, endPoint y: 159, distance: 16.0
click at [230, 157] on div "Name [PERSON_NAME]" at bounding box center [344, 154] width 425 height 15
drag, startPoint x: 227, startPoint y: 159, endPoint x: 222, endPoint y: 162, distance: 5.8
click at [222, 162] on div "Currency GBP" at bounding box center [344, 169] width 425 height 15
click at [226, 160] on link "Hannah Harrison" at bounding box center [246, 154] width 66 height 12
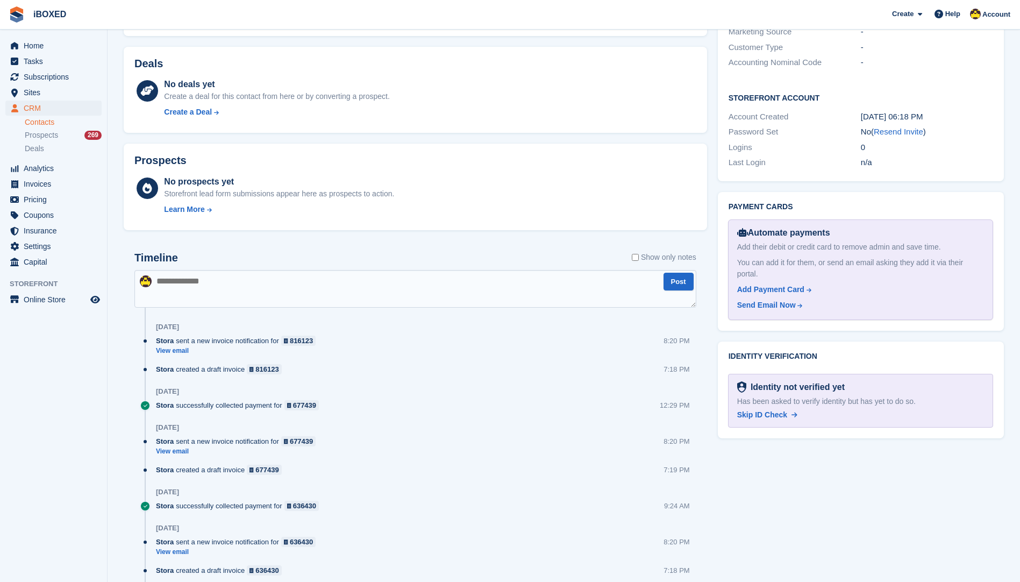
scroll to position [187, 0]
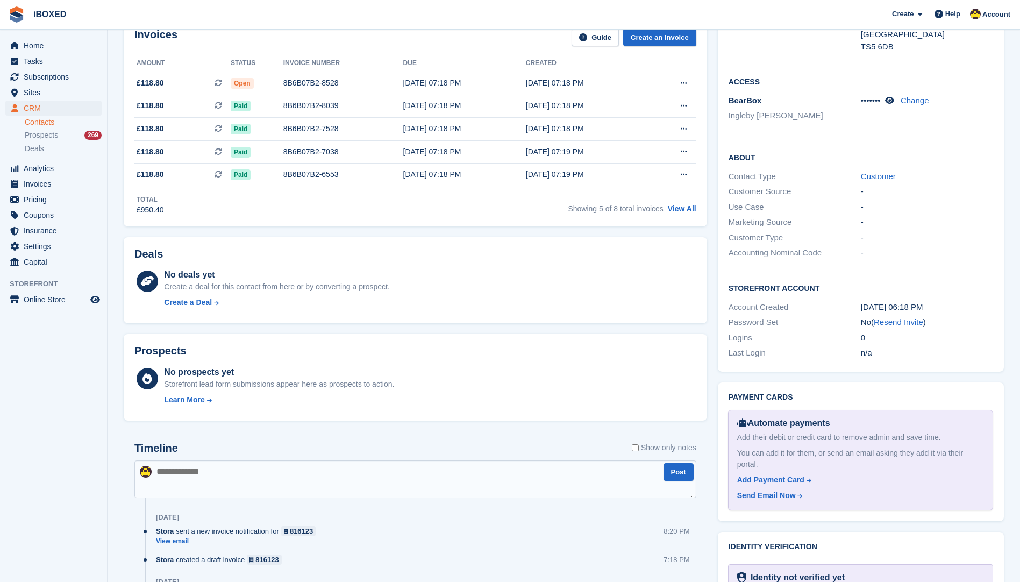
click at [654, 445] on label "Show only notes" at bounding box center [664, 447] width 65 height 11
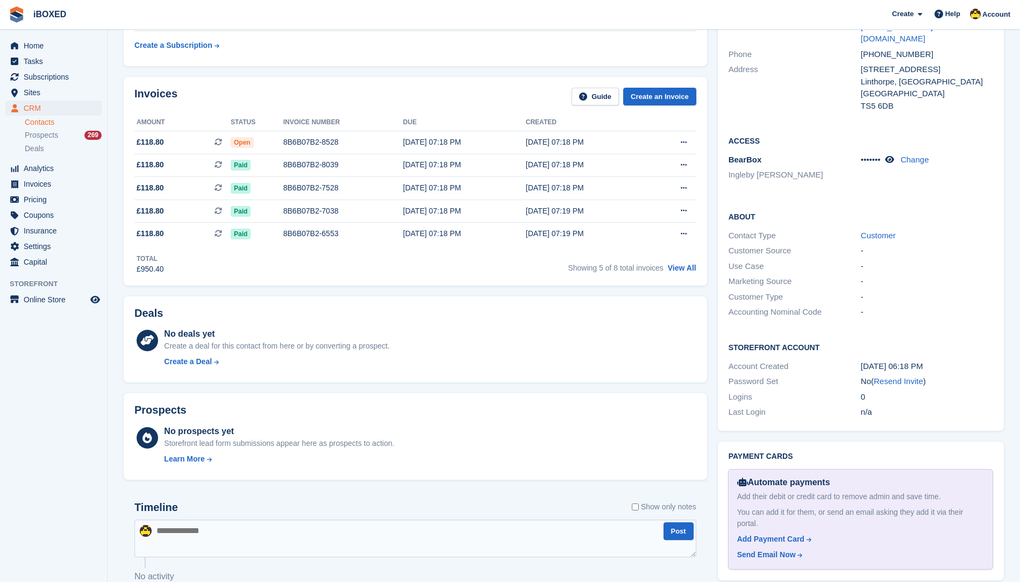
scroll to position [0, 0]
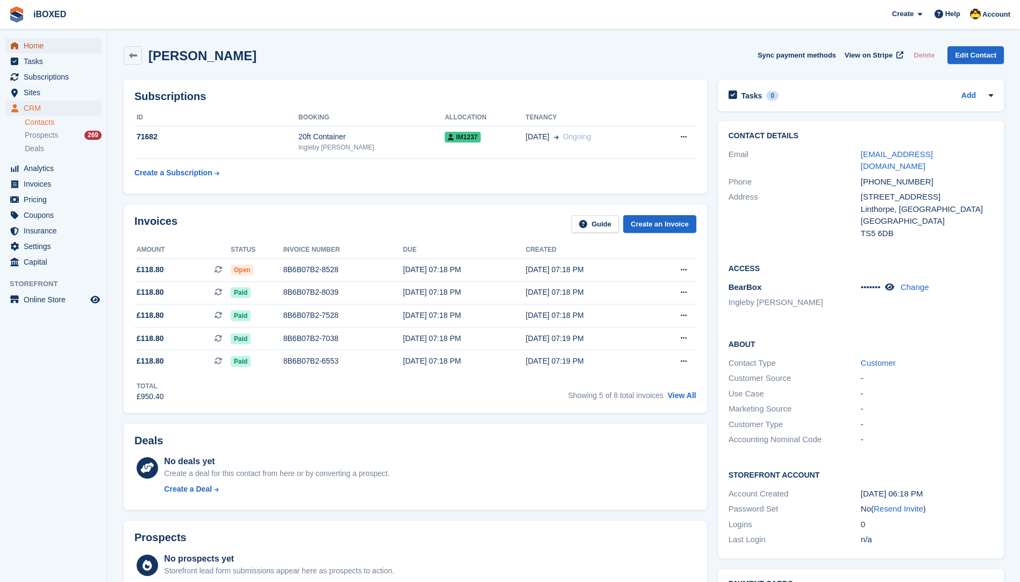
click at [44, 47] on span "Home" at bounding box center [56, 45] width 65 height 15
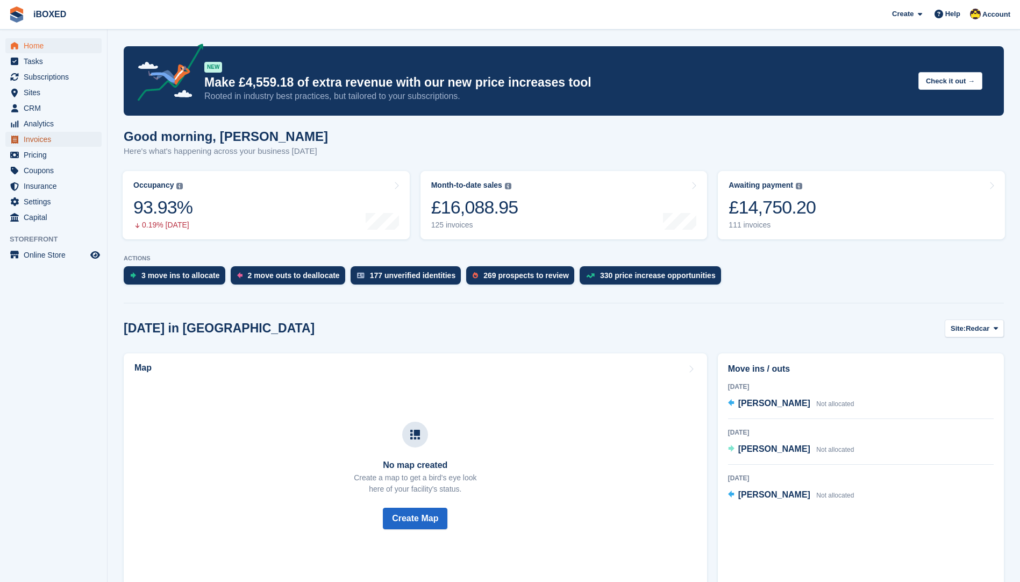
click at [18, 136] on icon "menu" at bounding box center [14, 140] width 7 height 8
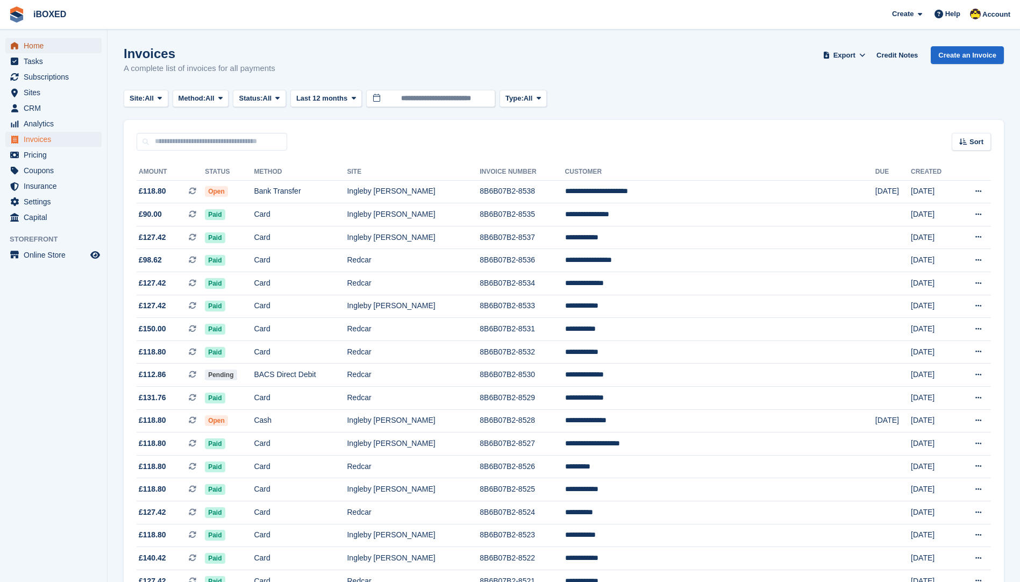
click at [69, 44] on span "Home" at bounding box center [56, 45] width 65 height 15
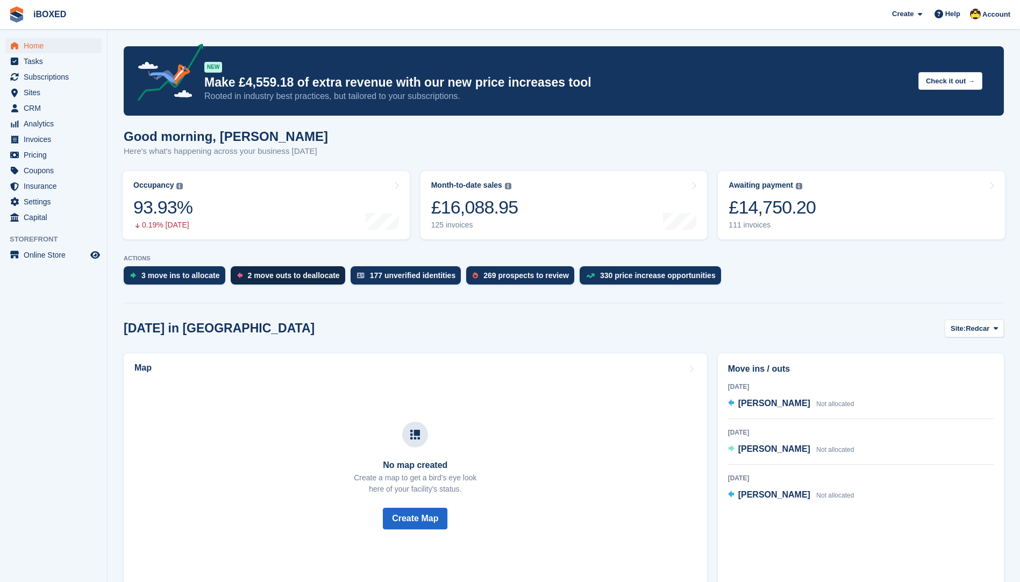
click at [300, 279] on div "2 move outs to deallocate" at bounding box center [294, 275] width 92 height 9
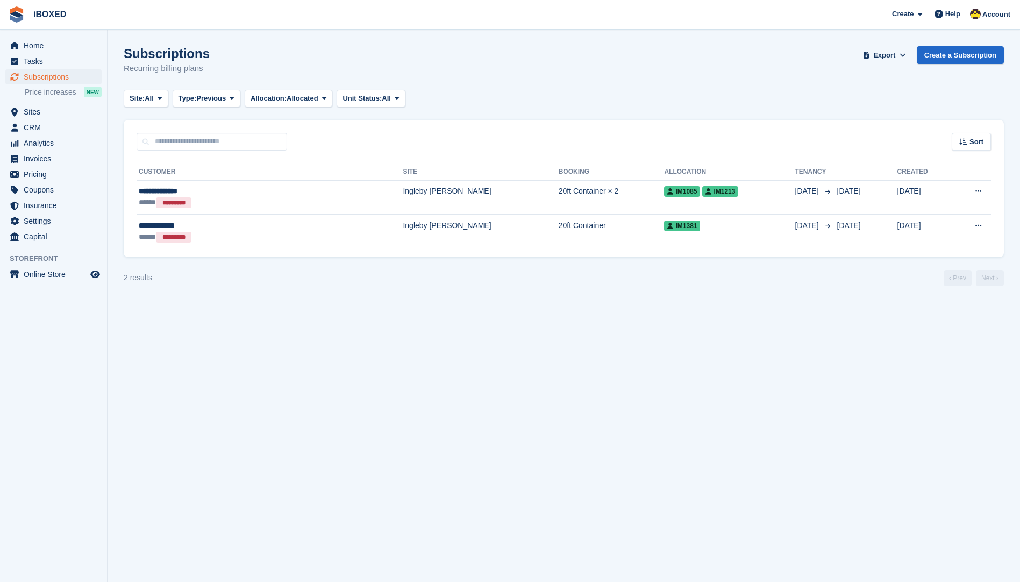
click at [634, 251] on div "**********" at bounding box center [564, 204] width 880 height 106
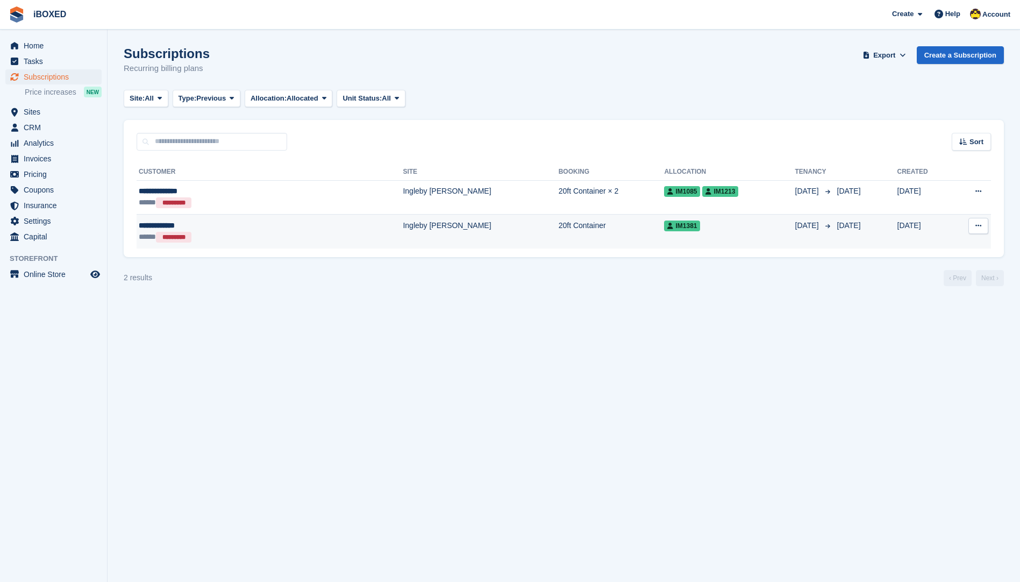
click at [664, 238] on td "IM1381" at bounding box center [729, 232] width 131 height 34
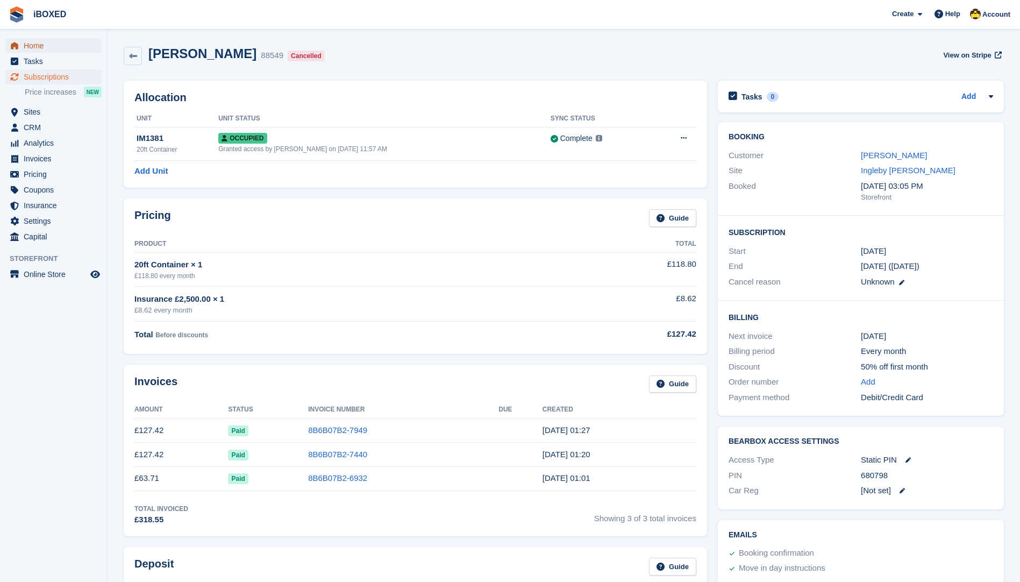
click at [56, 40] on span "Home" at bounding box center [56, 45] width 65 height 15
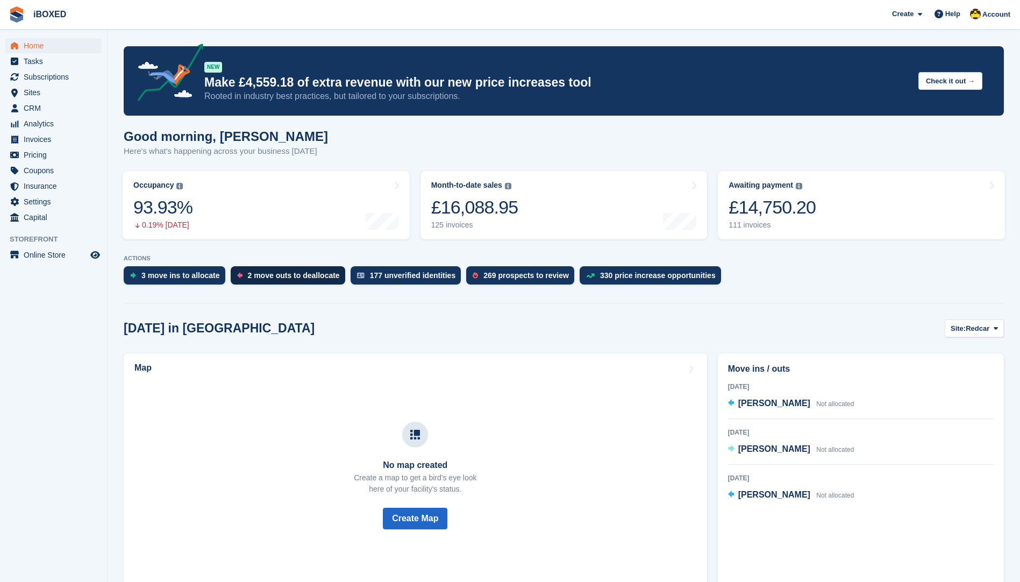
click at [302, 267] on div "2 move outs to deallocate" at bounding box center [288, 275] width 115 height 18
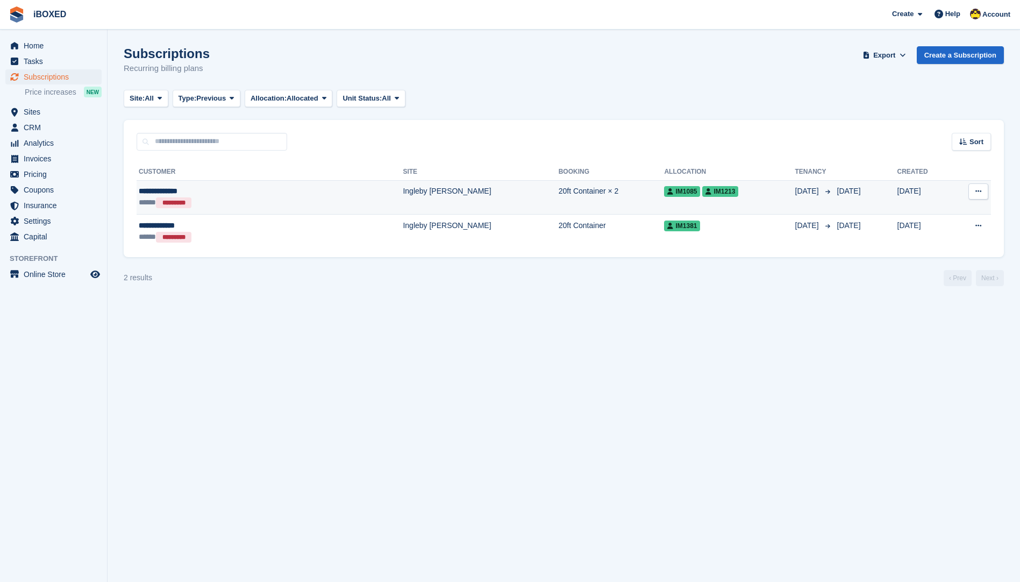
click at [403, 201] on td "Ingleby [PERSON_NAME]" at bounding box center [480, 197] width 155 height 34
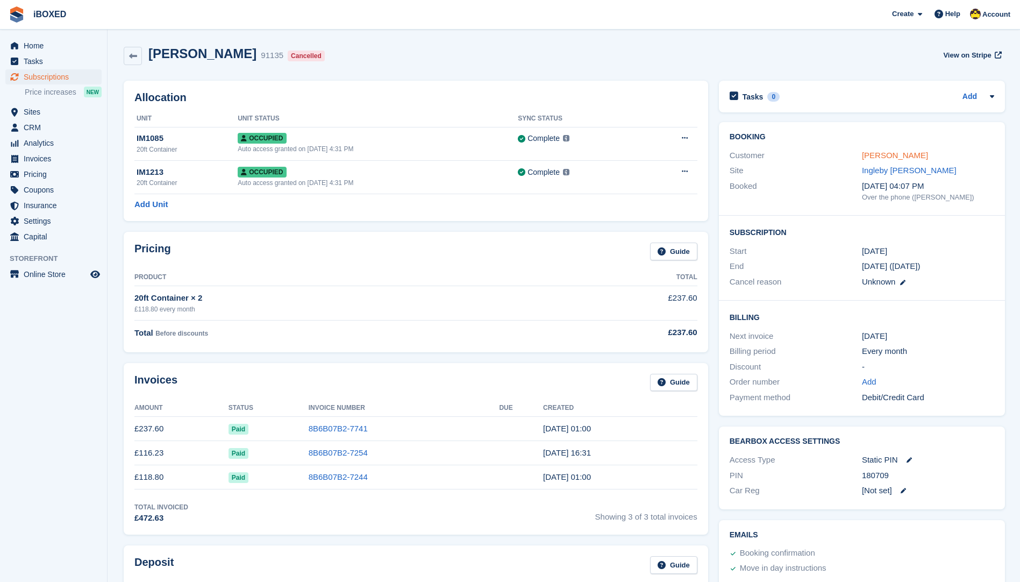
click at [898, 159] on link "[PERSON_NAME]" at bounding box center [895, 155] width 66 height 9
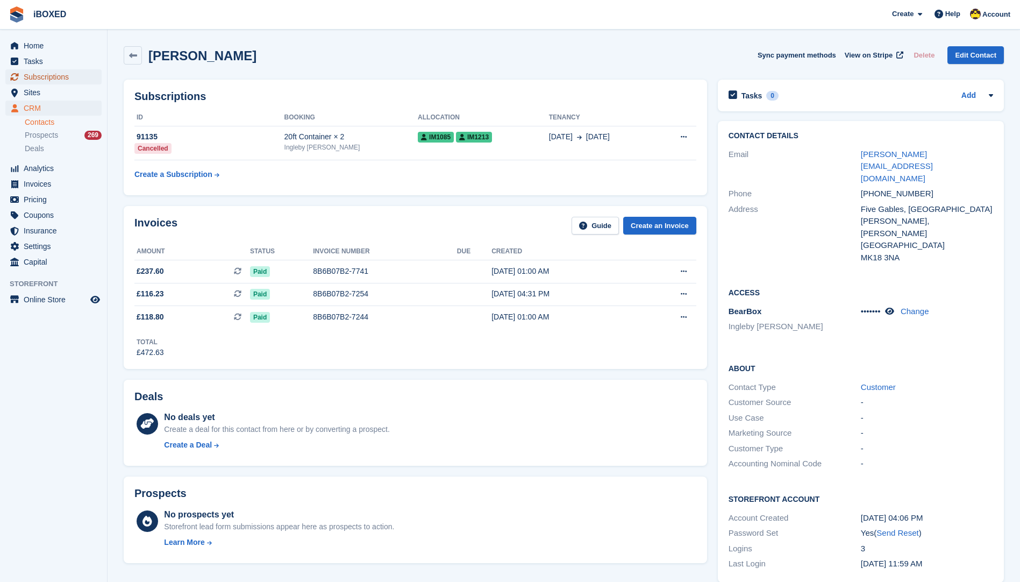
click at [64, 80] on span "Subscriptions" at bounding box center [56, 76] width 65 height 15
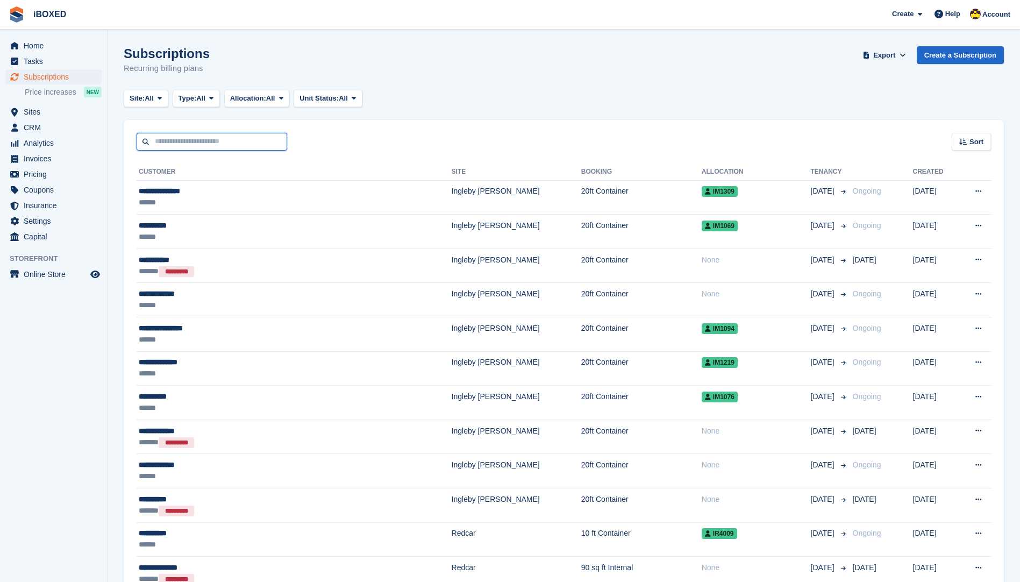
click at [264, 139] on input "text" at bounding box center [212, 142] width 151 height 18
type input "*****"
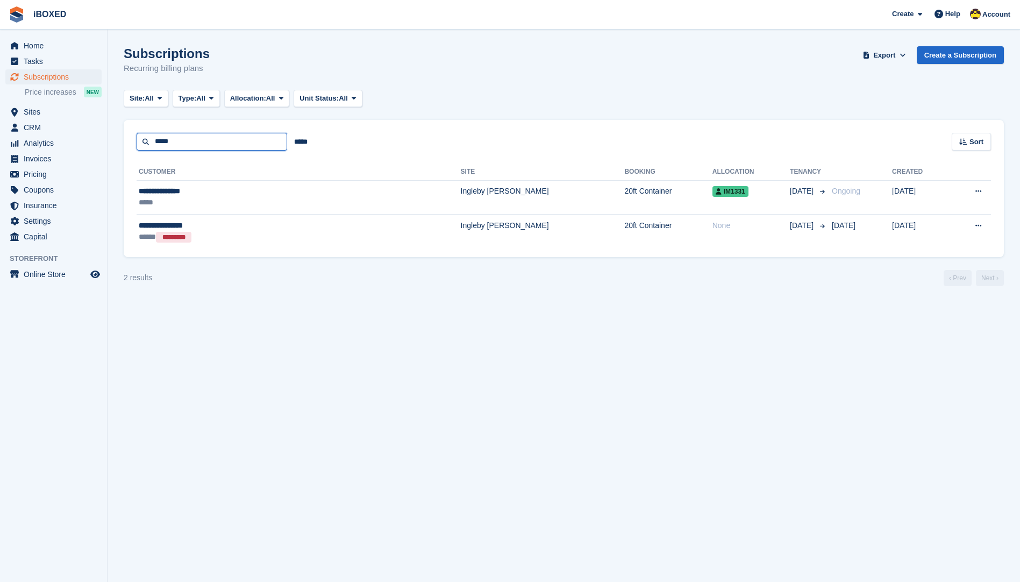
click at [264, 139] on input "*****" at bounding box center [212, 142] width 151 height 18
drag, startPoint x: 264, startPoint y: 139, endPoint x: 168, endPoint y: 116, distance: 98.5
click at [168, 116] on turbo-frame "Subscriptions Recurring billing plans Export Export Subscriptions Export a CSV …" at bounding box center [564, 166] width 880 height 240
click at [585, 59] on div "Subscriptions Recurring billing plans Export Export Subscriptions Export a CSV …" at bounding box center [564, 66] width 880 height 41
click at [39, 123] on span "CRM" at bounding box center [56, 127] width 65 height 15
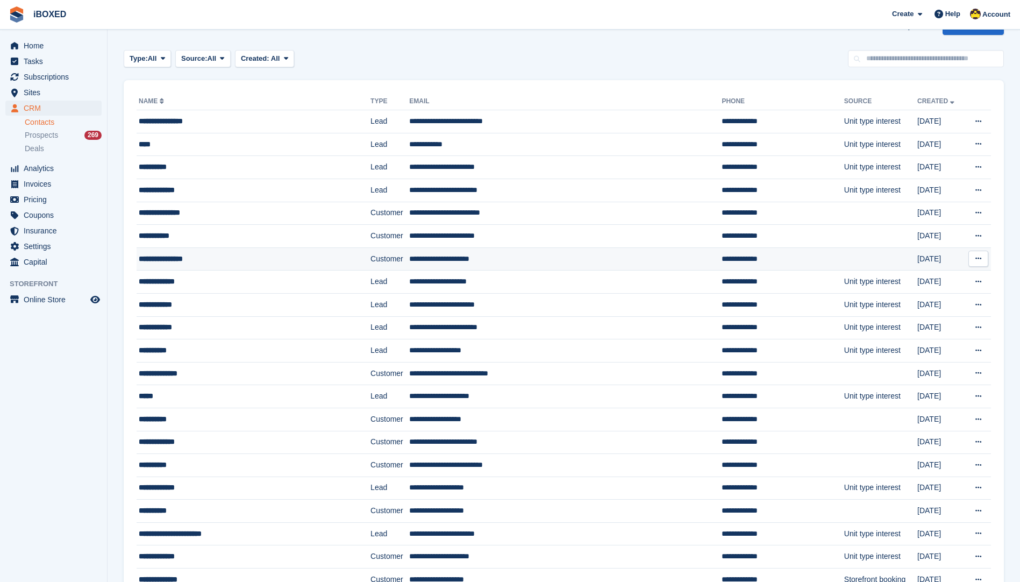
scroll to position [54, 0]
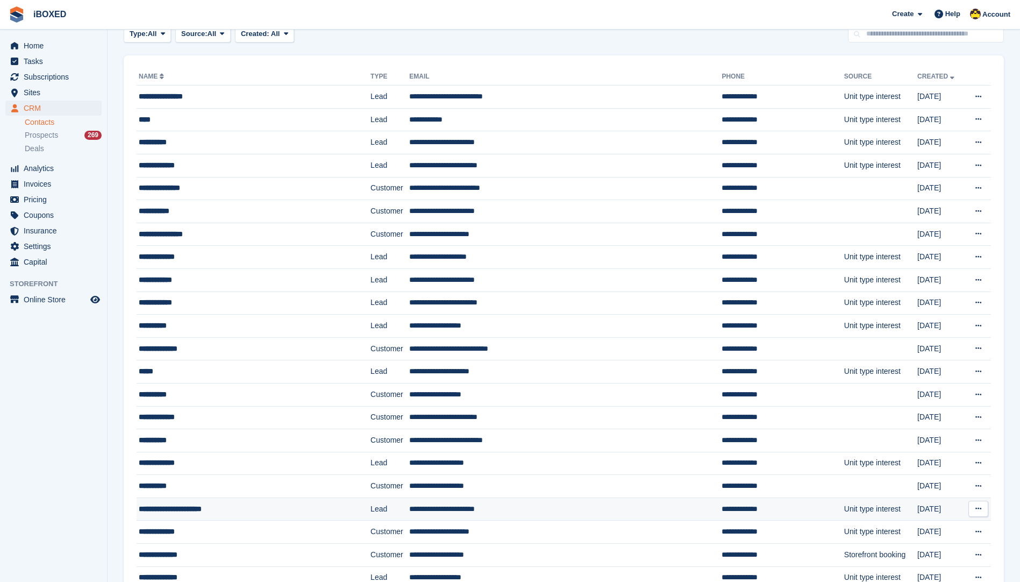
click at [272, 510] on div "**********" at bounding box center [236, 508] width 195 height 11
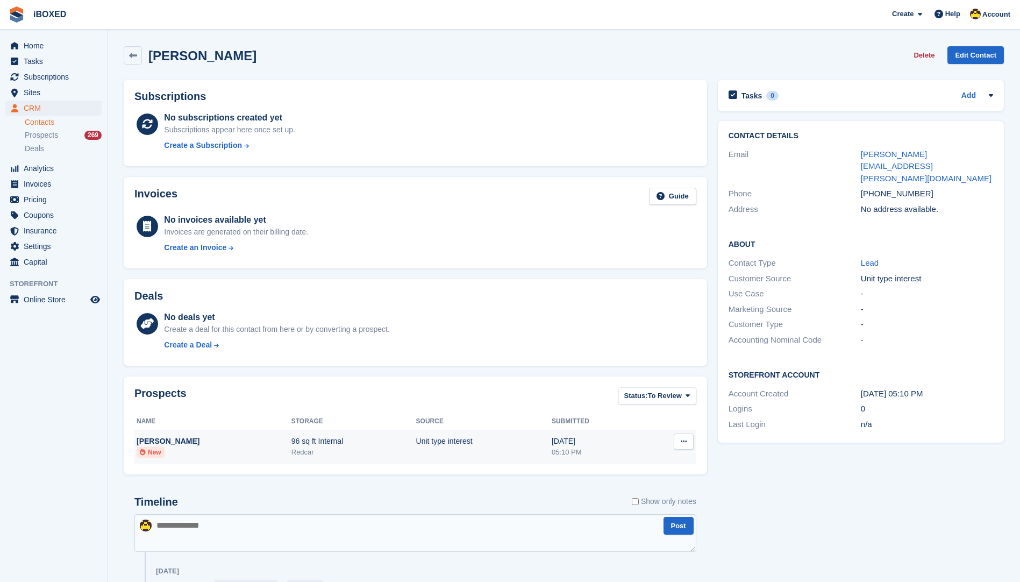
click at [416, 438] on div "96 sq ft Internal" at bounding box center [354, 441] width 125 height 11
click at [45, 82] on span "Subscriptions" at bounding box center [56, 76] width 65 height 15
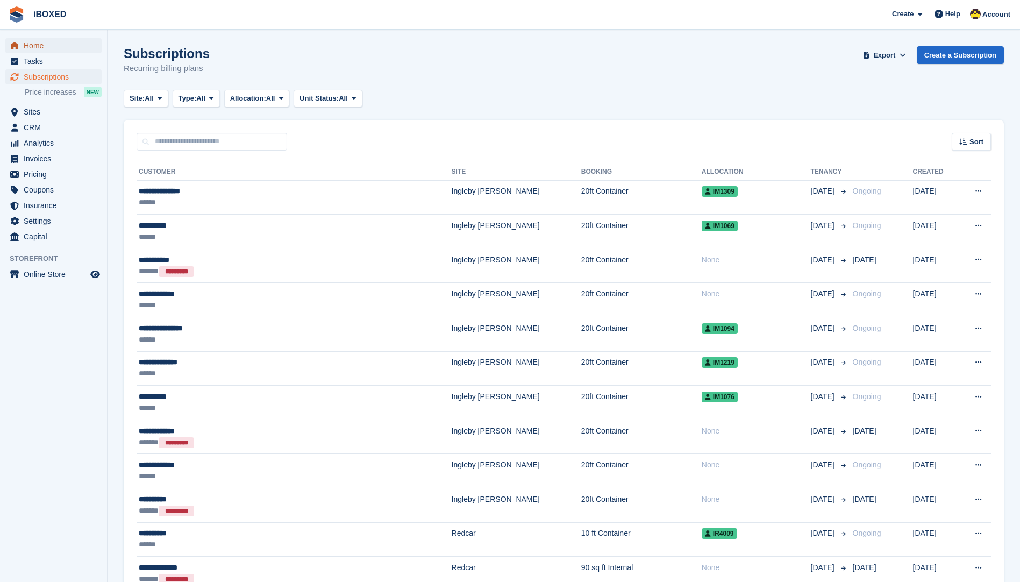
click at [41, 47] on span "Home" at bounding box center [56, 45] width 65 height 15
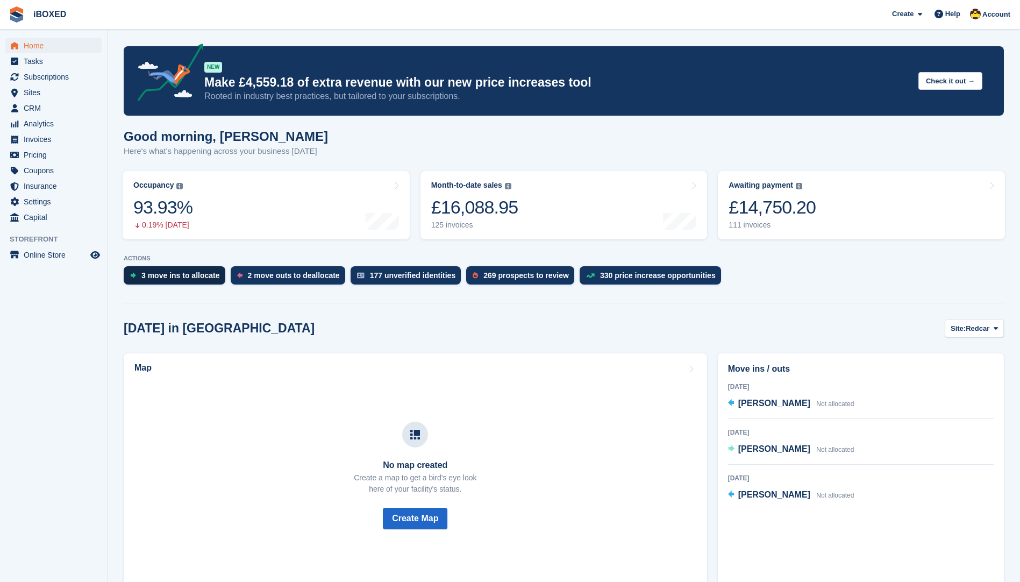
click at [204, 275] on div "3 move ins to allocate" at bounding box center [180, 275] width 79 height 9
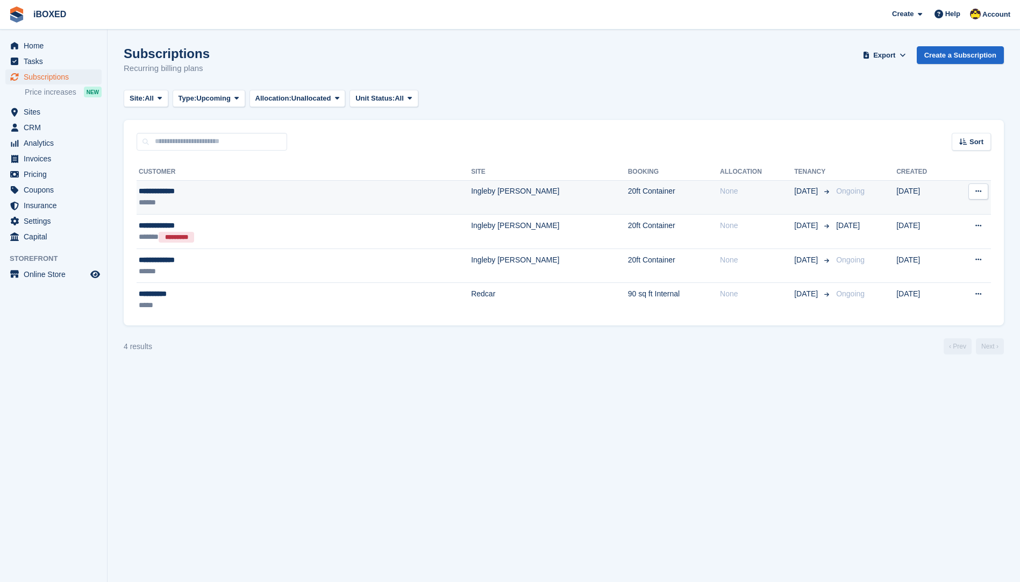
click at [720, 201] on td "None" at bounding box center [757, 197] width 74 height 34
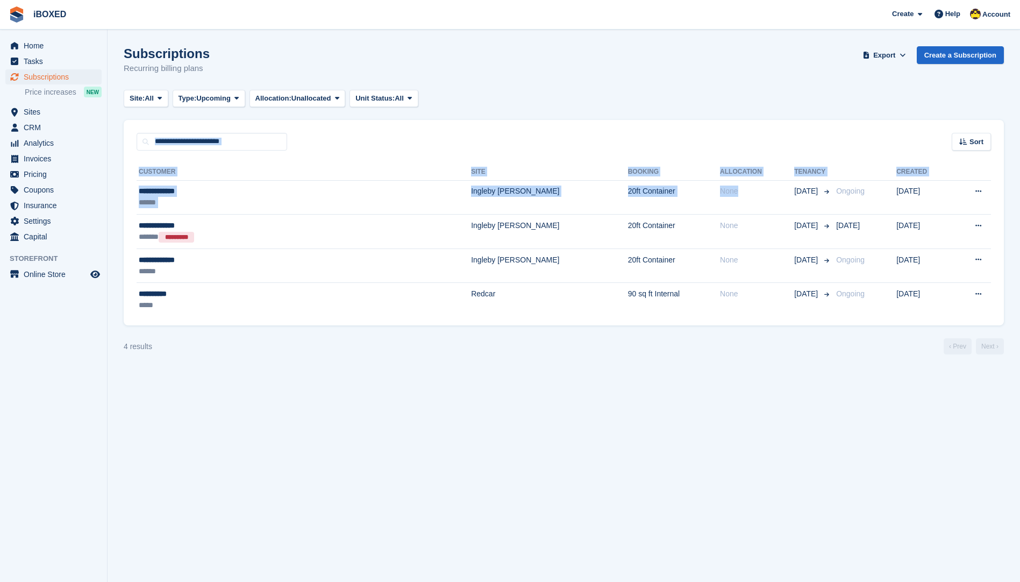
drag, startPoint x: 704, startPoint y: 196, endPoint x: 1030, endPoint y: 87, distance: 344.3
click at [1020, 87] on html "iBOXED Create Subscription Invoice Contact Deal Discount Page Help Chat Support…" at bounding box center [510, 291] width 1020 height 582
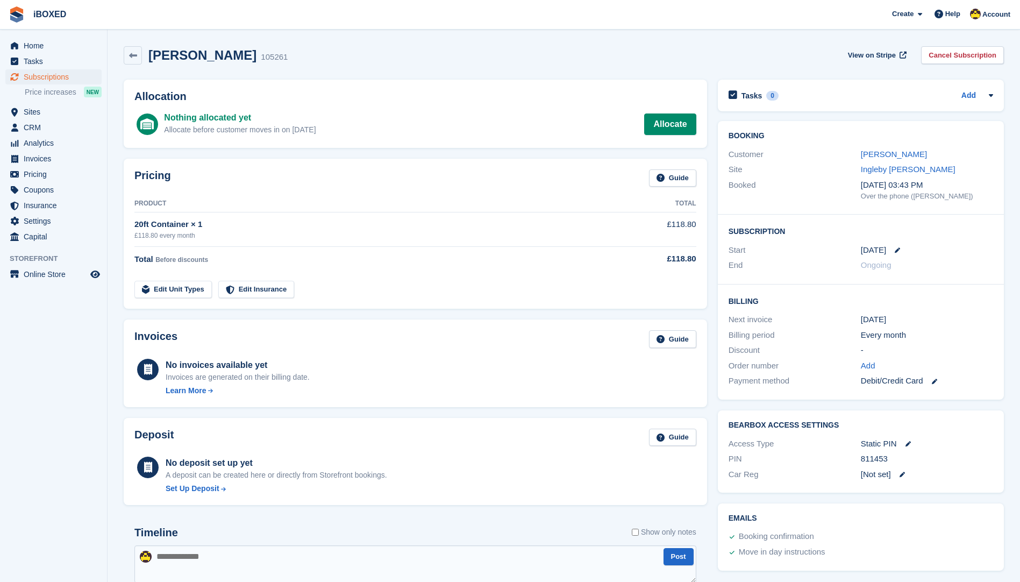
click at [288, 35] on section "Yvonne Corden 105261 View on Stripe Cancel Subscription Allocation Nothing allo…" at bounding box center [564, 348] width 913 height 696
click at [35, 153] on span "Invoices" at bounding box center [56, 158] width 65 height 15
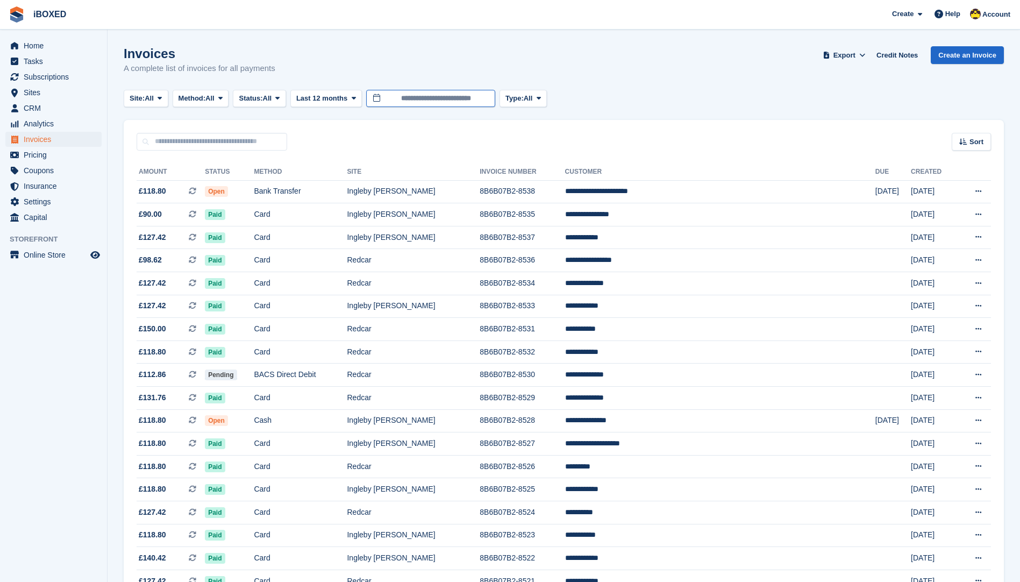
click at [398, 102] on input "**********" at bounding box center [430, 99] width 129 height 18
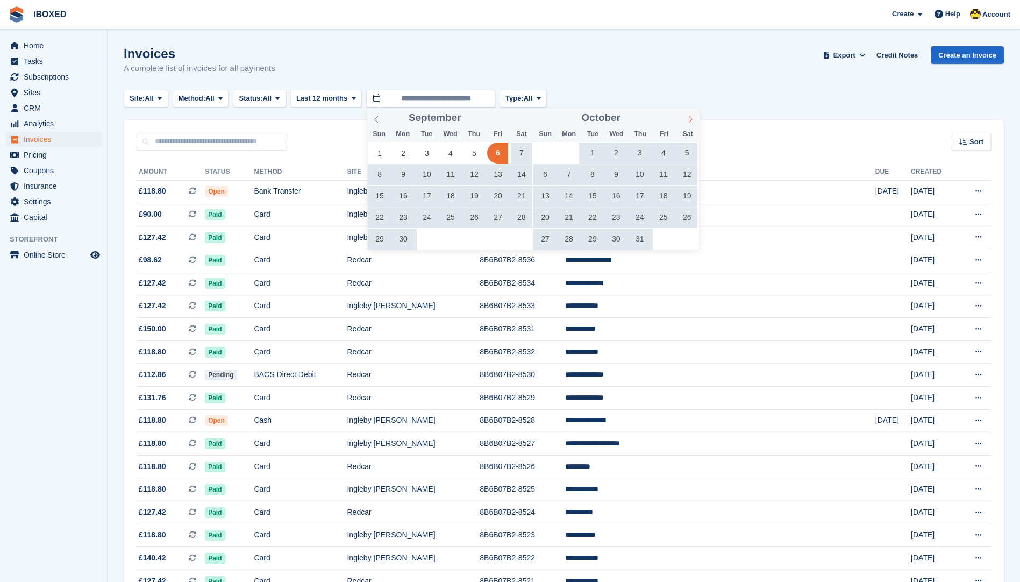
click at [688, 111] on span at bounding box center [690, 118] width 18 height 18
type input "****"
click at [688, 111] on span at bounding box center [690, 118] width 18 height 18
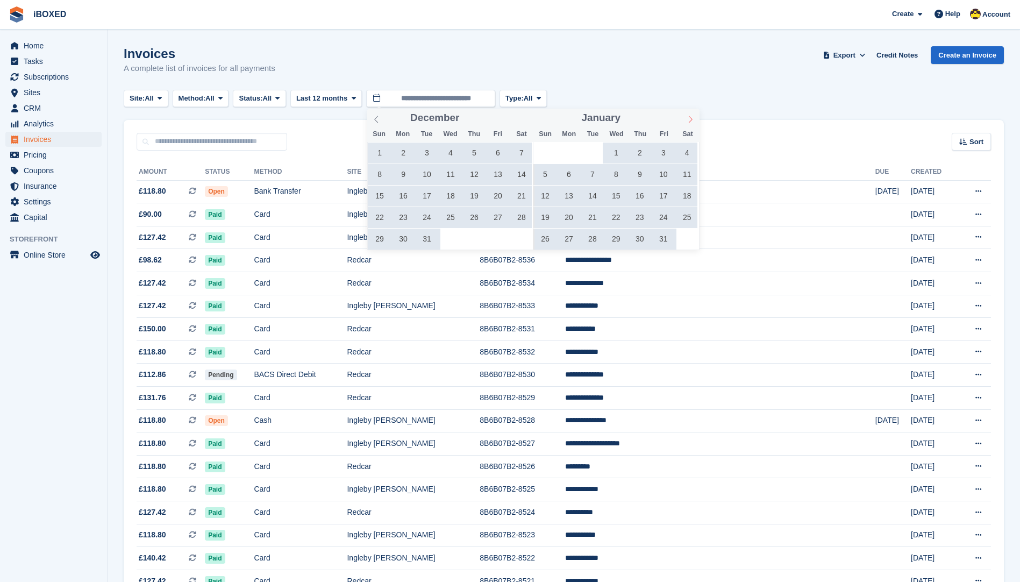
type input "****"
click at [688, 111] on span at bounding box center [690, 118] width 18 height 18
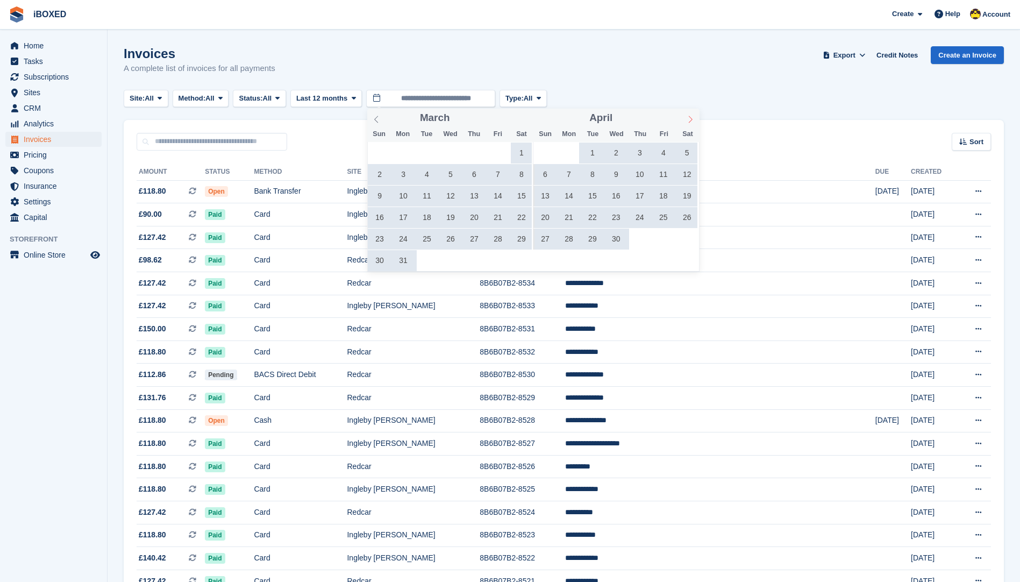
click at [688, 111] on span at bounding box center [690, 118] width 18 height 18
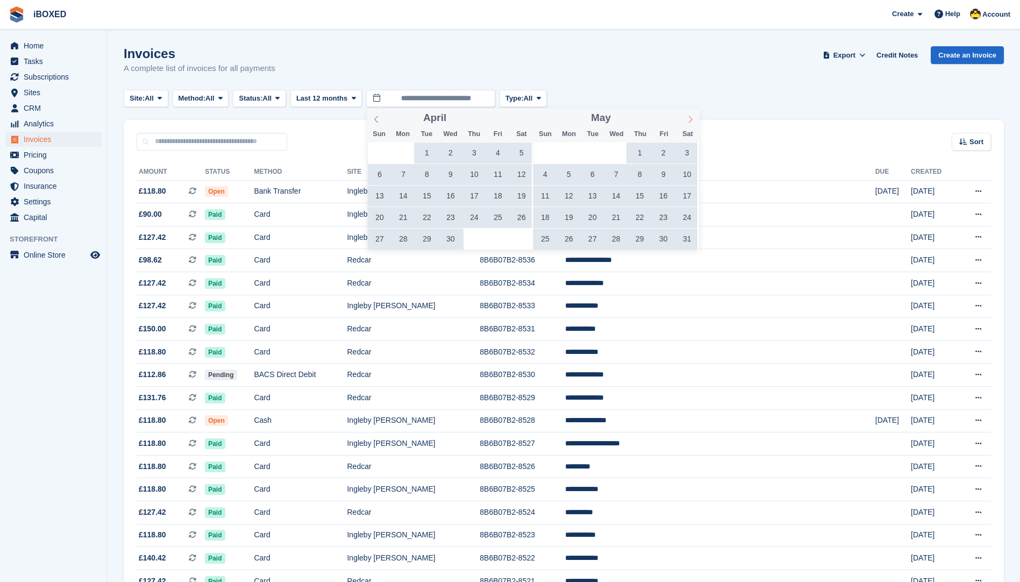
click at [688, 111] on span at bounding box center [690, 118] width 18 height 18
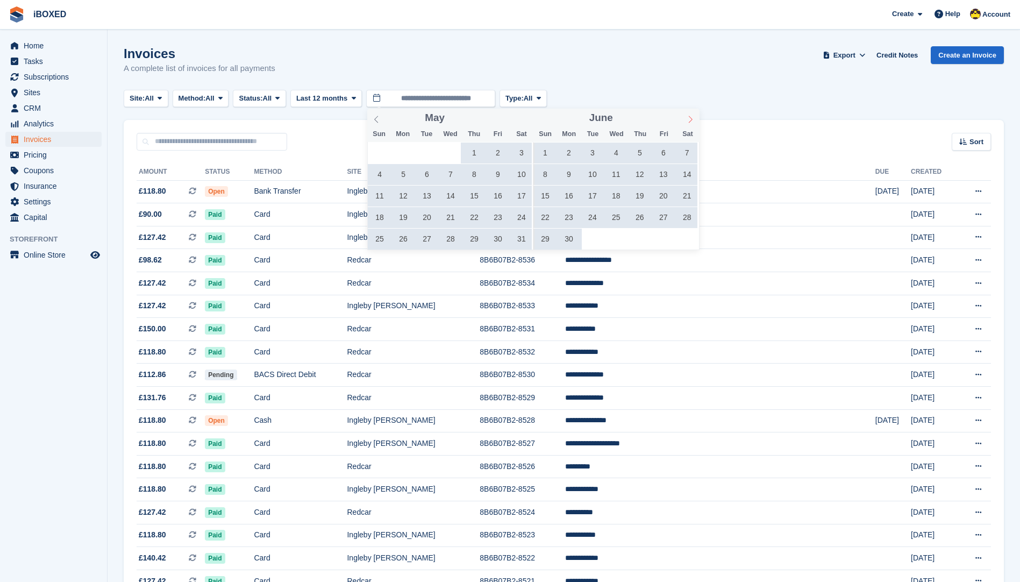
click at [688, 111] on span at bounding box center [690, 118] width 18 height 18
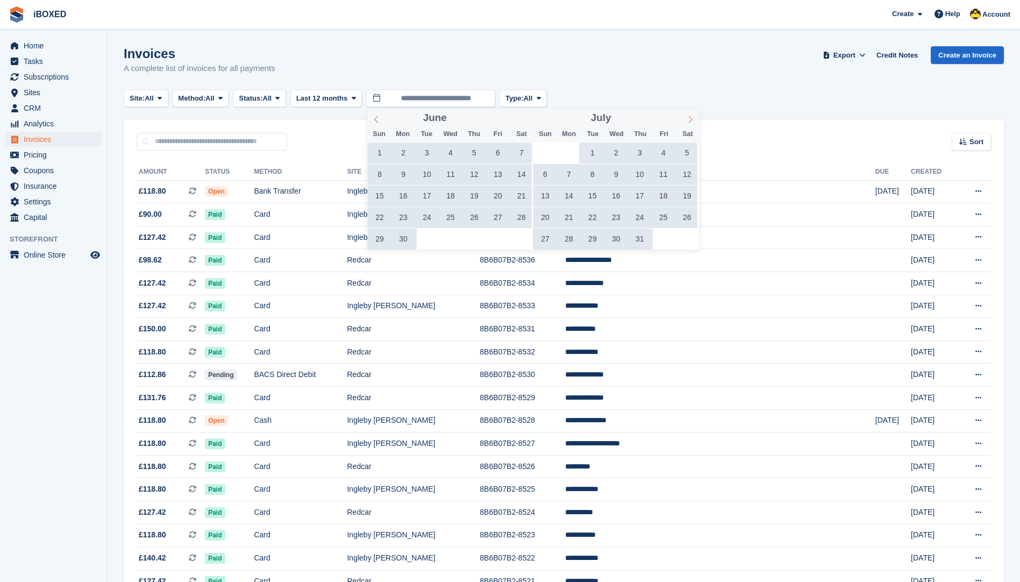
click at [688, 111] on span at bounding box center [690, 118] width 18 height 18
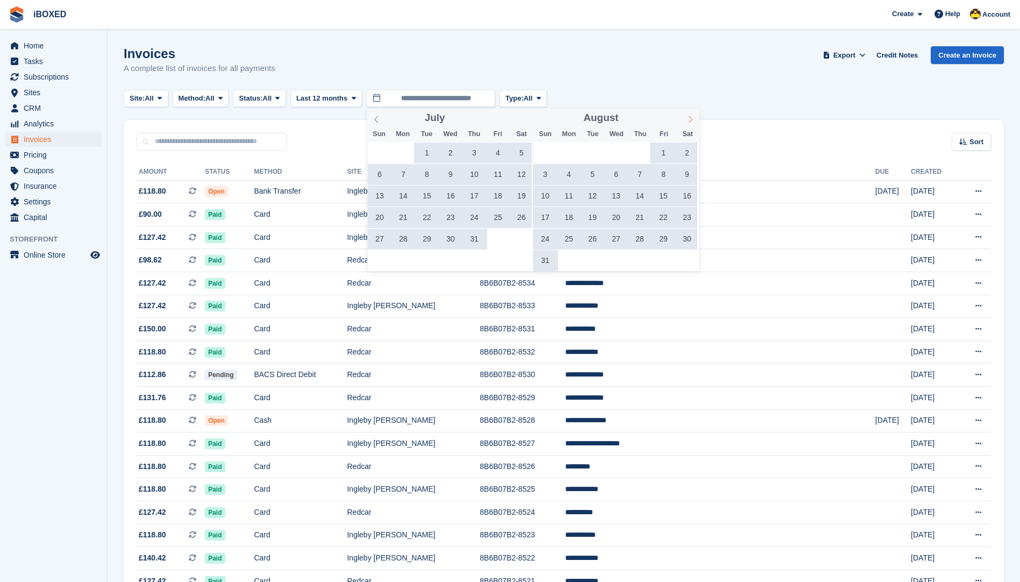
click at [688, 111] on span at bounding box center [690, 118] width 18 height 18
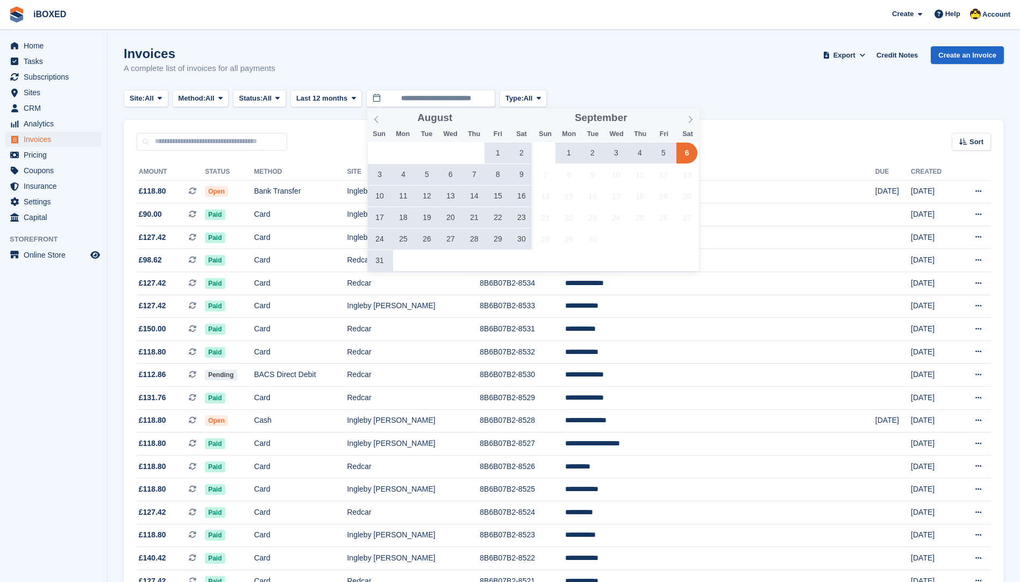
click at [571, 148] on span "1" at bounding box center [568, 153] width 21 height 21
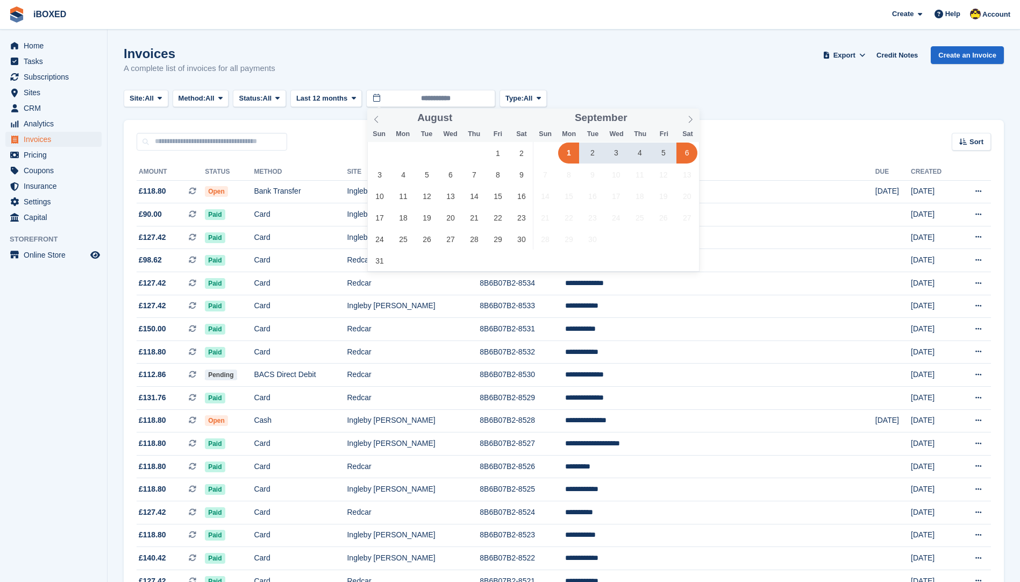
click at [679, 153] on span "6" at bounding box center [687, 153] width 21 height 21
type input "**********"
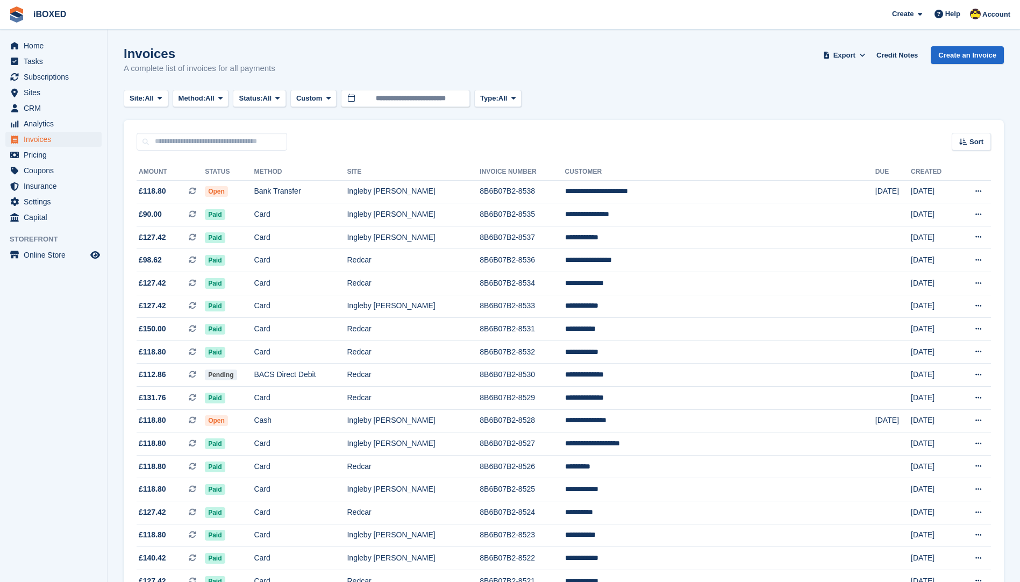
click at [198, 87] on div "Invoices A complete list of invoices for all payments Export Export Invoices Ex…" at bounding box center [564, 66] width 880 height 41
click at [198, 102] on span "Method:" at bounding box center [192, 98] width 27 height 11
click at [225, 201] on link "Debit/Credit Card" at bounding box center [224, 200] width 94 height 19
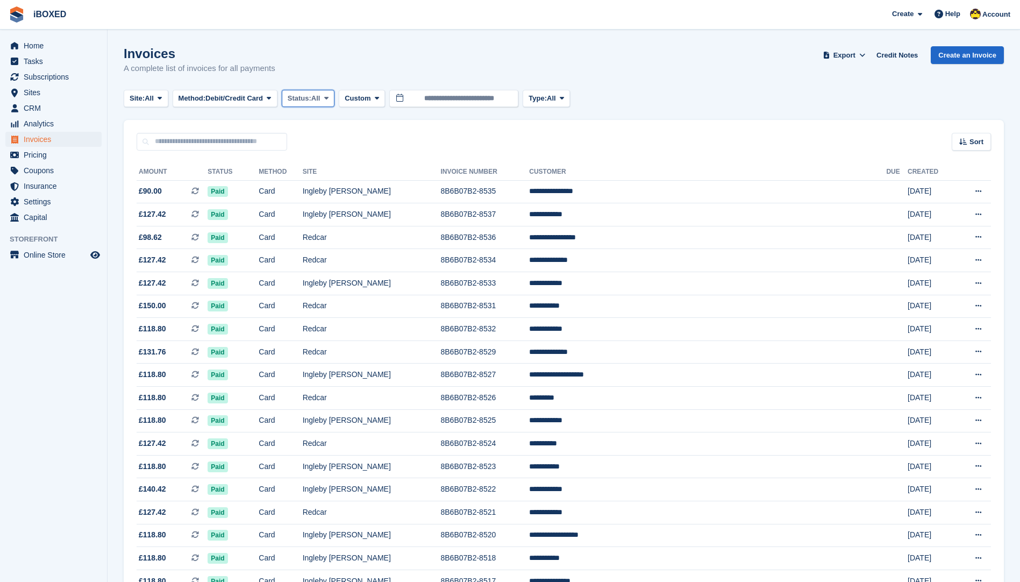
click at [308, 95] on span "Status:" at bounding box center [300, 98] width 24 height 11
click at [323, 181] on link "Open" at bounding box center [334, 181] width 94 height 19
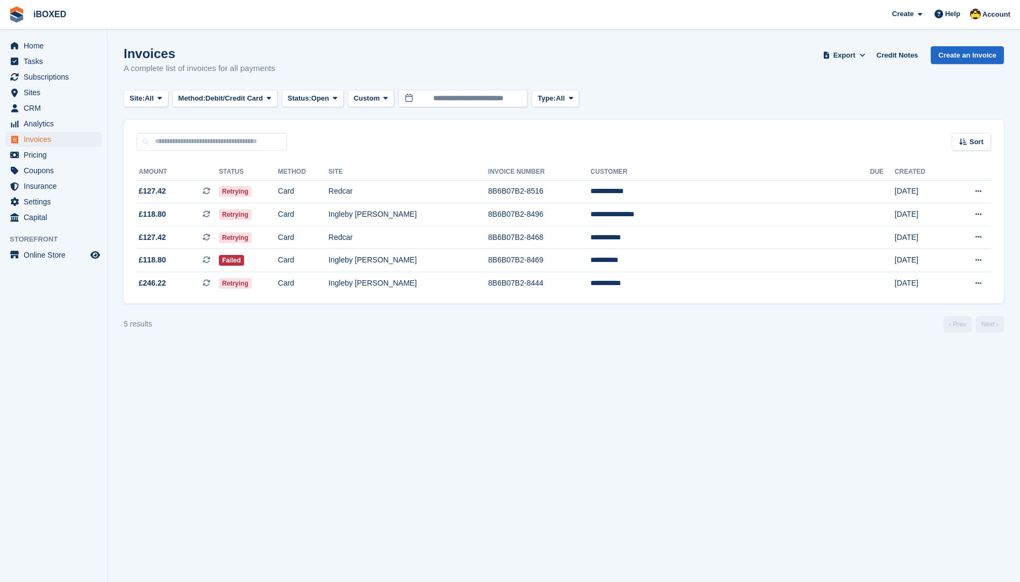
click at [727, 387] on section "Invoices A complete list of invoices for all payments Export Export Invoices Ex…" at bounding box center [564, 291] width 913 height 582
click at [721, 275] on td "**********" at bounding box center [731, 283] width 280 height 23
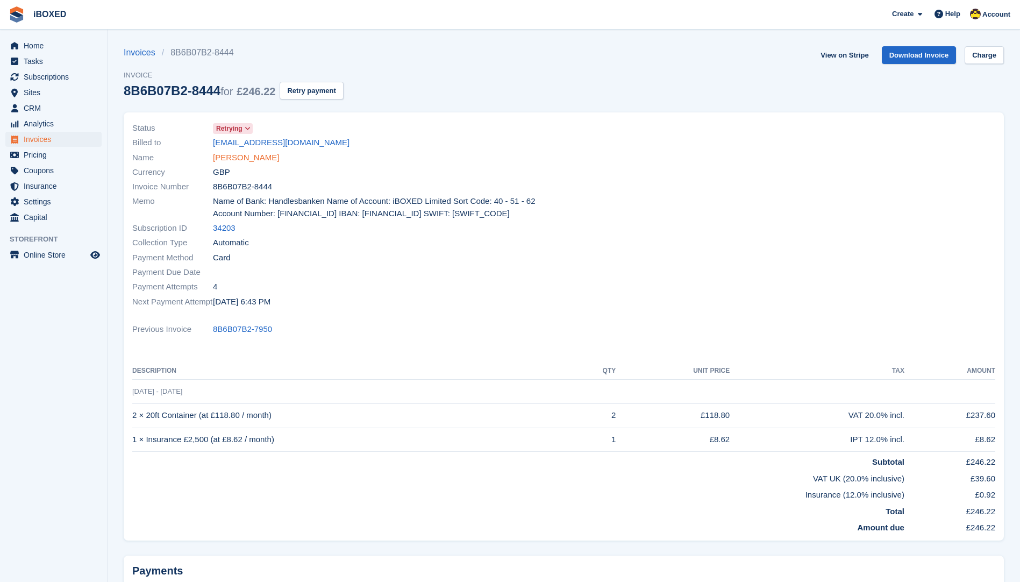
click at [216, 155] on link "Kledi Hidri" at bounding box center [246, 158] width 66 height 12
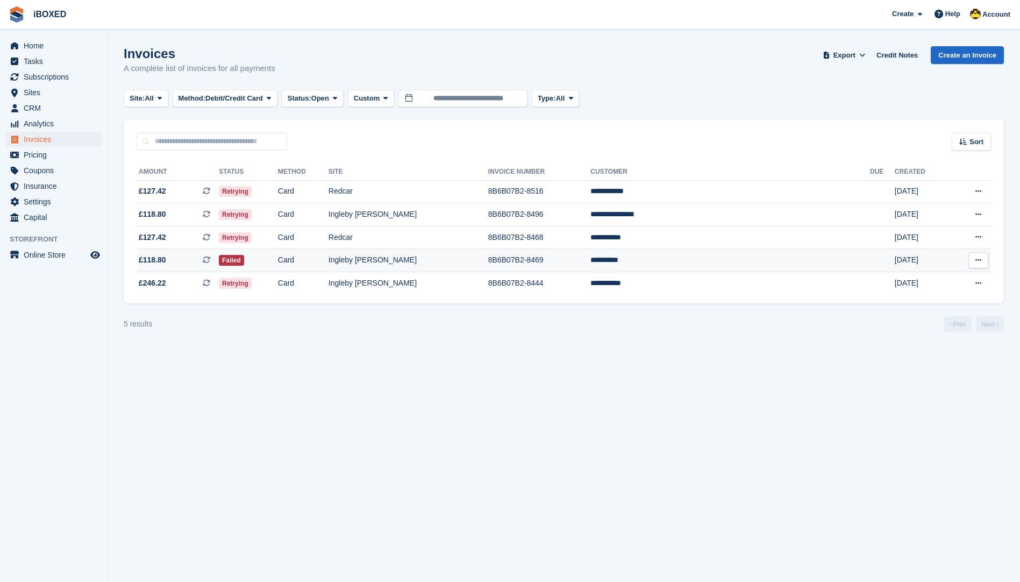
click at [579, 268] on td "8B6B07B2-8469" at bounding box center [539, 260] width 103 height 23
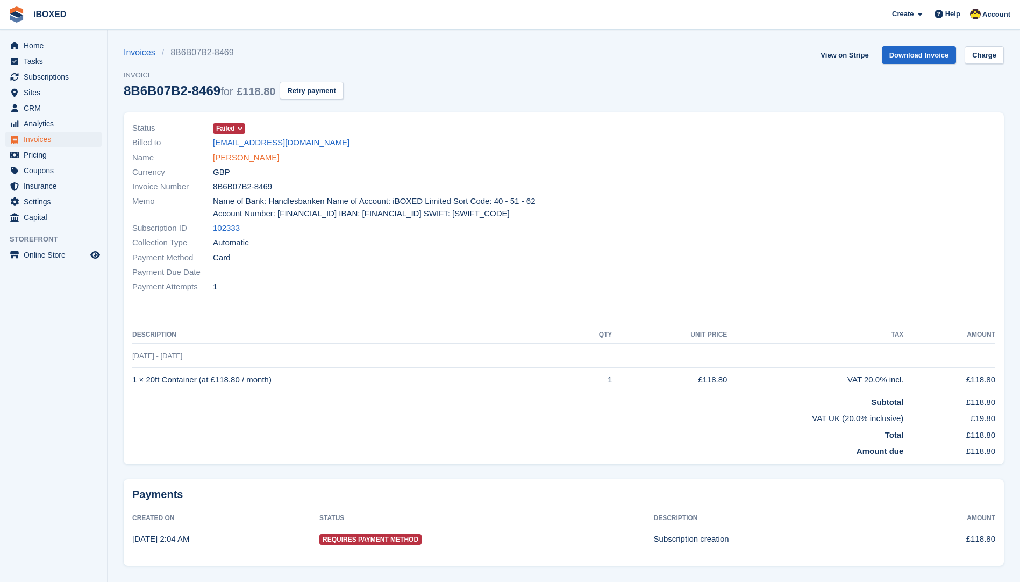
click at [215, 155] on link "[PERSON_NAME]" at bounding box center [246, 158] width 66 height 12
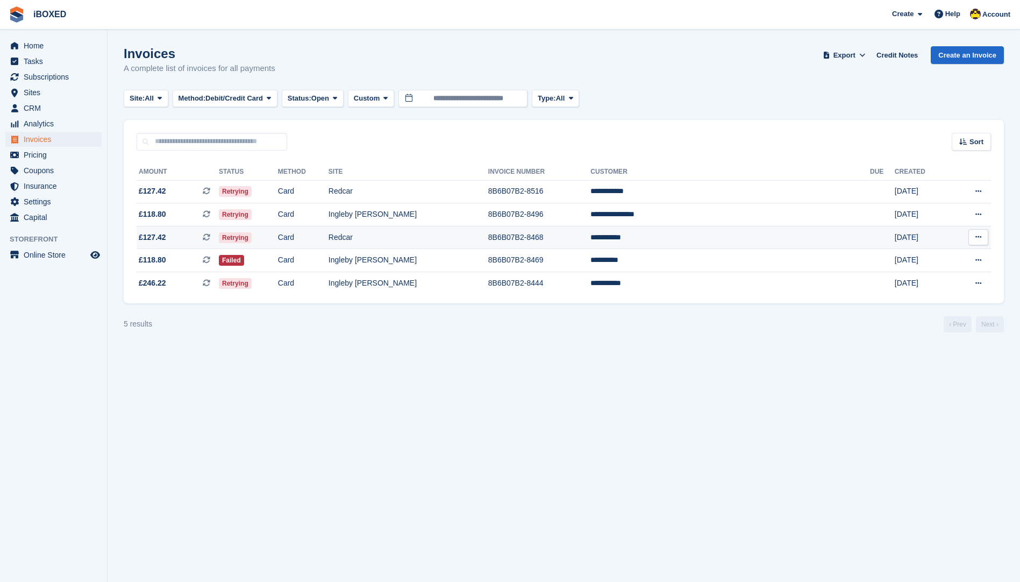
click at [488, 244] on td "Redcar" at bounding box center [409, 237] width 160 height 23
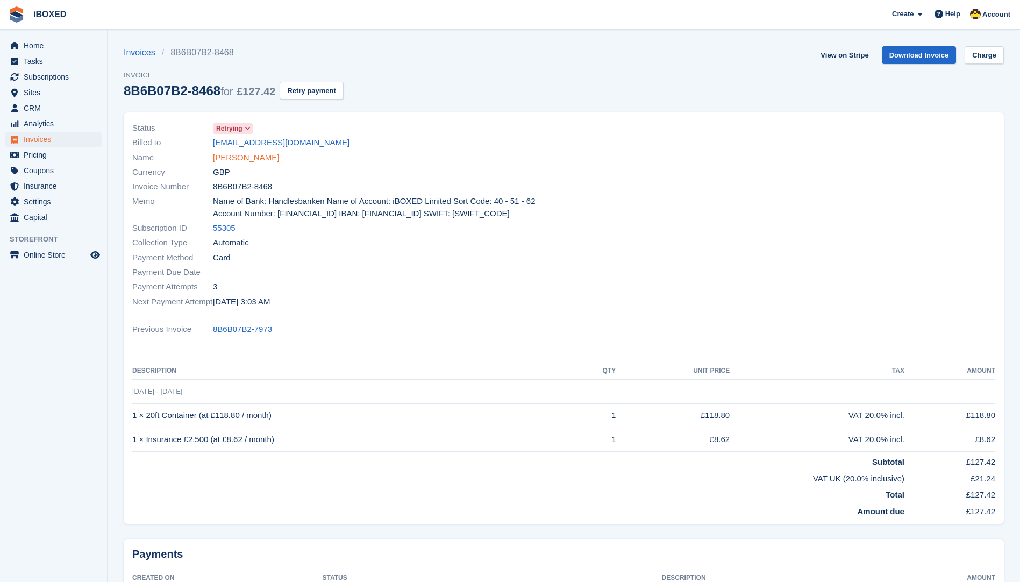
click at [230, 157] on link "[PERSON_NAME]" at bounding box center [246, 158] width 66 height 12
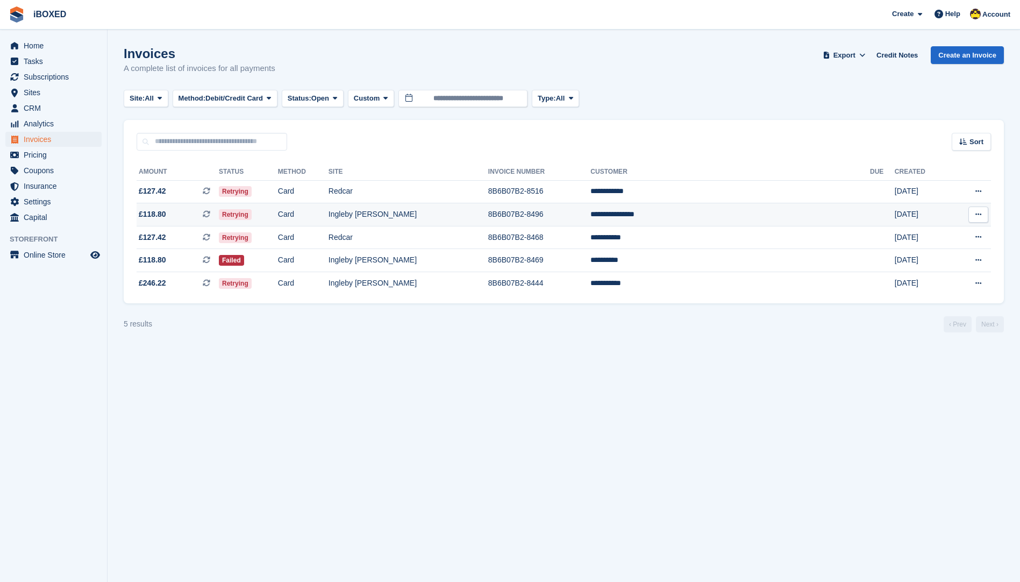
click at [719, 210] on td "**********" at bounding box center [731, 214] width 280 height 23
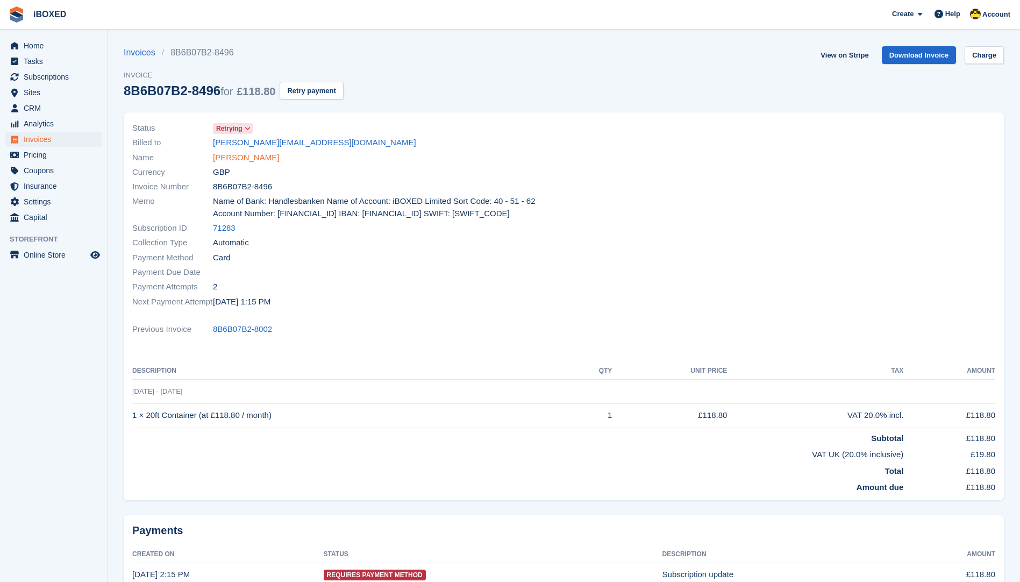
click at [259, 158] on link "Martin Hindmarsh" at bounding box center [246, 158] width 66 height 12
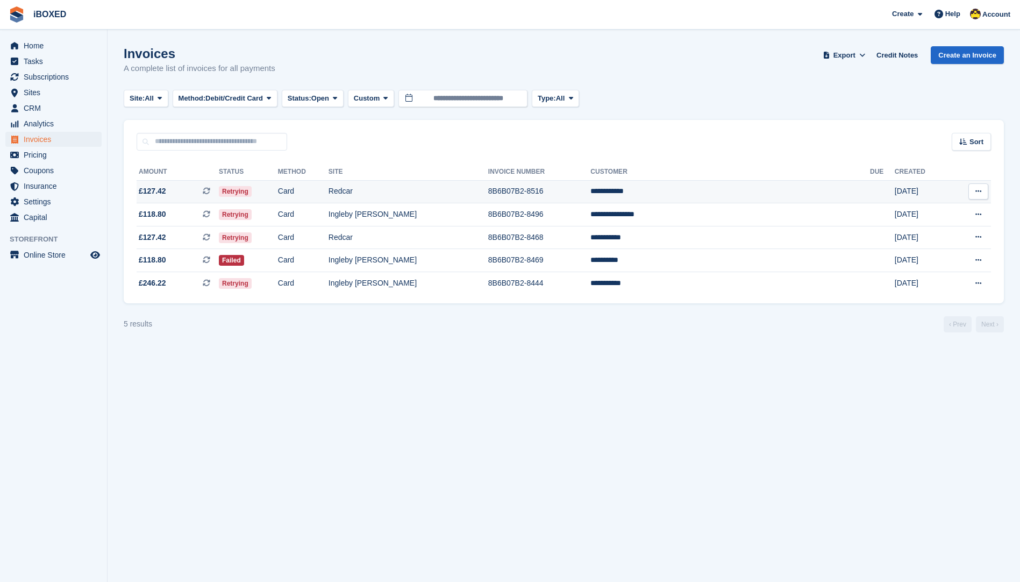
click at [488, 190] on td "Redcar" at bounding box center [409, 191] width 160 height 23
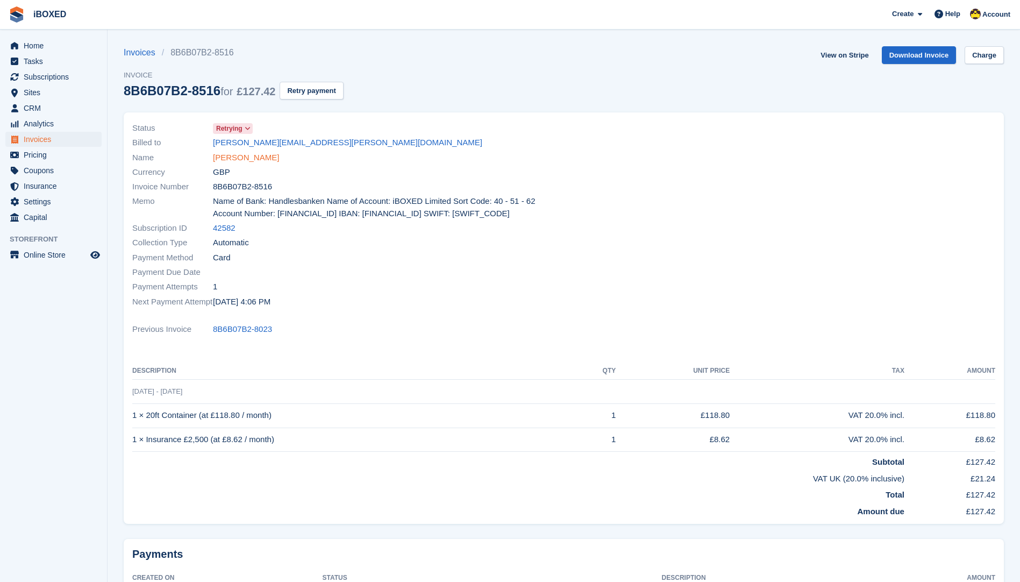
click at [243, 156] on link "Gina Peacock" at bounding box center [246, 158] width 66 height 12
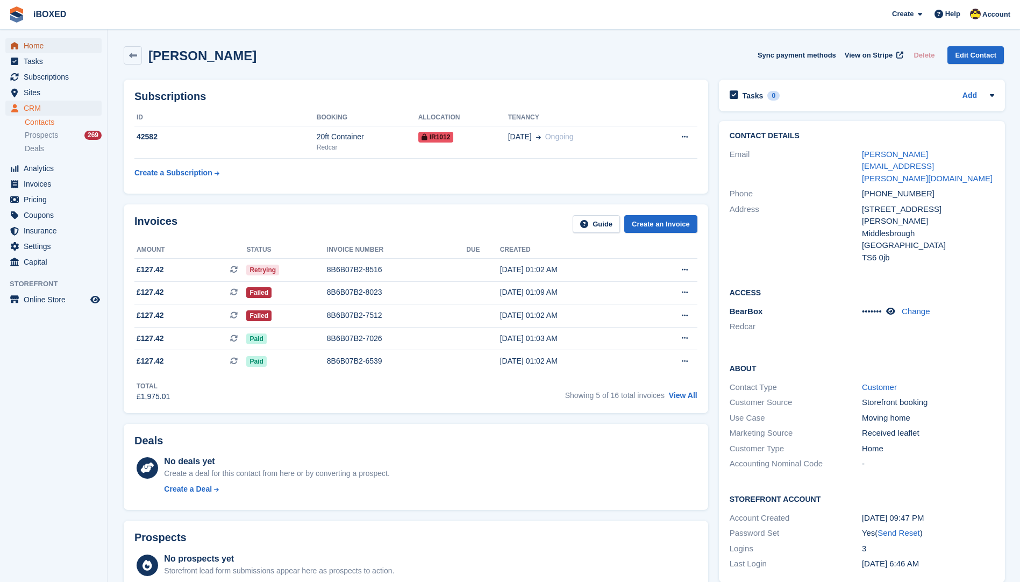
click at [30, 48] on span "Home" at bounding box center [56, 45] width 65 height 15
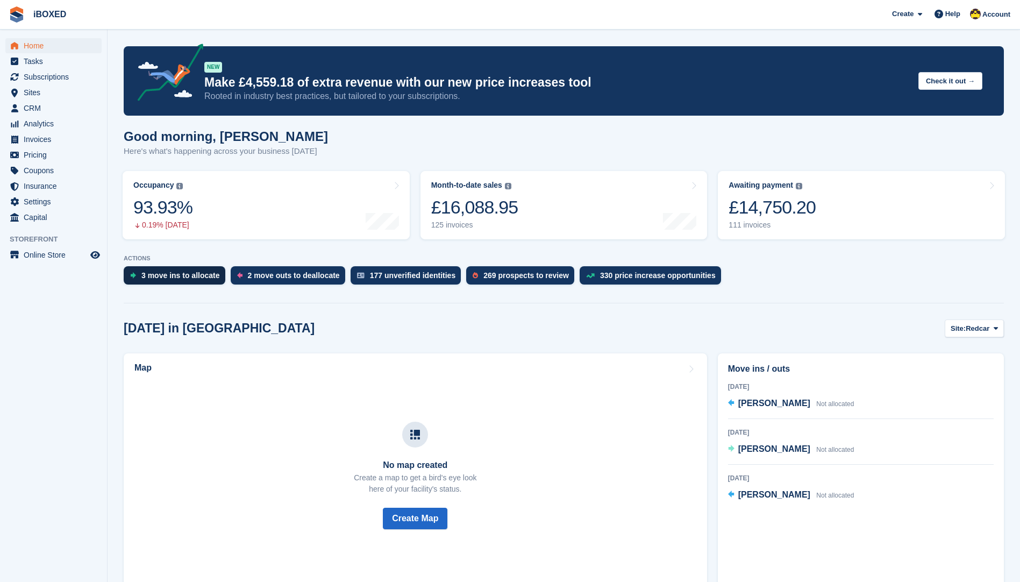
click at [160, 281] on div "3 move ins to allocate" at bounding box center [175, 275] width 102 height 18
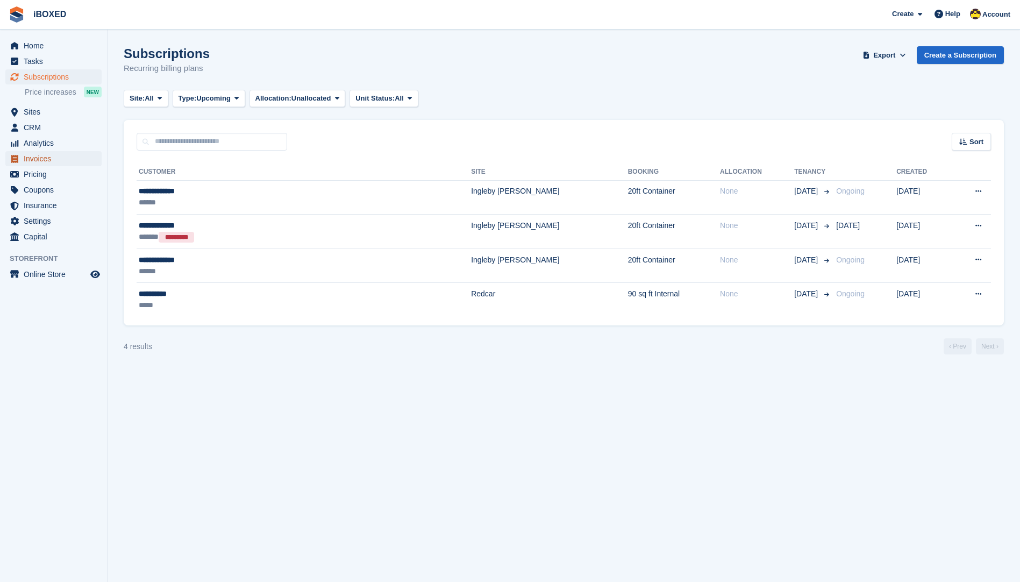
click at [76, 158] on span "Invoices" at bounding box center [56, 158] width 65 height 15
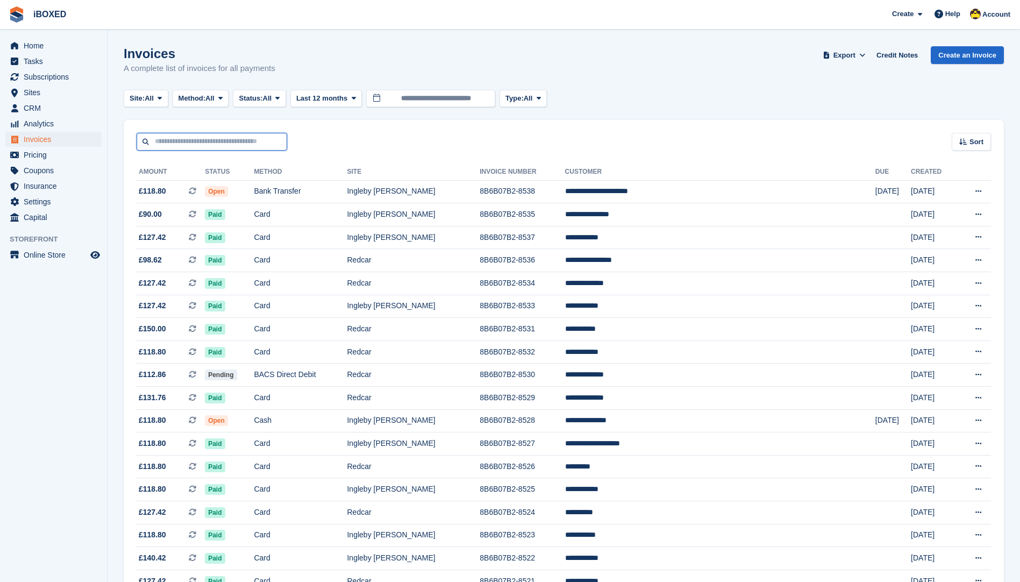
click at [188, 133] on input "text" at bounding box center [212, 142] width 151 height 18
type input "*****"
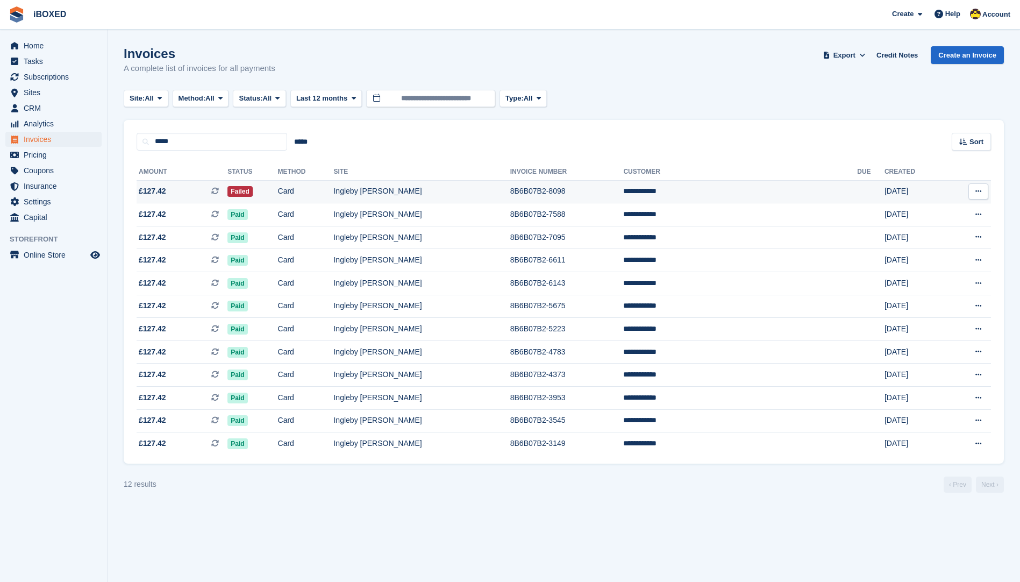
click at [691, 184] on td "**********" at bounding box center [740, 191] width 234 height 23
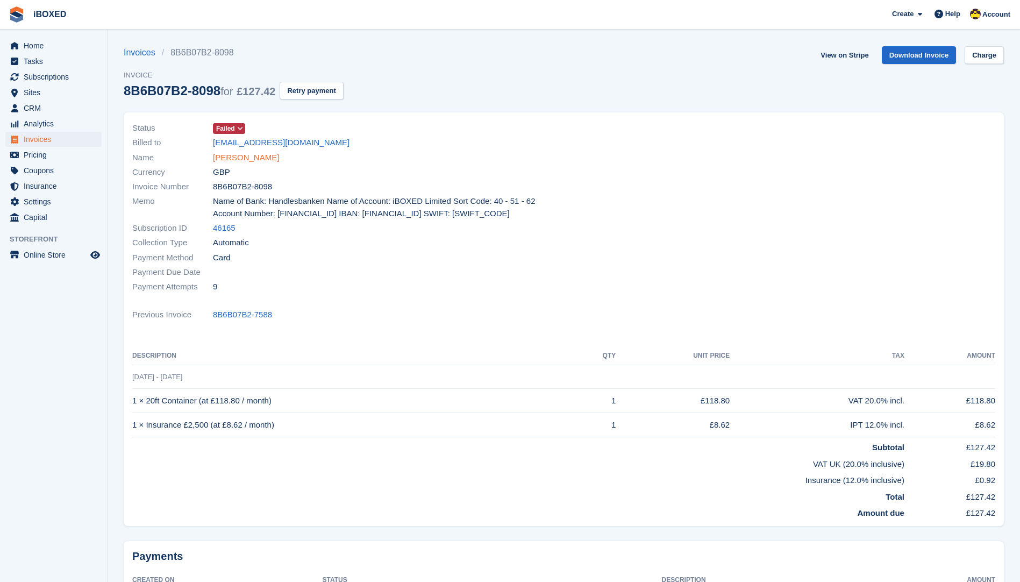
click at [242, 161] on link "[PERSON_NAME]" at bounding box center [246, 158] width 66 height 12
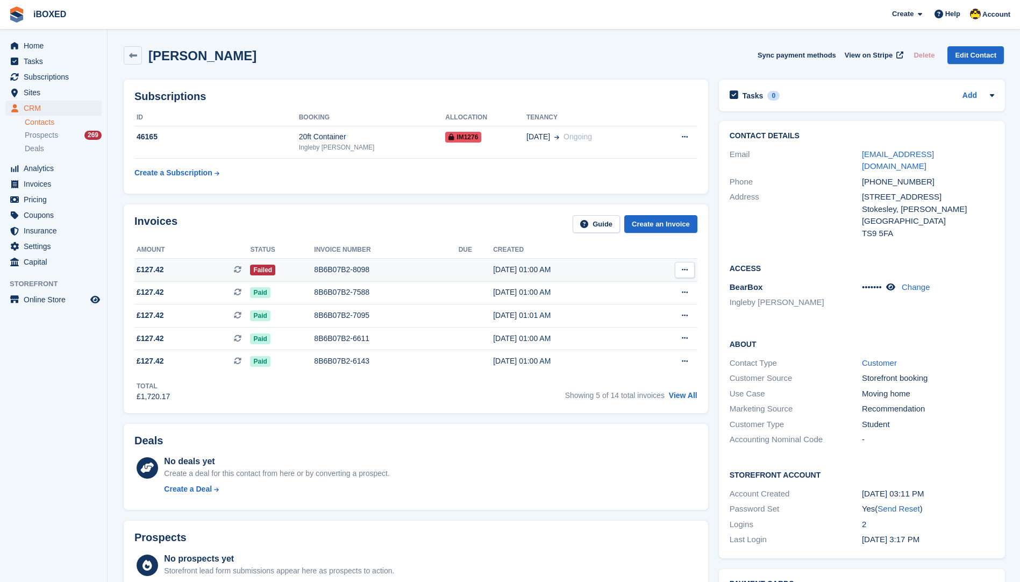
click at [340, 268] on div "8B6B07B2-8098" at bounding box center [386, 269] width 144 height 11
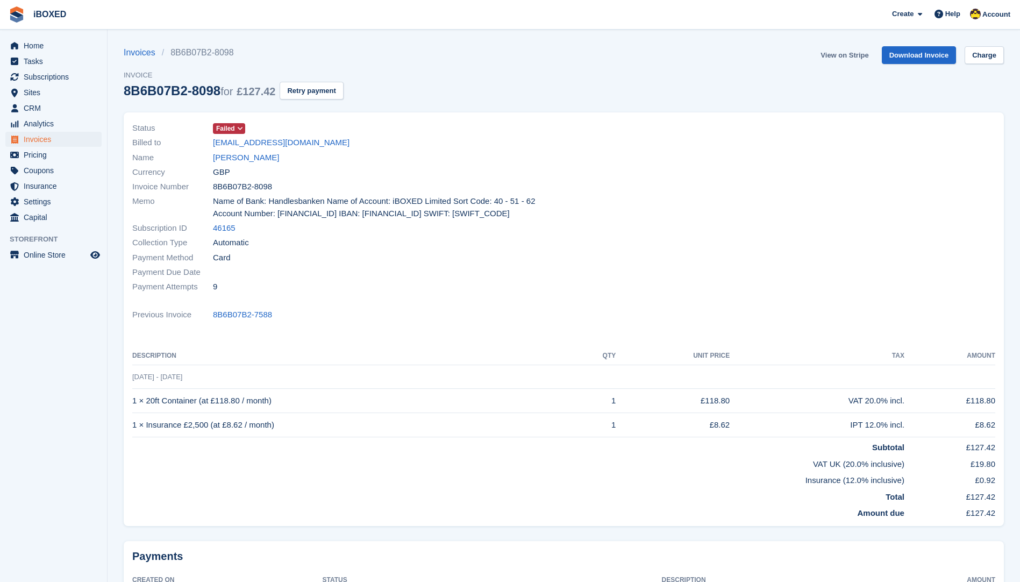
click at [850, 56] on link "View on Stripe" at bounding box center [844, 55] width 56 height 18
click at [231, 163] on link "[PERSON_NAME]" at bounding box center [246, 158] width 66 height 12
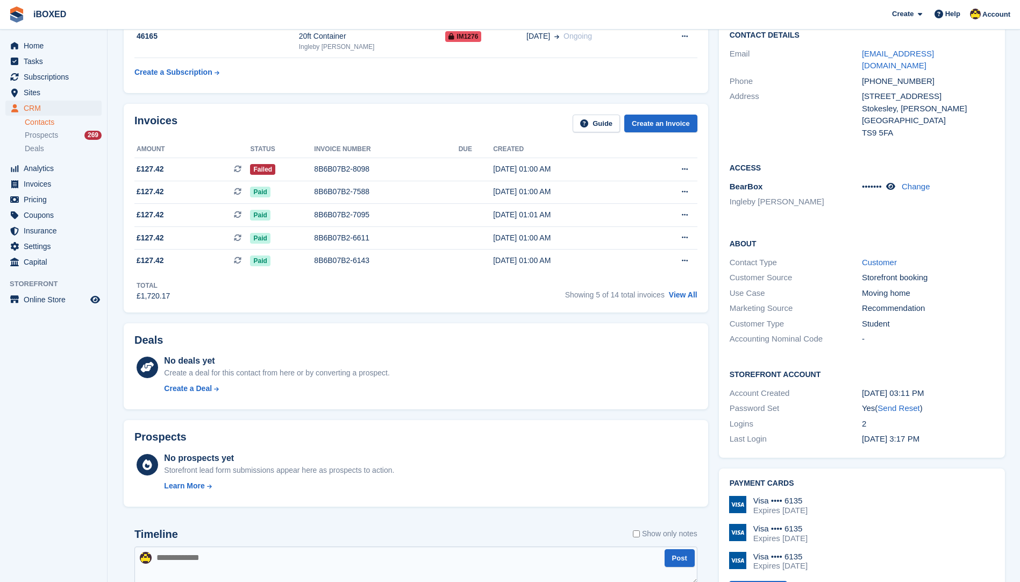
scroll to position [269, 0]
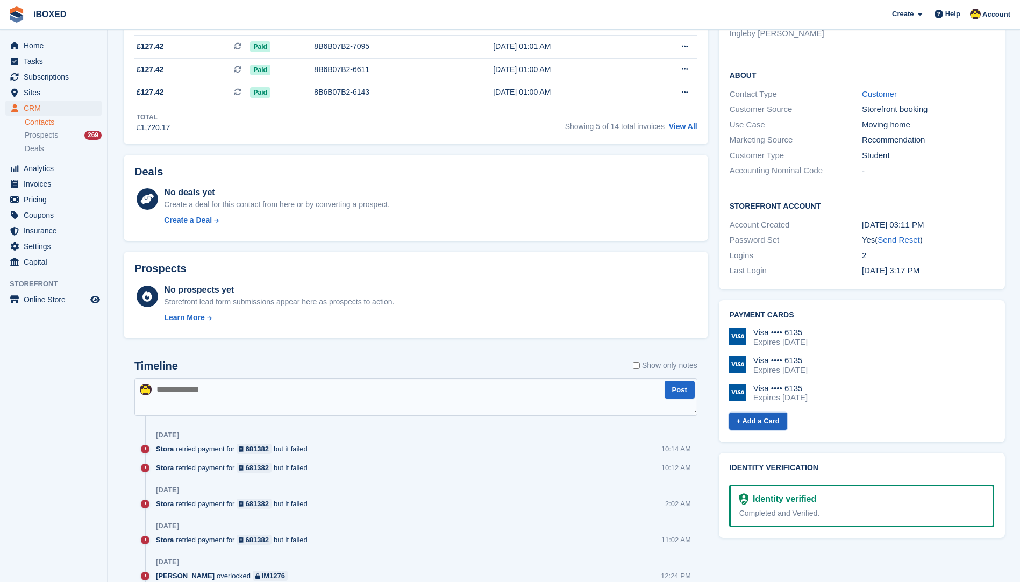
click at [770, 413] on link "+ Add a Card" at bounding box center [758, 422] width 58 height 18
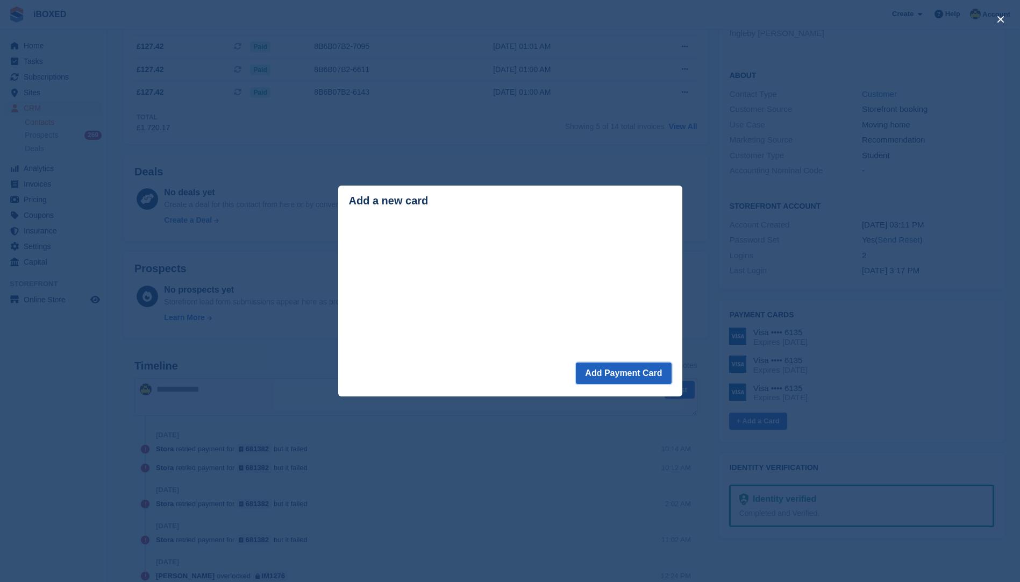
click at [626, 380] on button "Add Payment Card" at bounding box center [623, 374] width 95 height 22
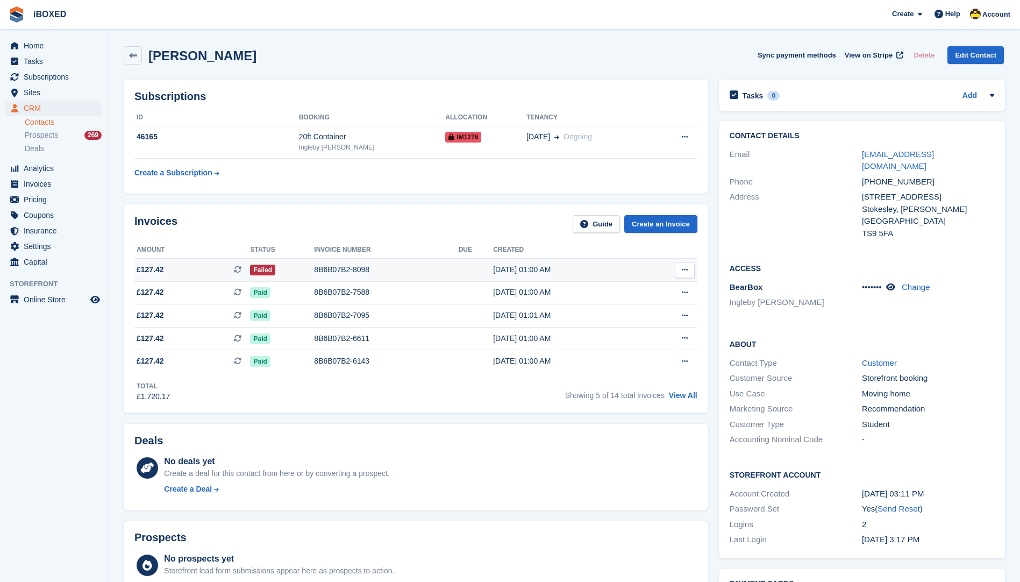
click at [368, 260] on td "8B6B07B2-8098" at bounding box center [386, 269] width 144 height 23
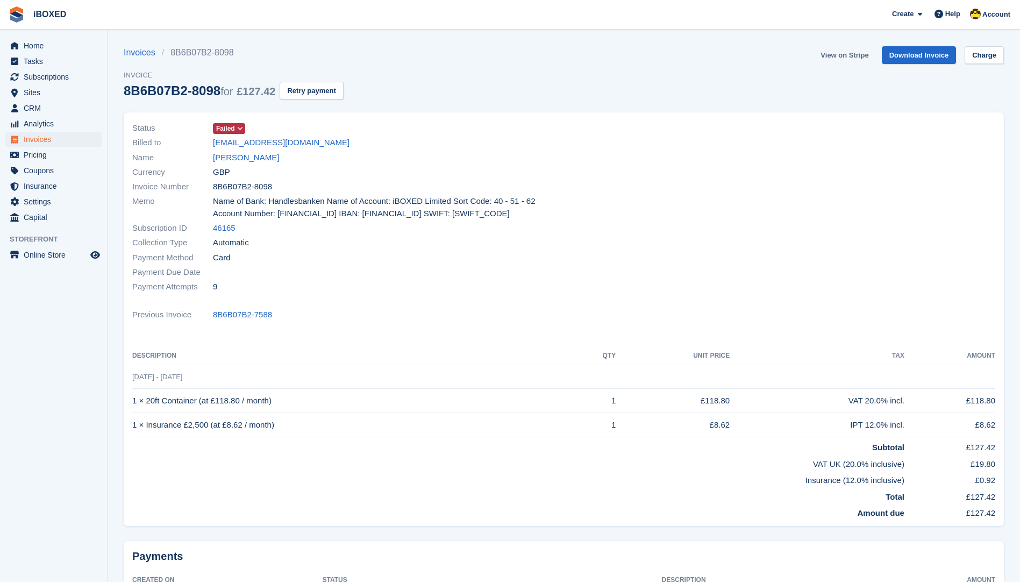
click at [850, 59] on link "View on Stripe" at bounding box center [844, 55] width 56 height 18
click at [243, 164] on div "Name [PERSON_NAME]" at bounding box center [344, 157] width 425 height 15
click at [243, 155] on link "[PERSON_NAME]" at bounding box center [246, 158] width 66 height 12
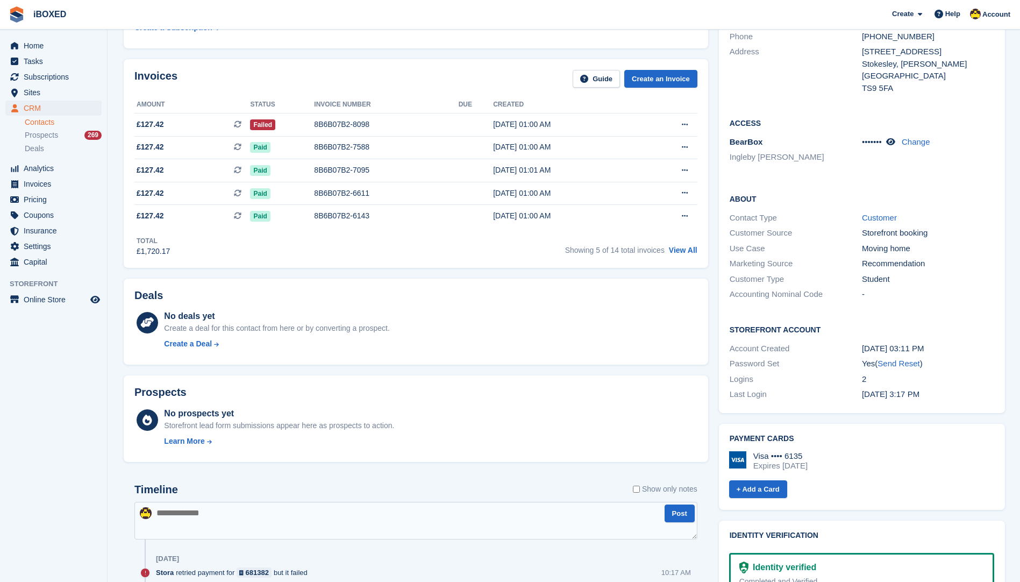
scroll to position [377, 0]
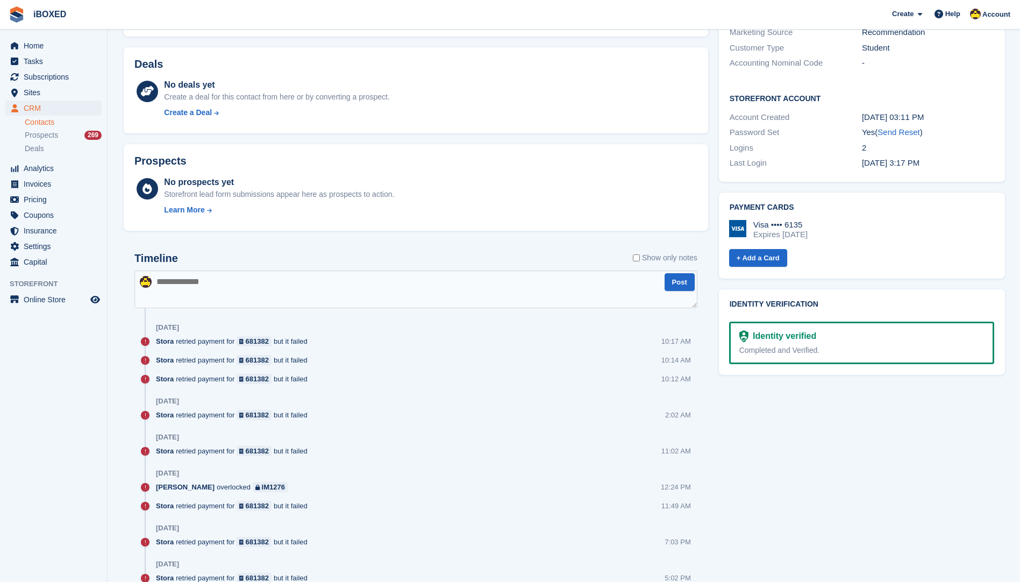
click at [238, 291] on textarea at bounding box center [415, 290] width 563 height 38
click at [259, 282] on textarea "**********" at bounding box center [415, 290] width 563 height 38
click at [241, 281] on textarea "**********" at bounding box center [415, 290] width 563 height 38
type textarea "**********"
click at [310, 257] on div "Timeline Show only notes" at bounding box center [415, 261] width 563 height 19
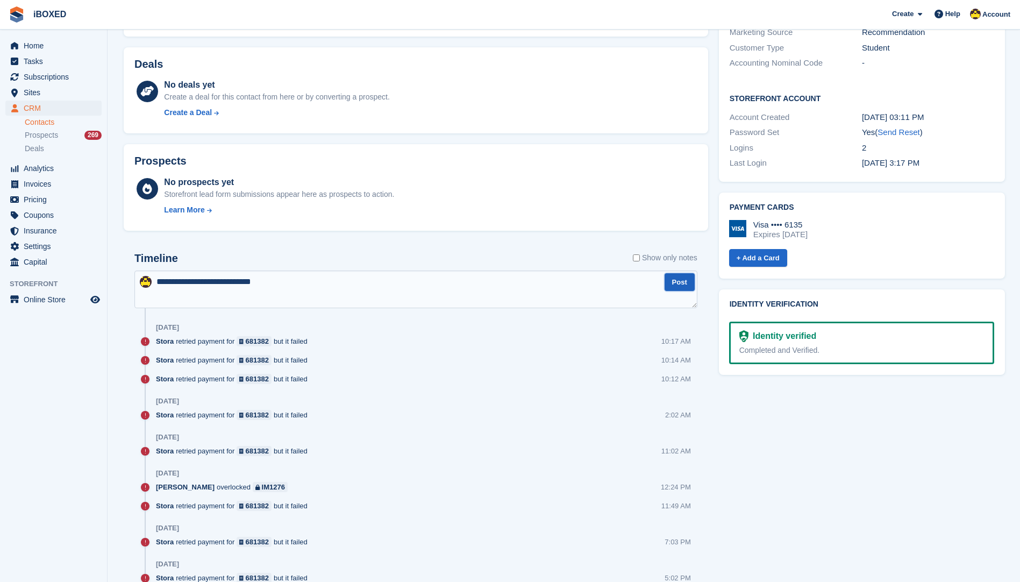
click at [672, 284] on button "Post" at bounding box center [680, 282] width 30 height 18
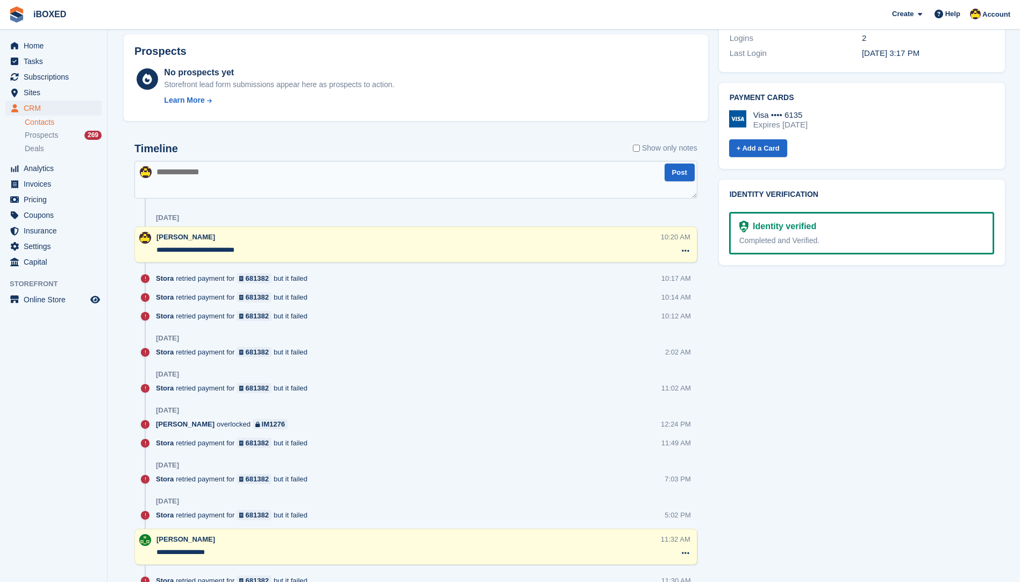
scroll to position [484, 0]
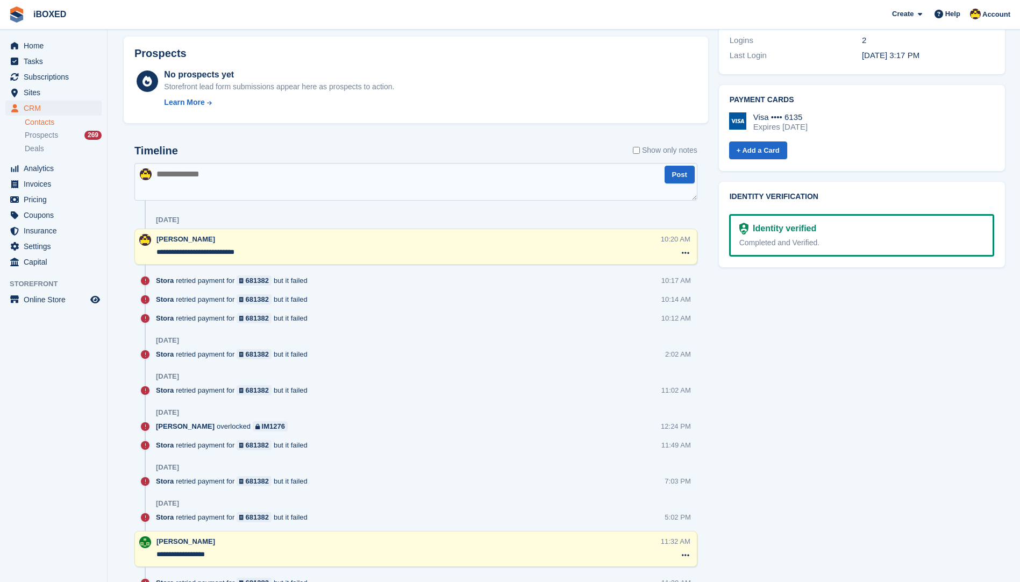
click at [641, 153] on label "Show only notes" at bounding box center [665, 150] width 65 height 11
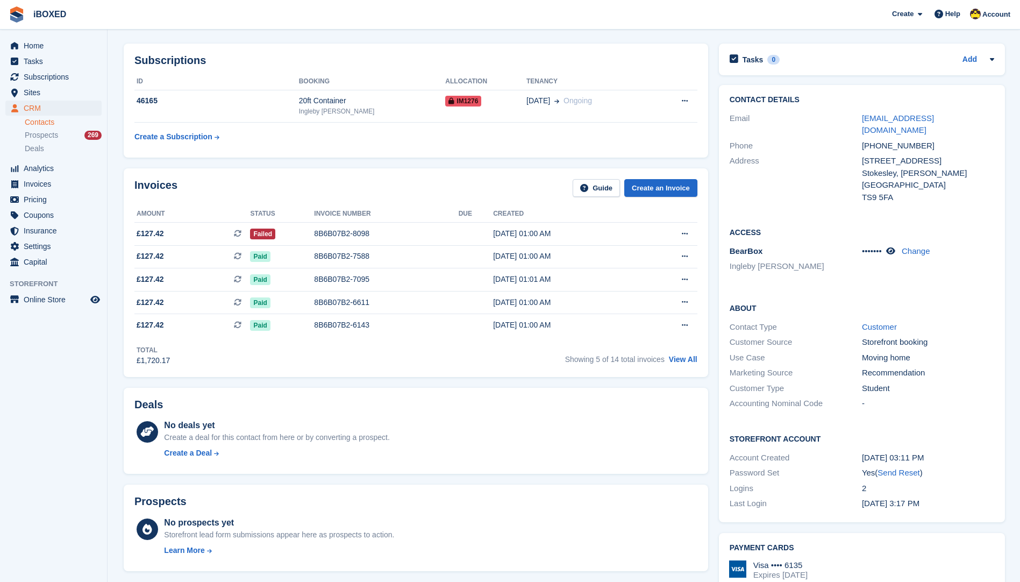
scroll to position [0, 0]
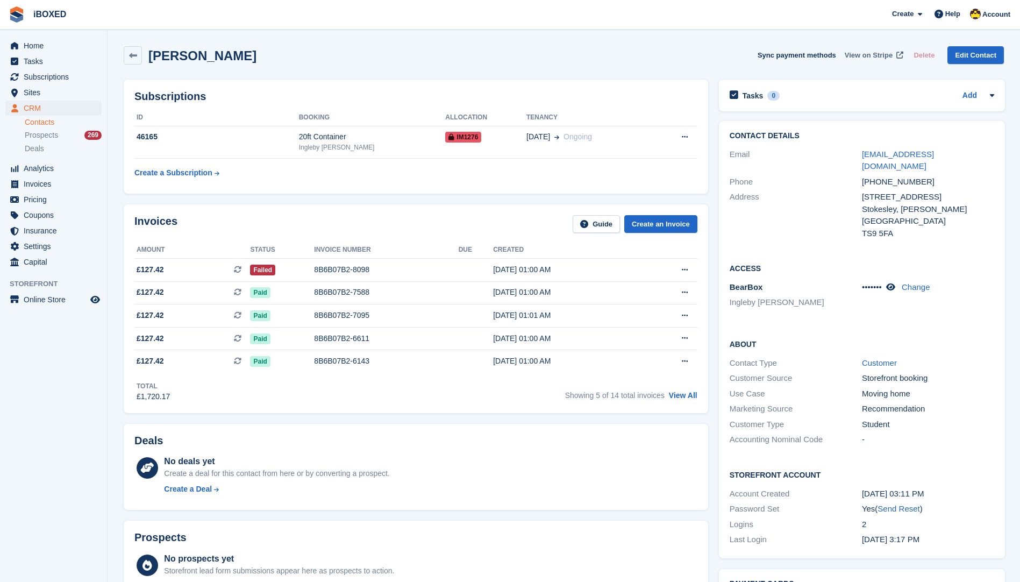
click at [864, 54] on span "View on Stripe" at bounding box center [869, 55] width 48 height 11
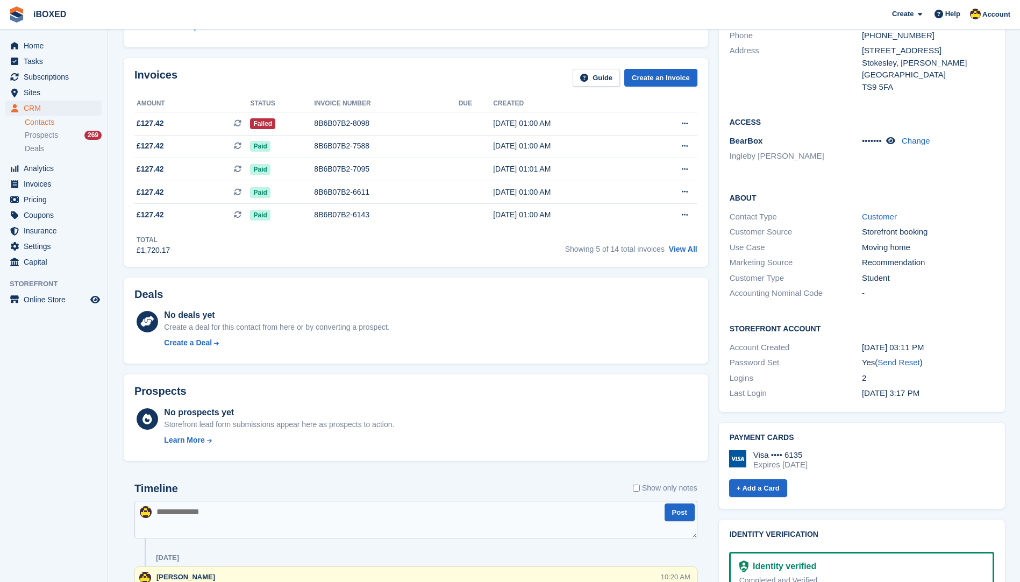
scroll to position [377, 0]
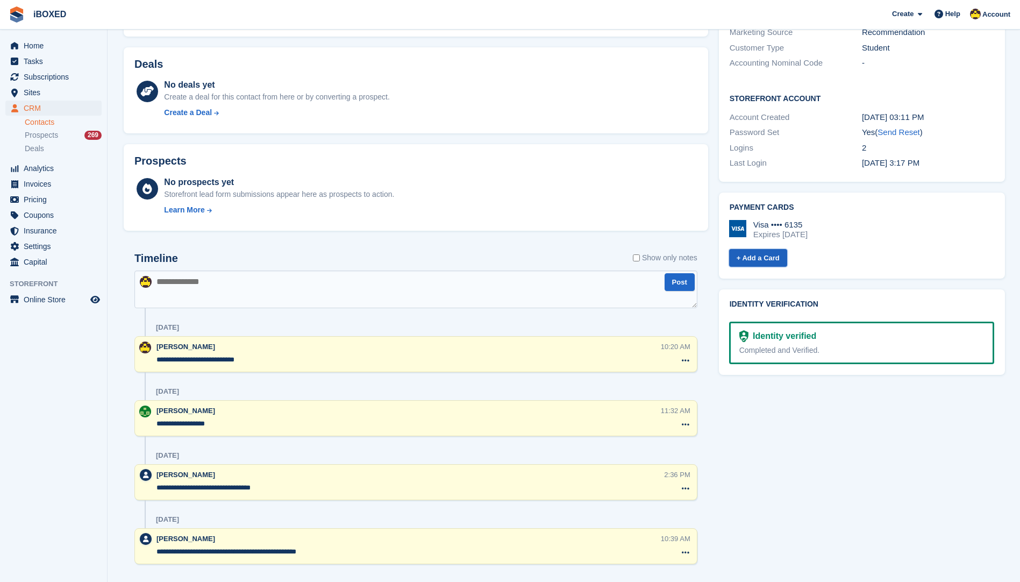
click at [756, 249] on link "+ Add a Card" at bounding box center [758, 258] width 58 height 18
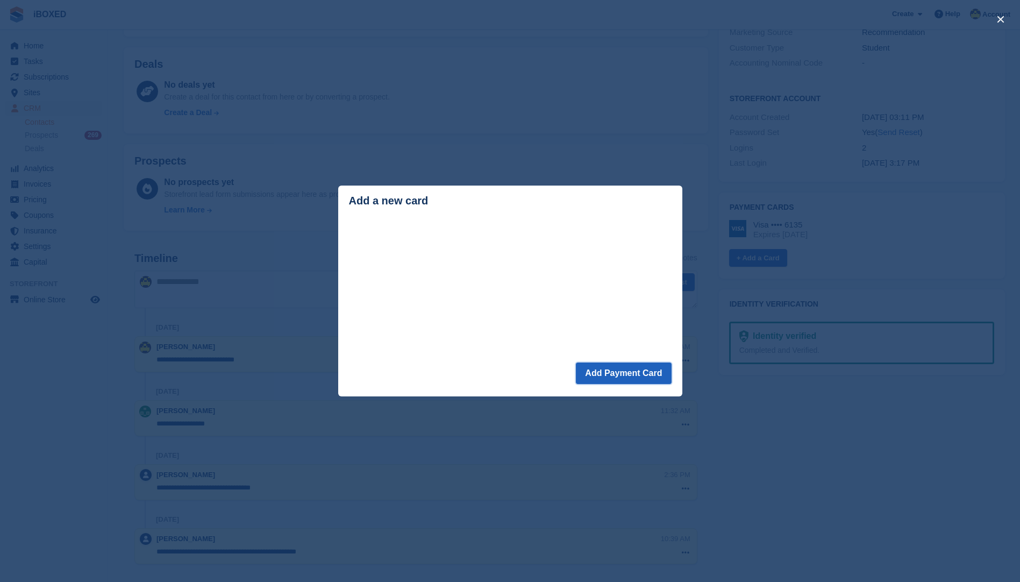
click at [624, 377] on button "Add Payment Card" at bounding box center [623, 374] width 95 height 22
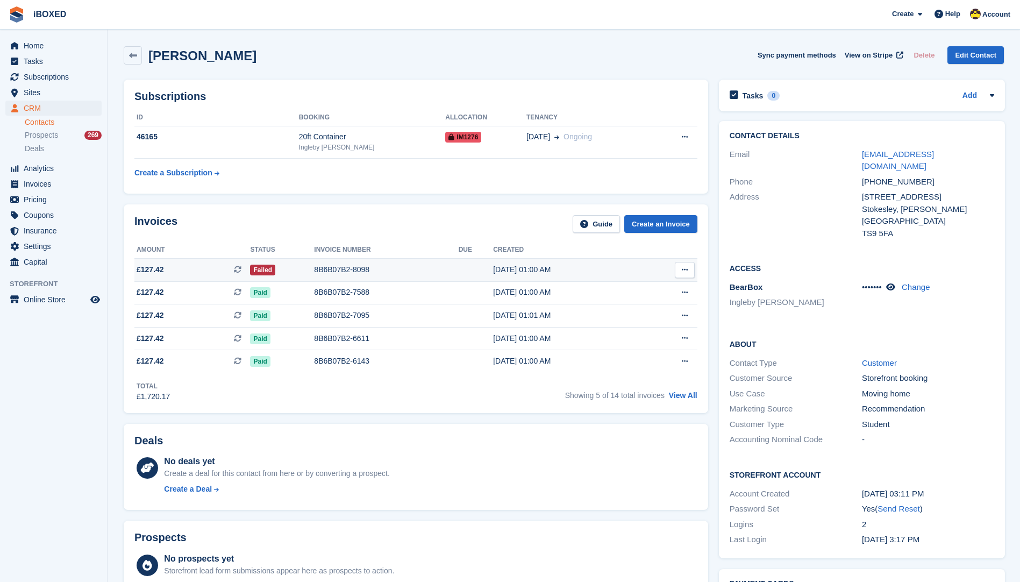
click at [345, 265] on div "8B6B07B2-8098" at bounding box center [386, 269] width 144 height 11
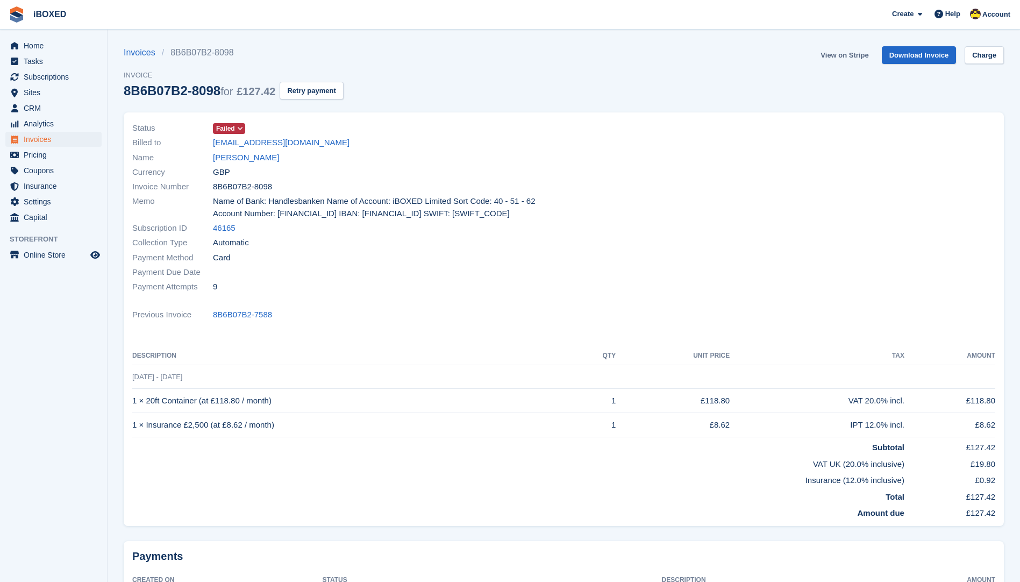
drag, startPoint x: 0, startPoint y: 0, endPoint x: 859, endPoint y: 54, distance: 860.7
click at [859, 54] on link "View on Stripe" at bounding box center [844, 55] width 56 height 18
click at [250, 155] on link "anais mcginn" at bounding box center [246, 158] width 66 height 12
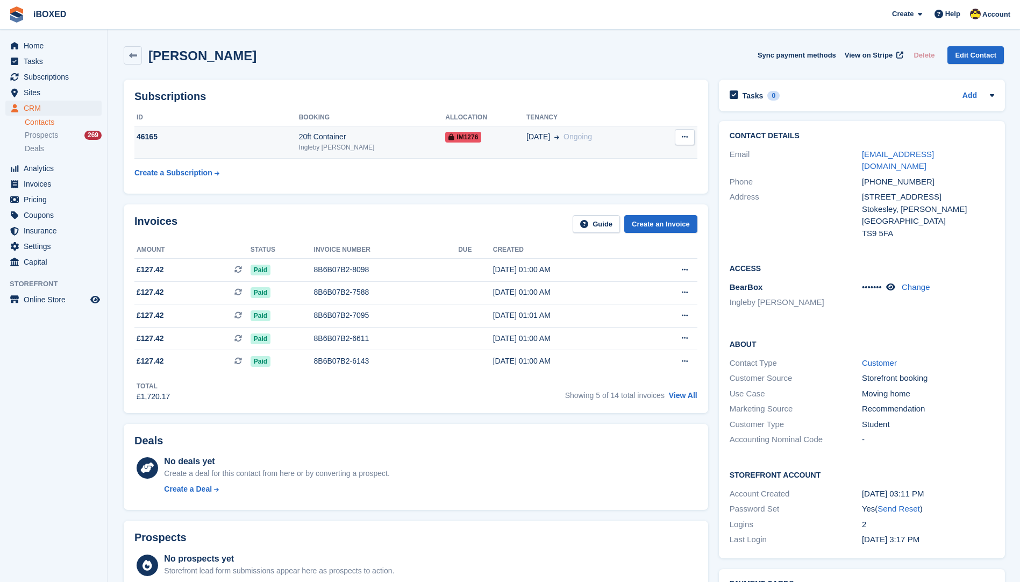
click at [677, 138] on button at bounding box center [685, 137] width 20 height 16
click at [381, 128] on td "20ft Container Ingleby Barwick" at bounding box center [372, 142] width 147 height 33
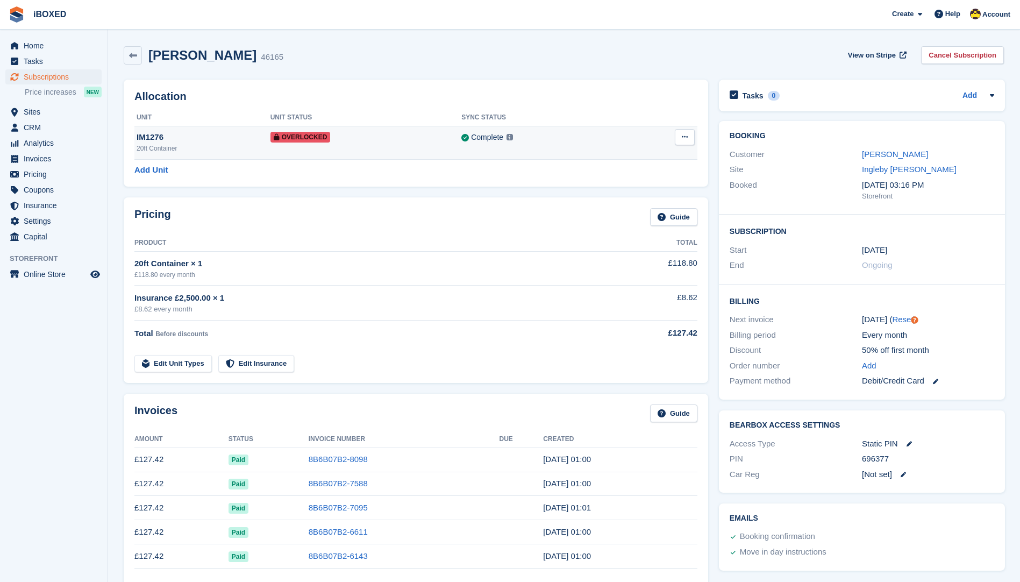
click at [687, 134] on button at bounding box center [685, 137] width 20 height 16
click at [636, 153] on p "Remove Overlock" at bounding box center [643, 158] width 94 height 14
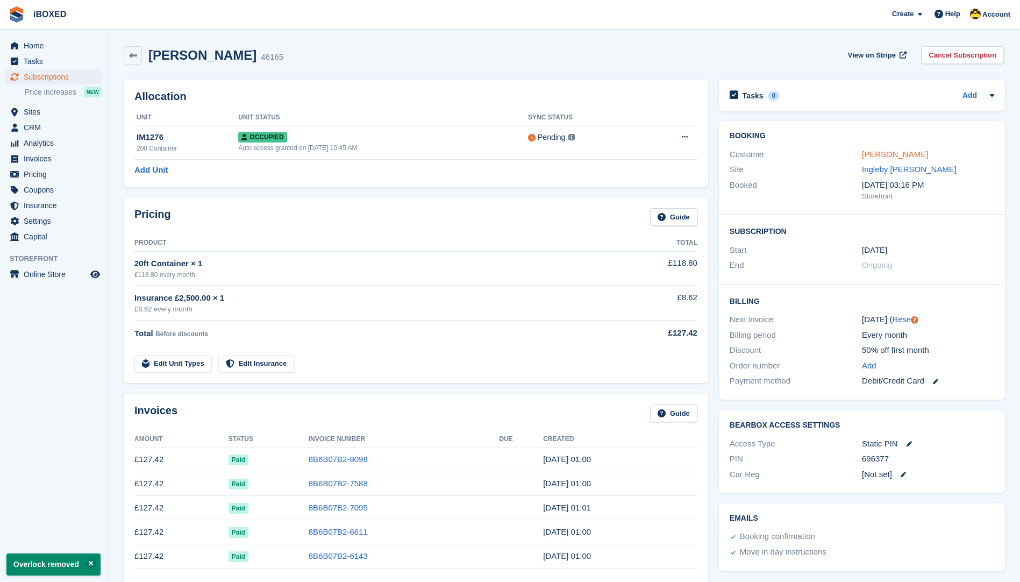
click at [888, 152] on link "anais mcginn" at bounding box center [895, 154] width 66 height 9
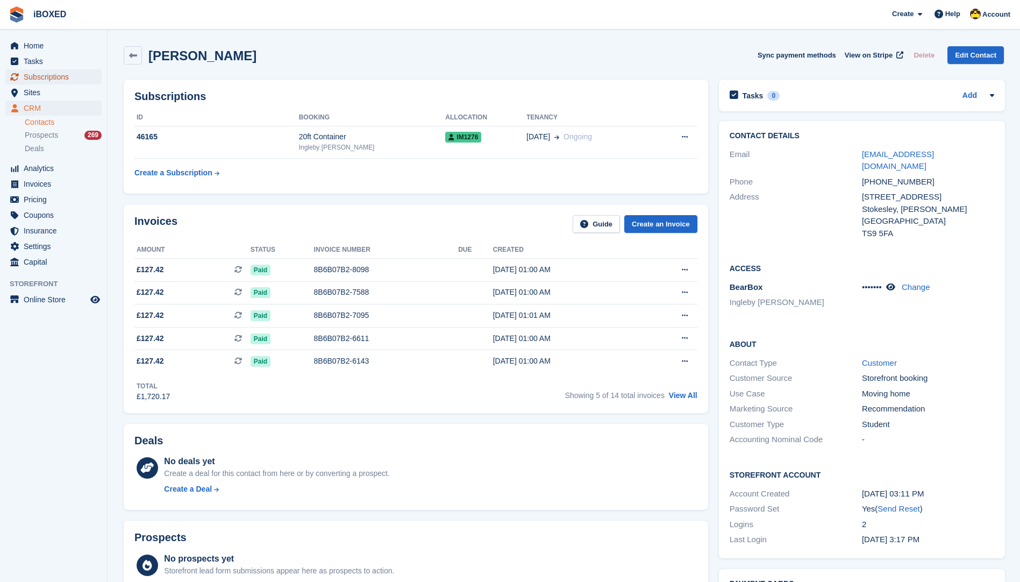
click at [62, 72] on span "Subscriptions" at bounding box center [56, 76] width 65 height 15
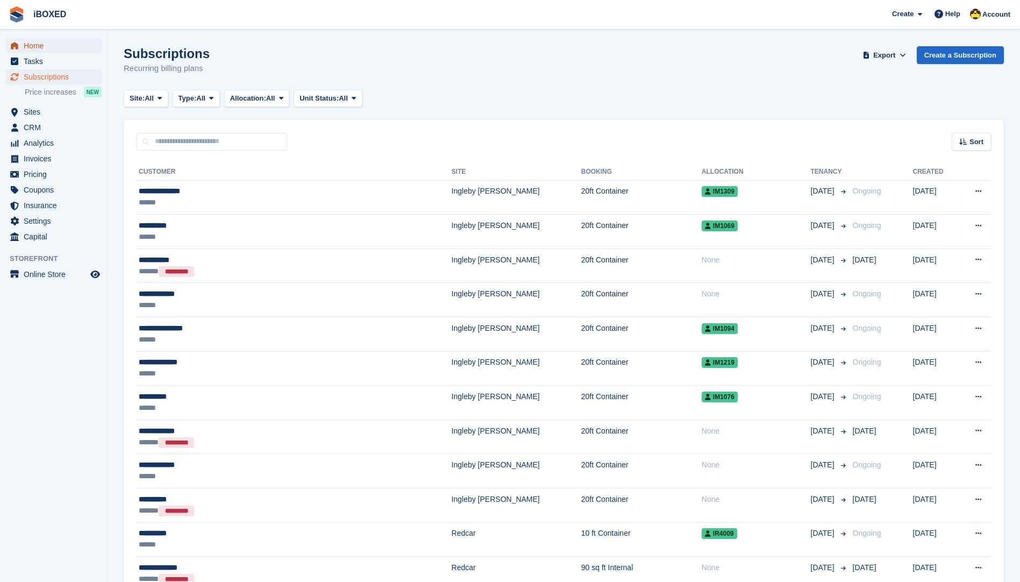
click at [63, 46] on span "Home" at bounding box center [56, 45] width 65 height 15
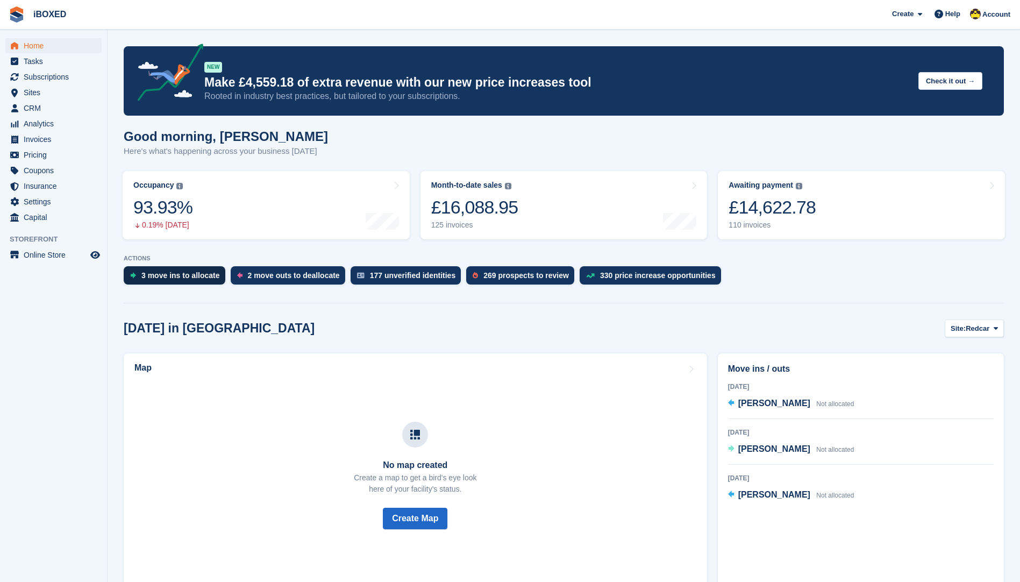
click at [167, 271] on div "3 move ins to allocate" at bounding box center [180, 275] width 79 height 9
